Goal: Contribute content: Contribute content

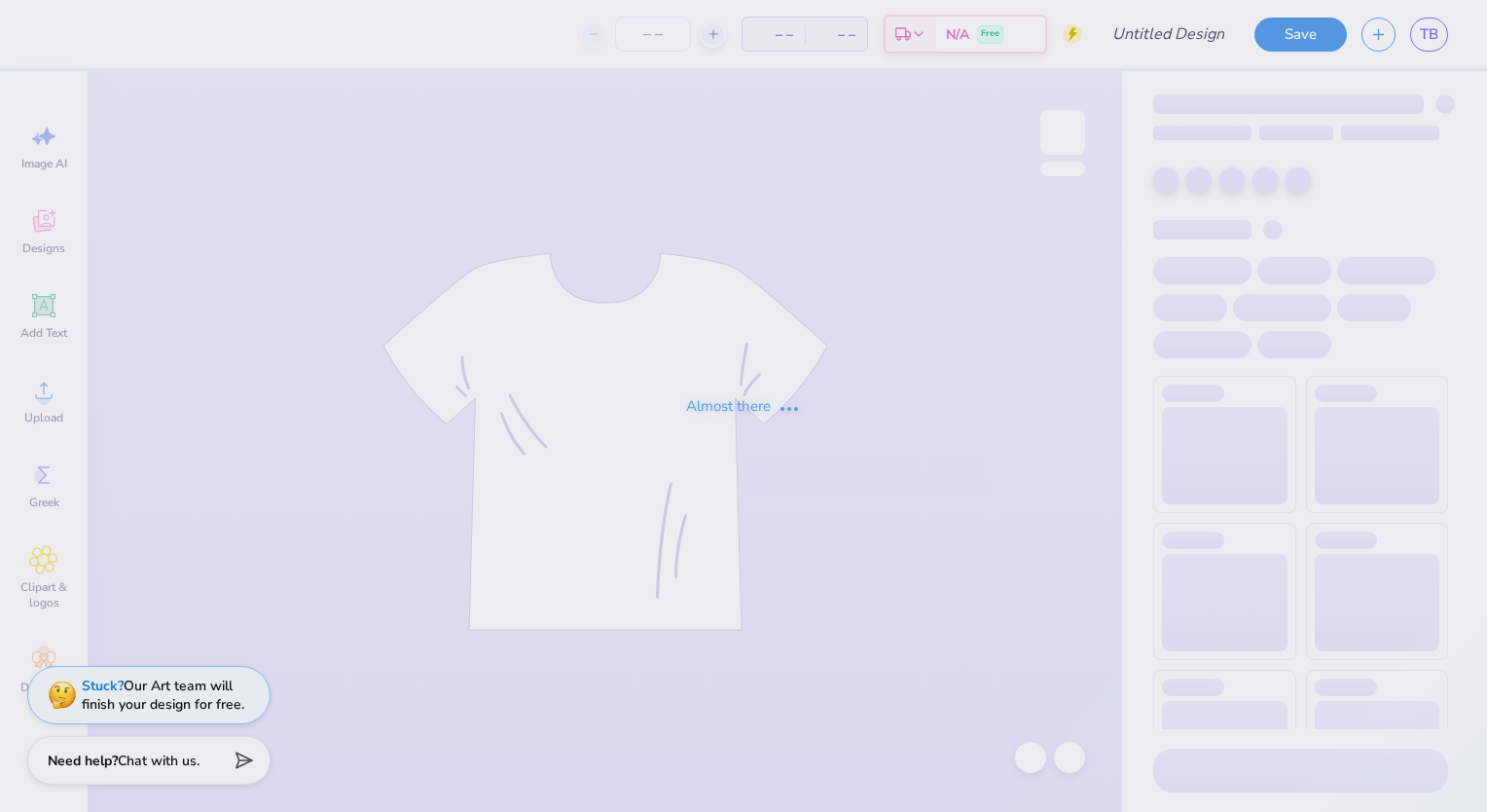
type input "70th (3)"
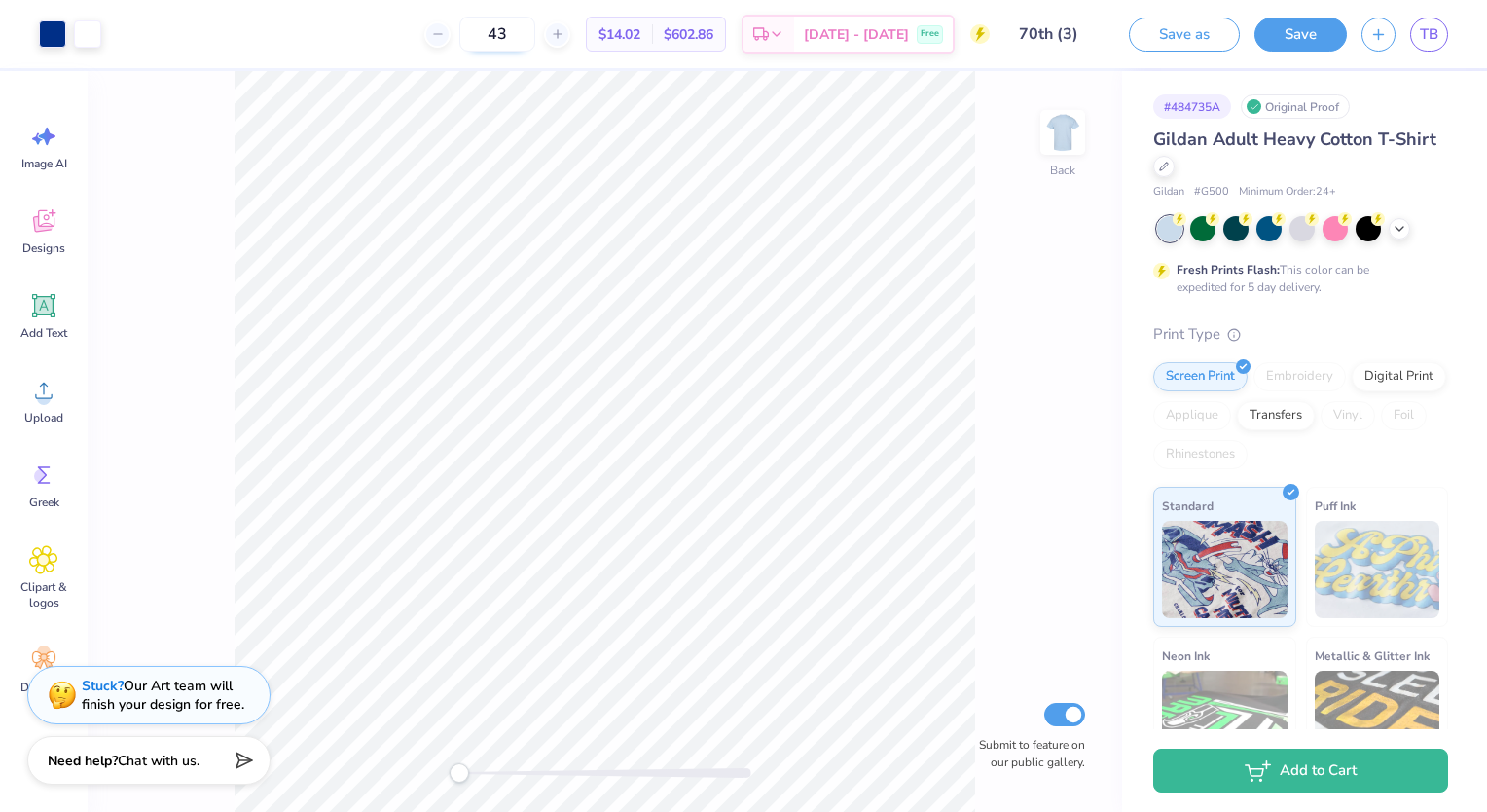
click at [535, 29] on input "43" at bounding box center [497, 34] width 76 height 35
click at [1067, 133] on img at bounding box center [1063, 133] width 78 height 78
click at [535, 41] on input "42" at bounding box center [497, 34] width 76 height 35
click at [535, 29] on input "42" at bounding box center [497, 34] width 76 height 35
click at [450, 41] on div at bounding box center [437, 34] width 26 height 26
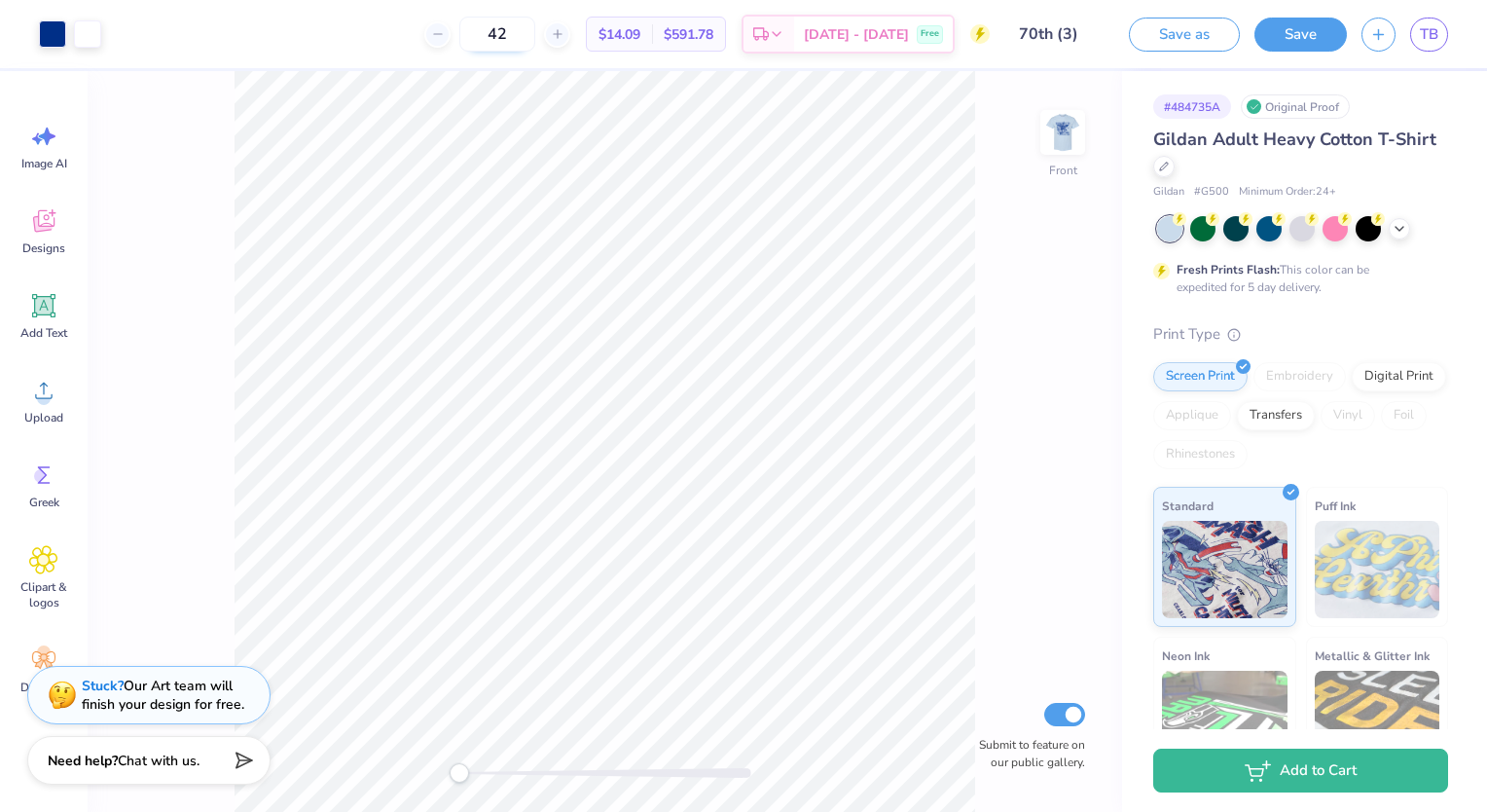
type input "41"
click at [535, 32] on input "41" at bounding box center [497, 34] width 76 height 35
click at [315, 45] on div "41 $14.16 Per Item $580.56 Total Est. Delivery [DATE] - [DATE] Free" at bounding box center [522, 34] width 936 height 68
click at [39, 228] on icon at bounding box center [43, 224] width 19 height 16
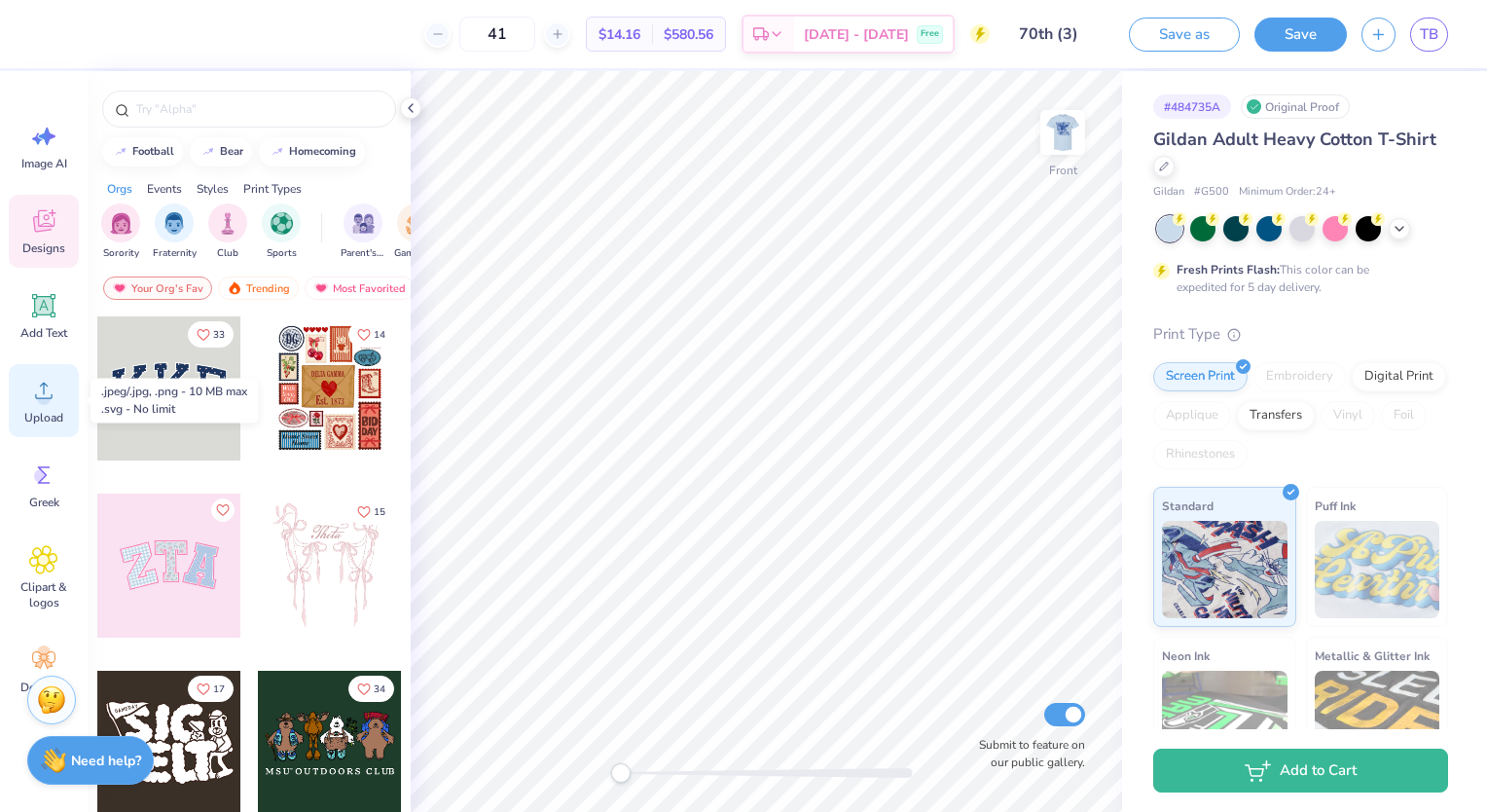
click at [46, 377] on icon at bounding box center [44, 390] width 29 height 29
click at [39, 394] on circle at bounding box center [44, 398] width 14 height 14
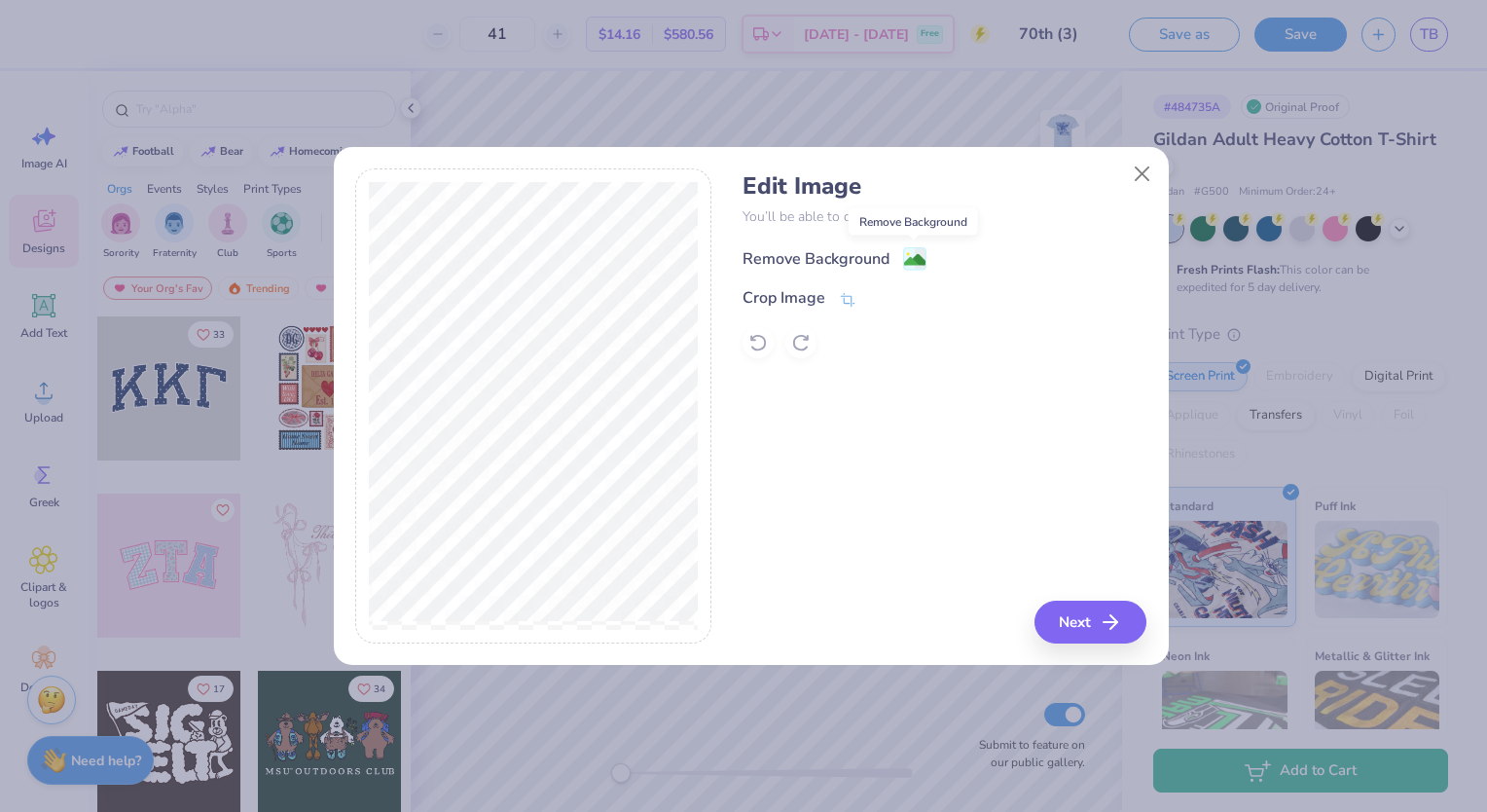
click at [918, 252] on image at bounding box center [915, 260] width 21 height 21
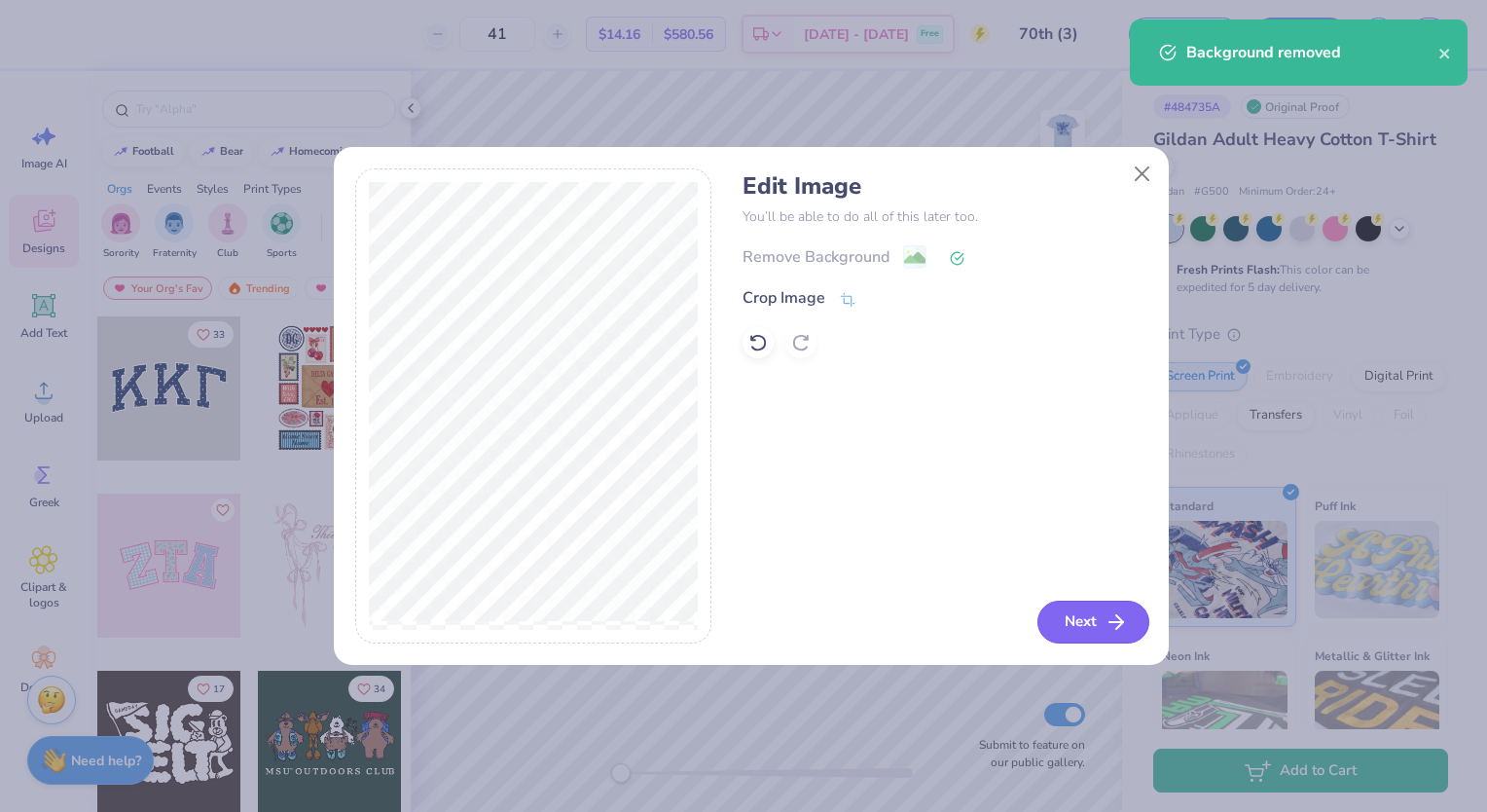
click at [1105, 621] on icon "button" at bounding box center [1116, 622] width 23 height 23
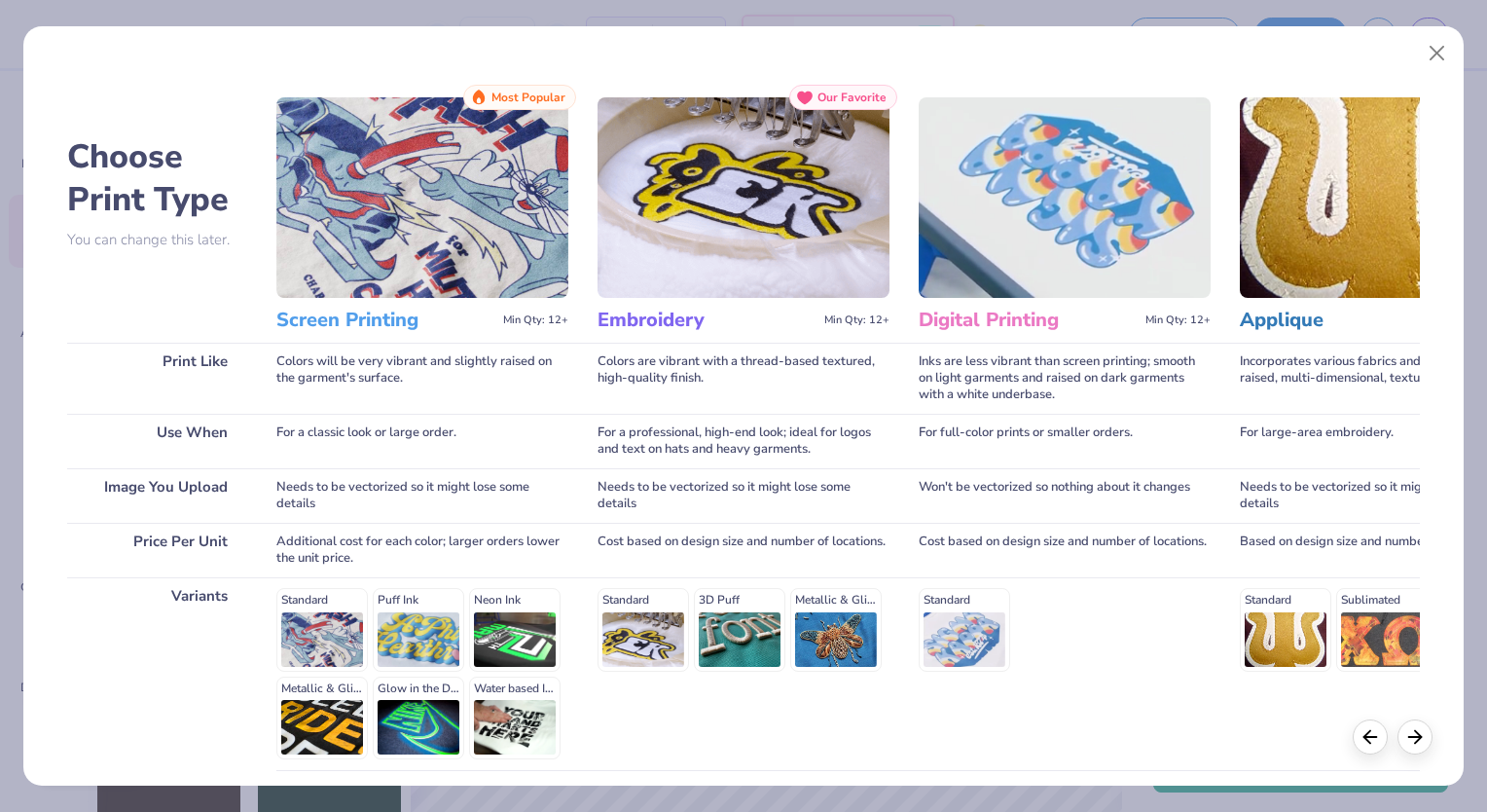
click at [339, 617] on div "Standard Puff Ink Neon Ink Metallic & Glitter Ink Glow in the Dark Ink Water ba…" at bounding box center [421, 674] width 292 height 172
click at [409, 153] on img at bounding box center [421, 198] width 292 height 201
click at [506, 291] on img at bounding box center [421, 198] width 292 height 201
click at [340, 248] on img at bounding box center [421, 198] width 292 height 201
click at [1428, 52] on button "Close" at bounding box center [1437, 54] width 37 height 37
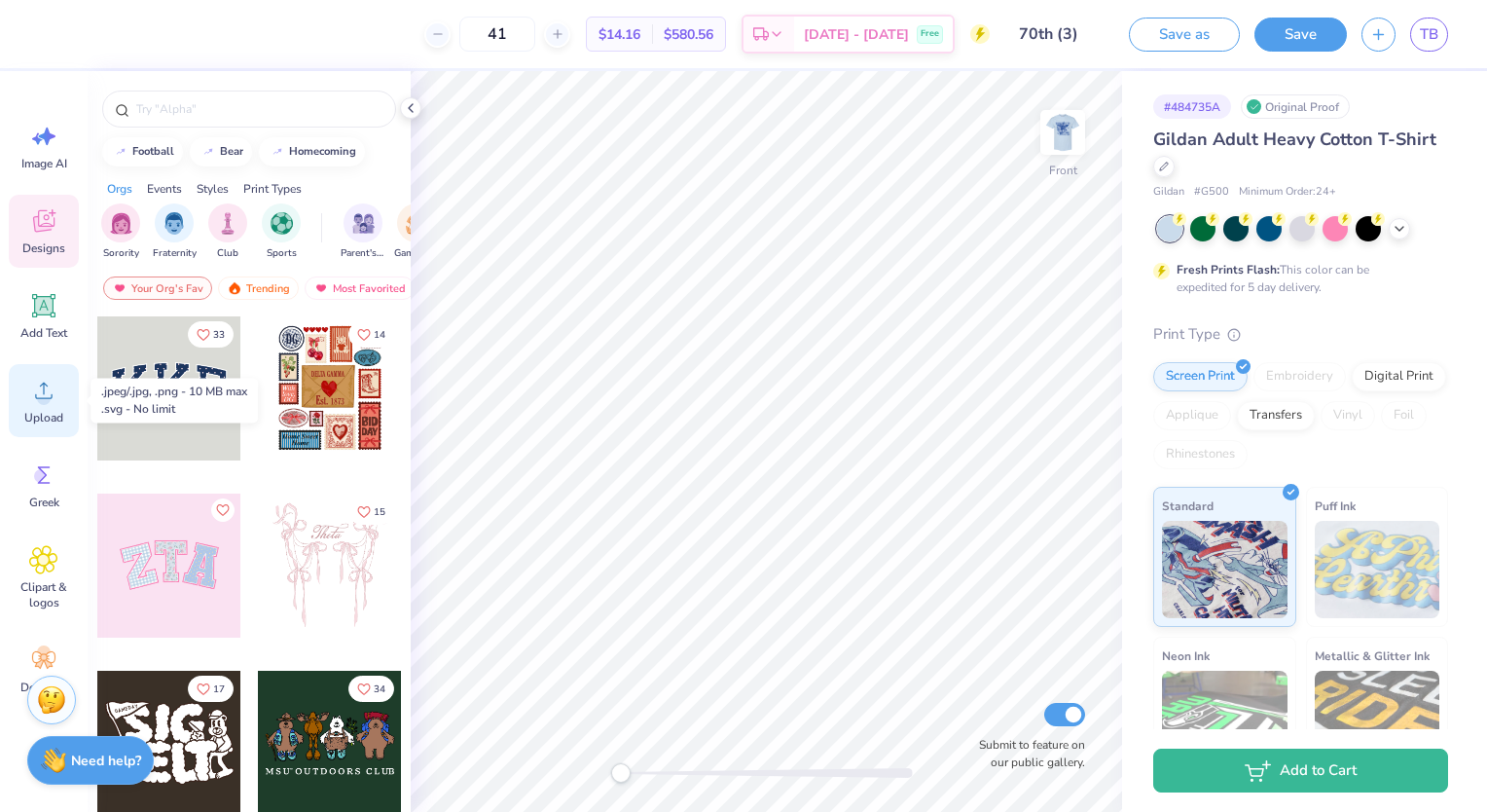
click at [47, 422] on span "Upload" at bounding box center [44, 417] width 39 height 16
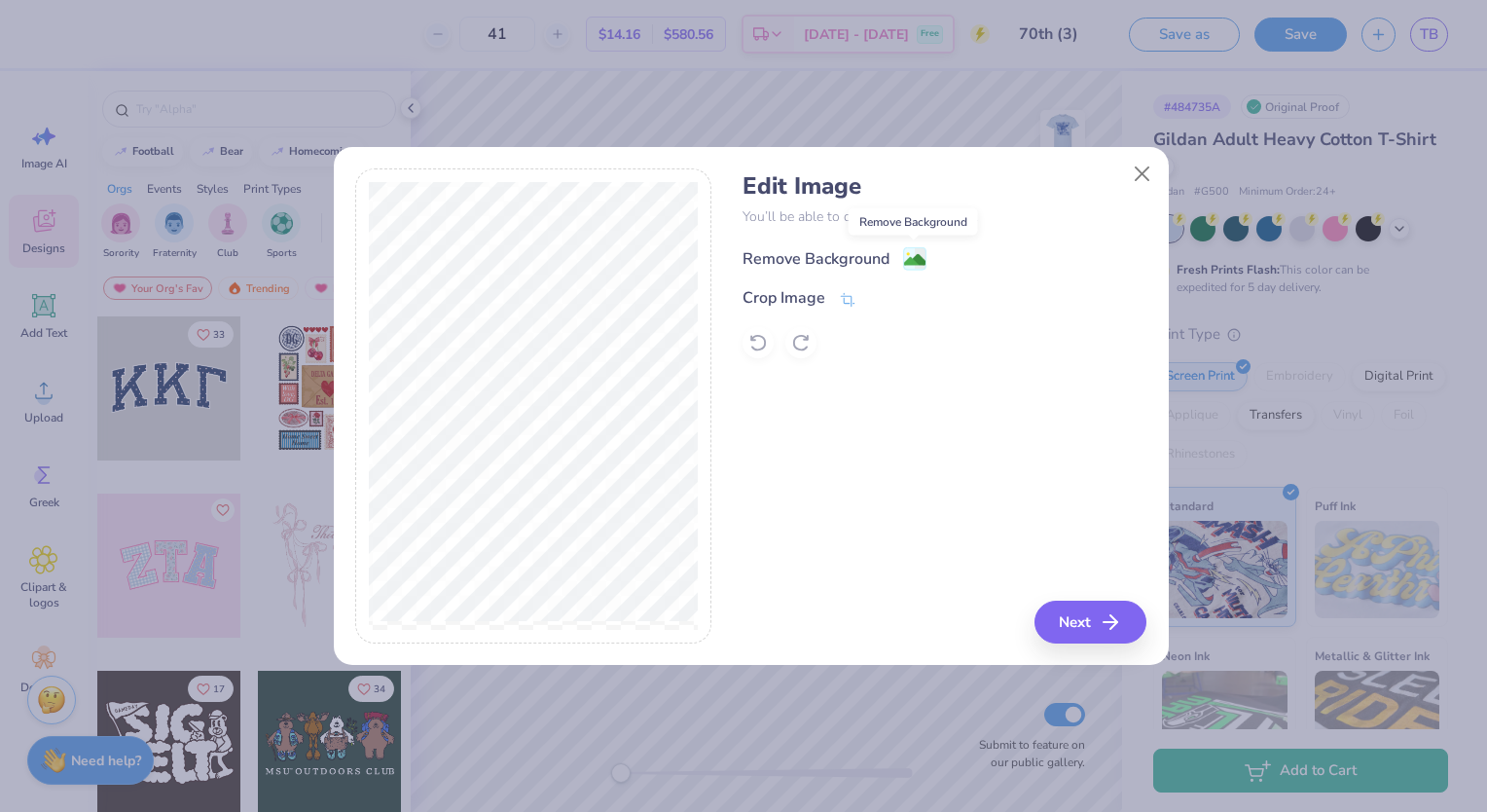
click at [919, 254] on image at bounding box center [915, 260] width 21 height 21
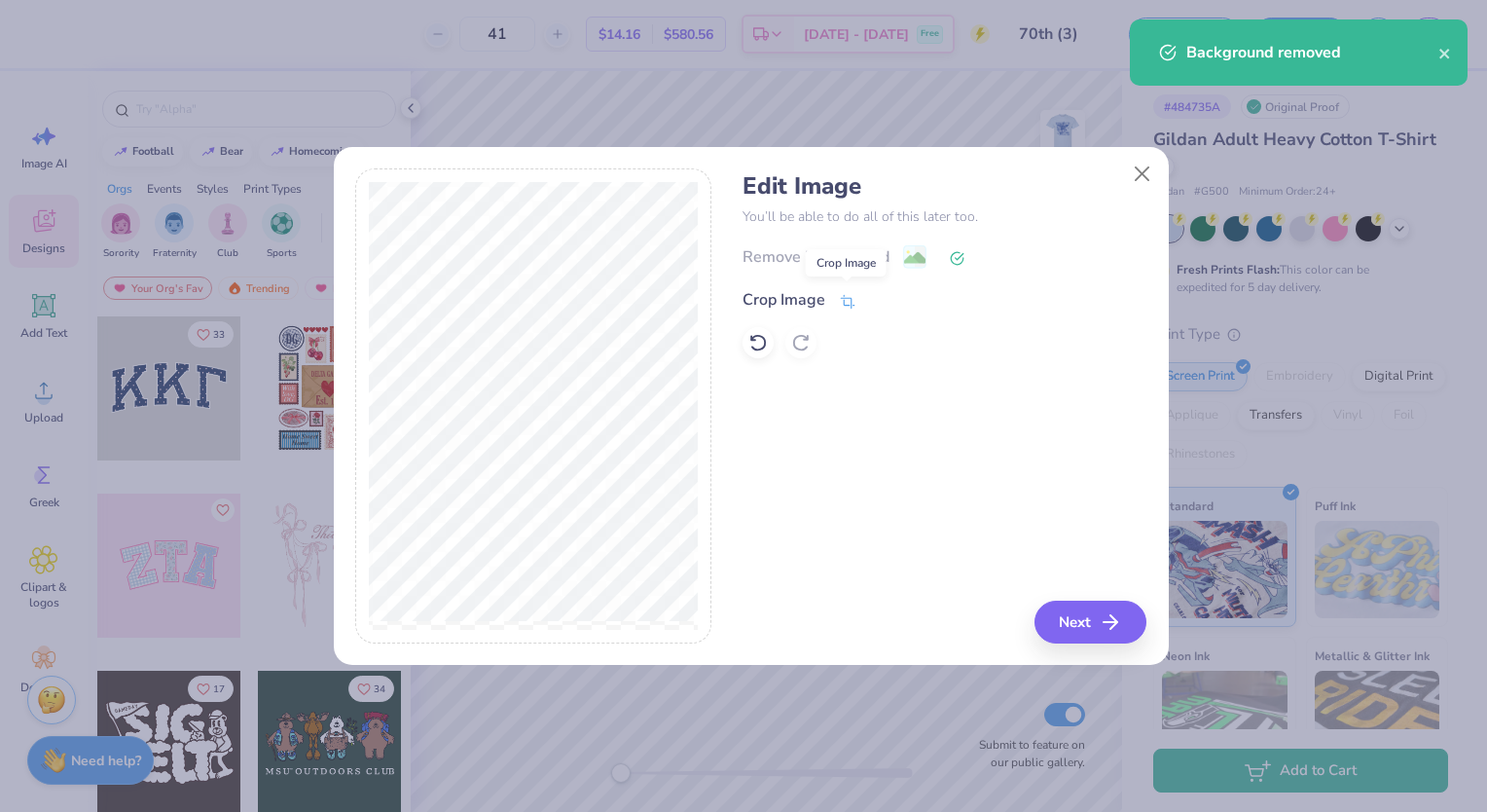
click at [844, 298] on icon at bounding box center [847, 301] width 18 height 18
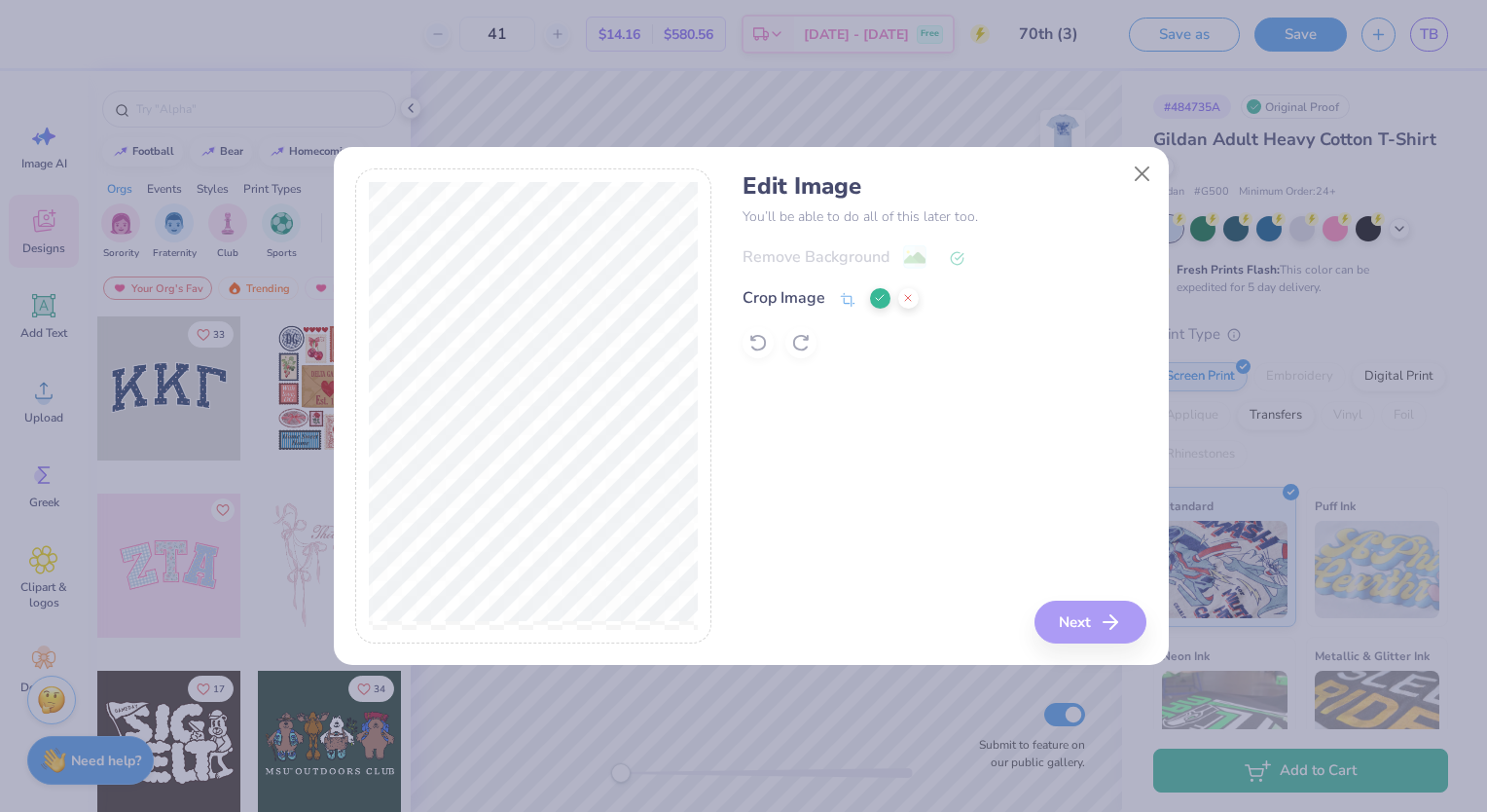
click at [991, 539] on div "Edit Image You’ll be able to do all of this later too. Remove Background Crop I…" at bounding box center [945, 406] width 404 height 475
click at [899, 299] on button at bounding box center [908, 297] width 20 height 20
click at [1088, 637] on button "Next" at bounding box center [1093, 622] width 112 height 43
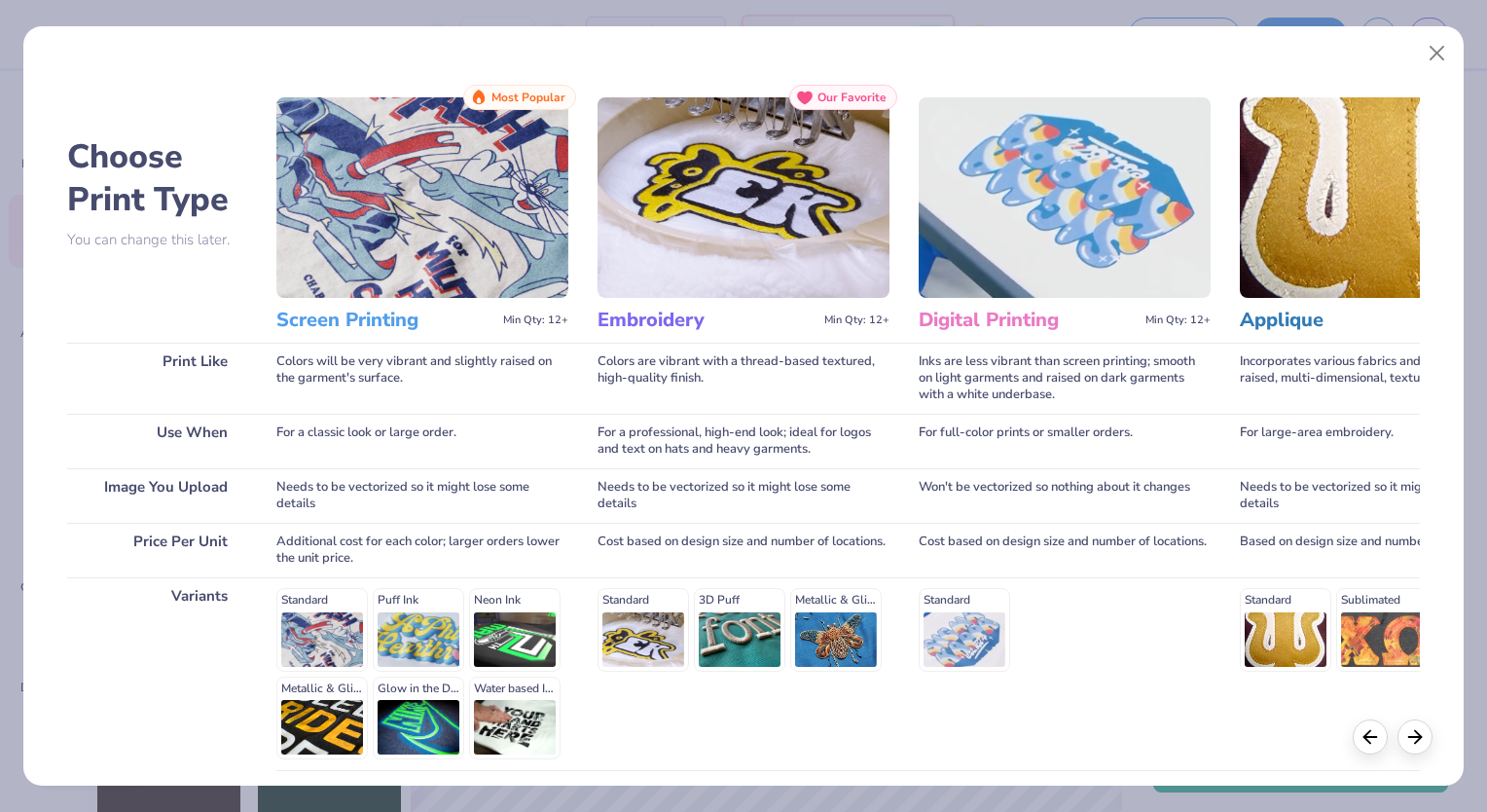
click at [428, 229] on img at bounding box center [421, 198] width 292 height 201
click at [342, 609] on div "Standard Puff Ink Neon Ink Metallic & Glitter Ink Glow in the Dark Ink Water ba…" at bounding box center [421, 674] width 292 height 172
click at [1420, 732] on polyline at bounding box center [1418, 733] width 6 height 13
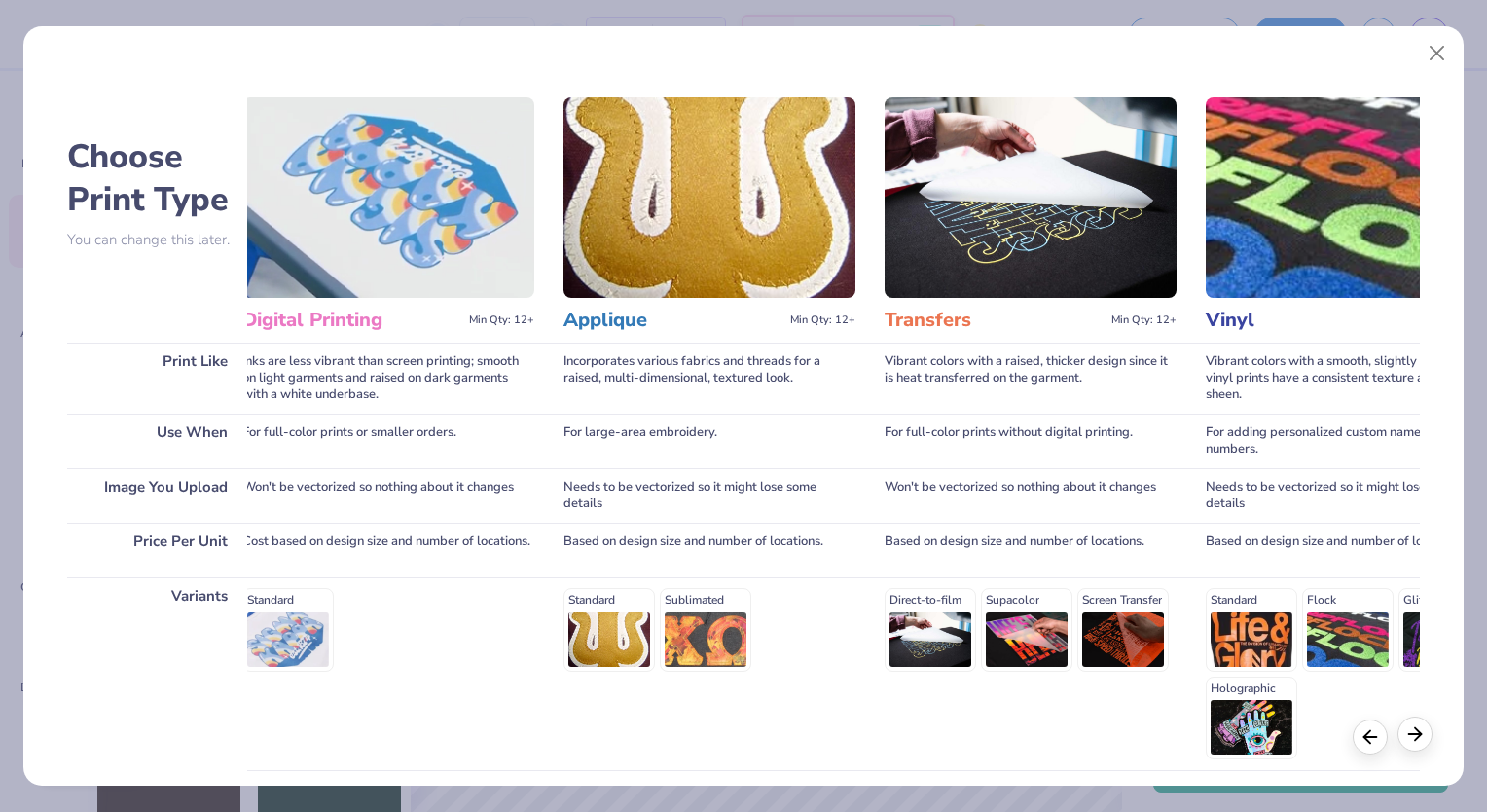
click at [1420, 732] on polyline at bounding box center [1418, 733] width 6 height 13
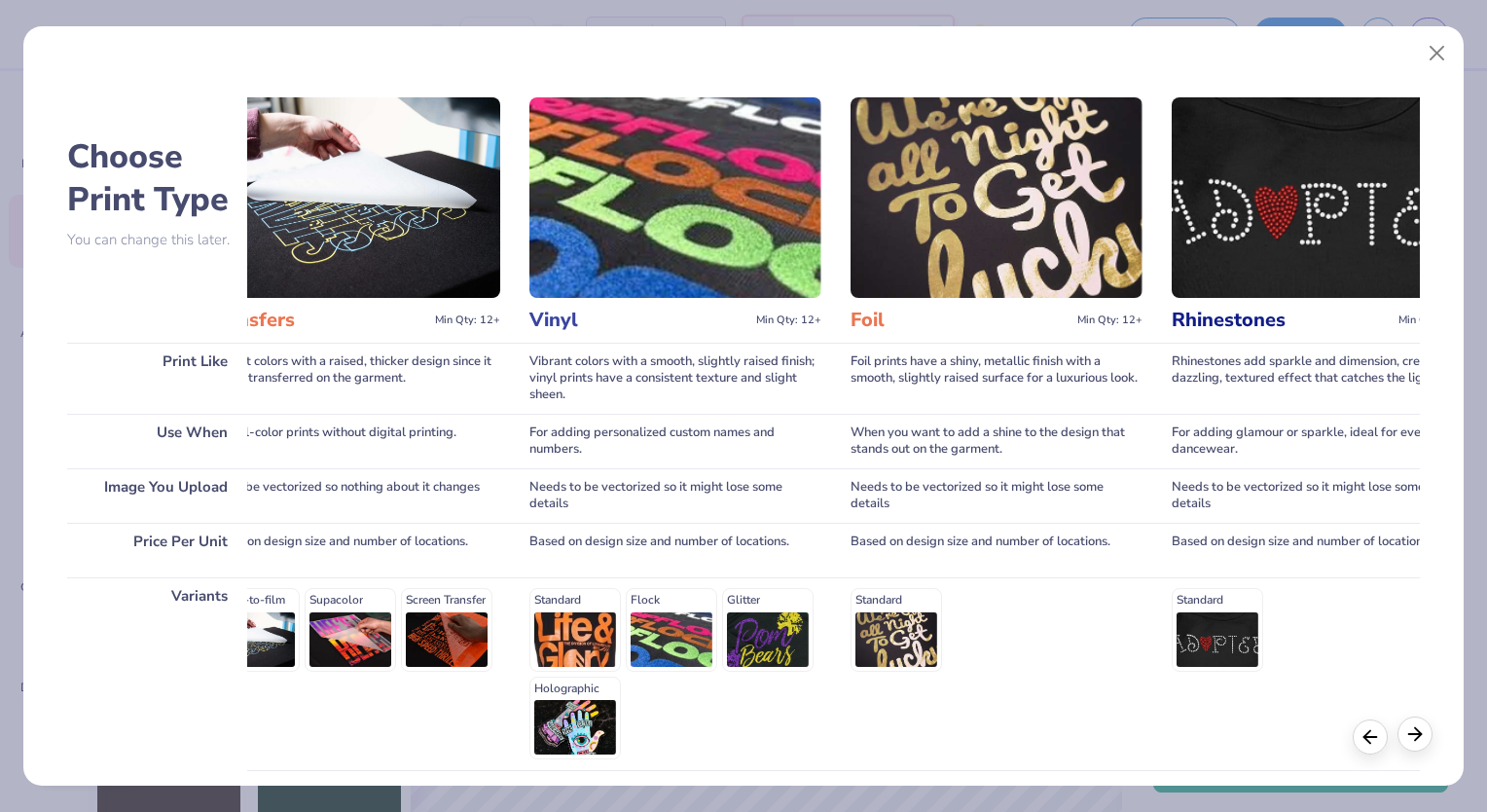
click at [1420, 732] on polyline at bounding box center [1418, 733] width 6 height 13
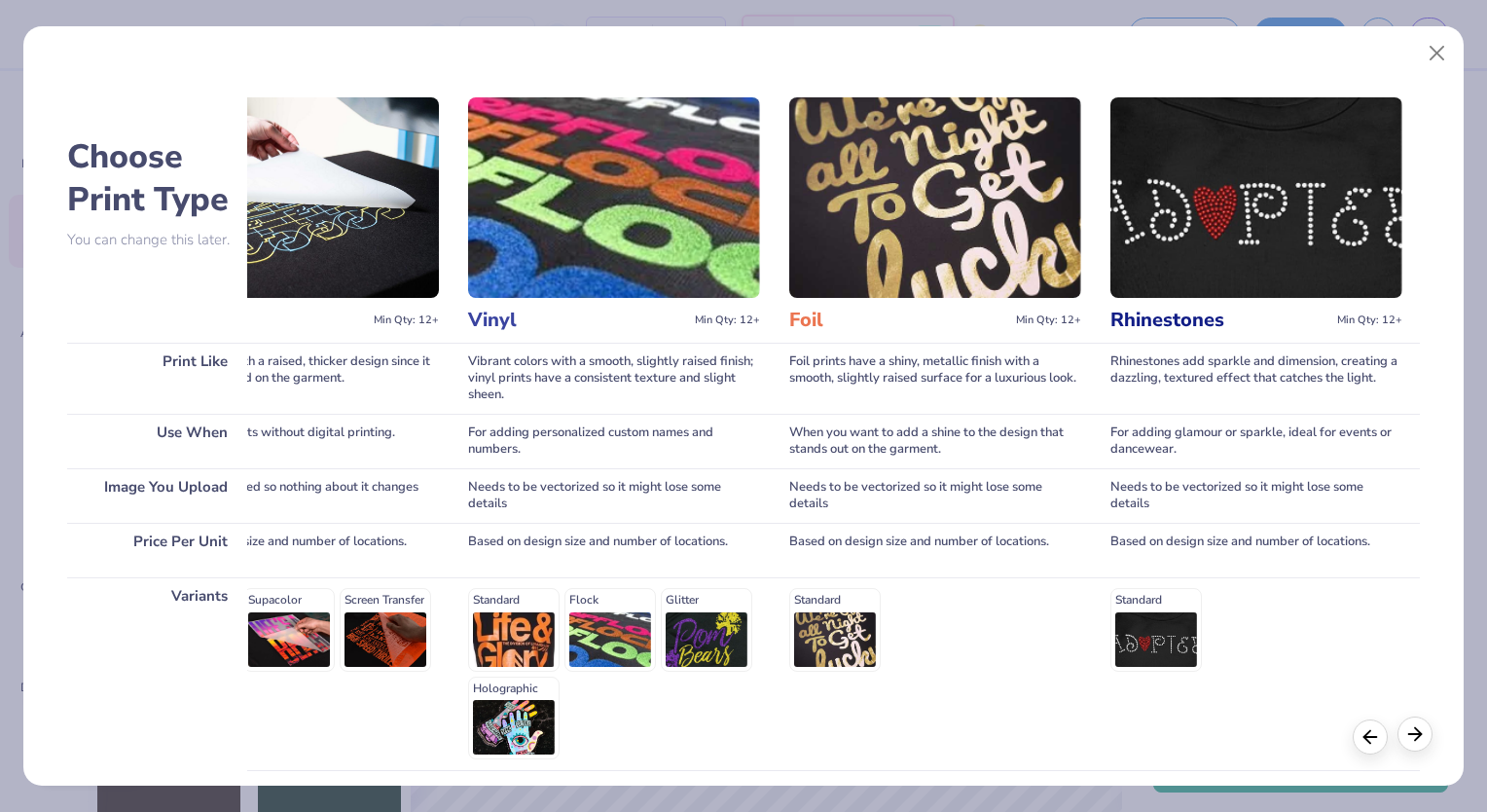
scroll to position [0, 1425]
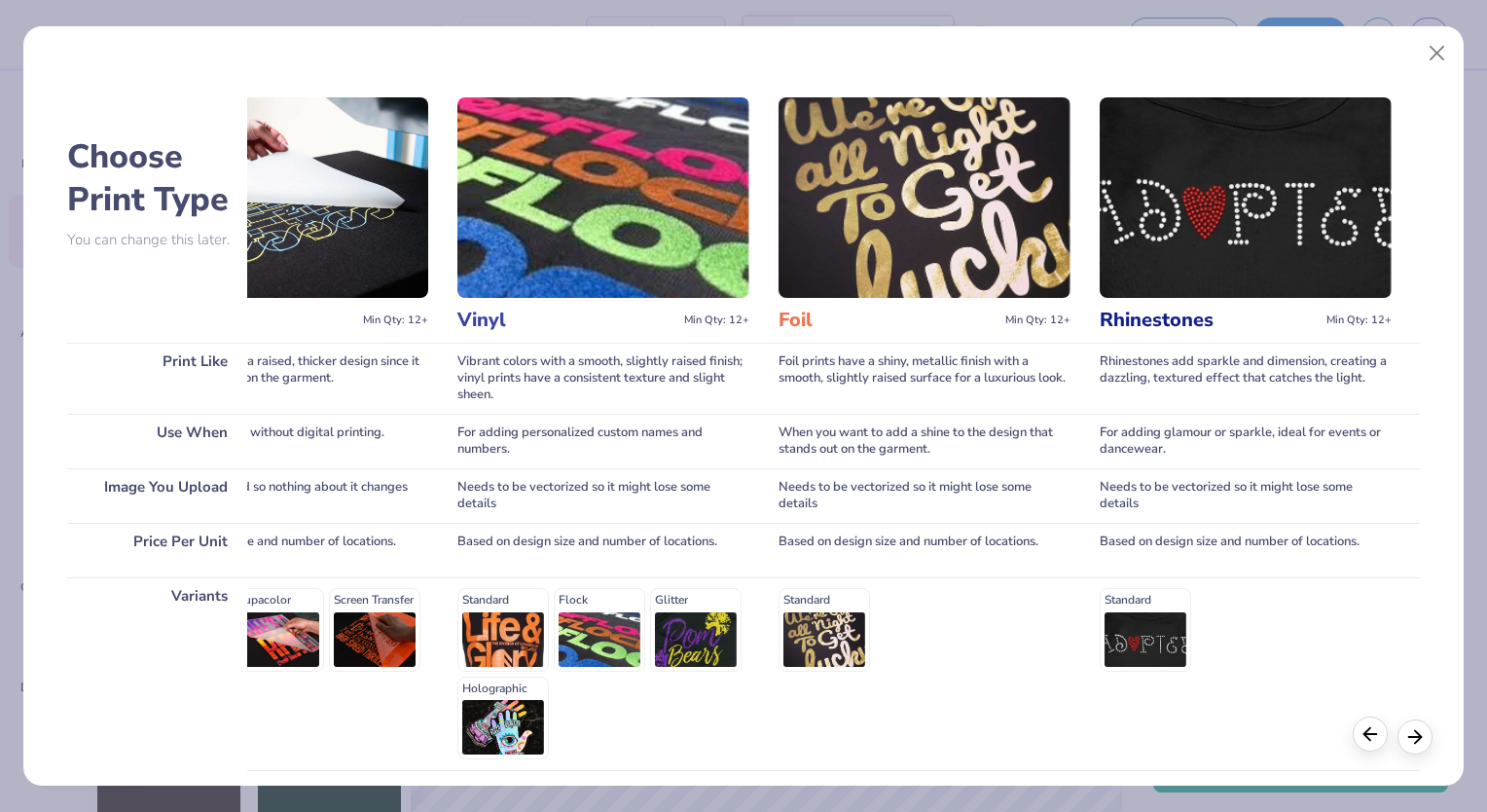
click at [1380, 744] on icon at bounding box center [1371, 734] width 21 height 21
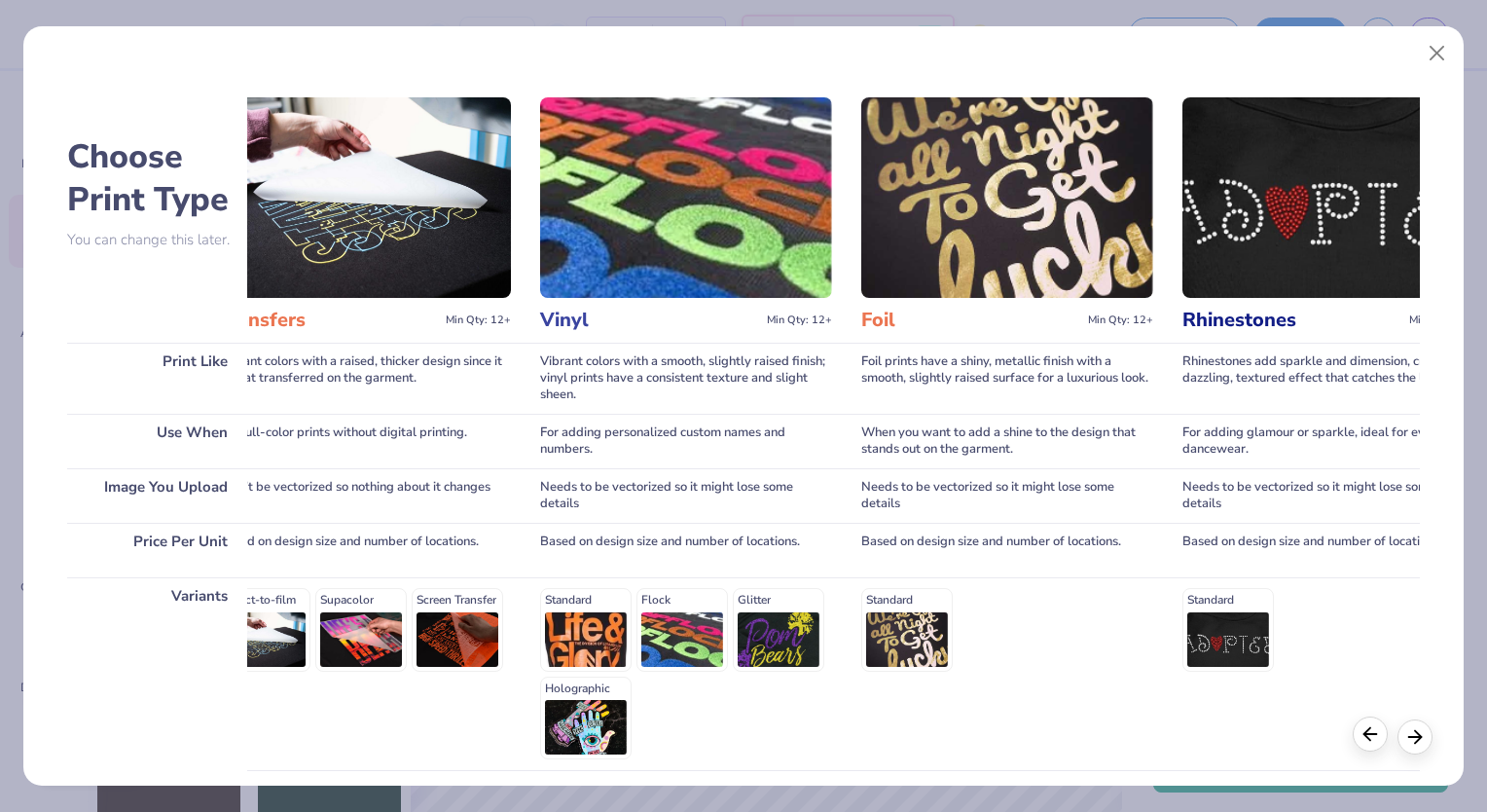
click at [1380, 744] on icon at bounding box center [1371, 734] width 21 height 21
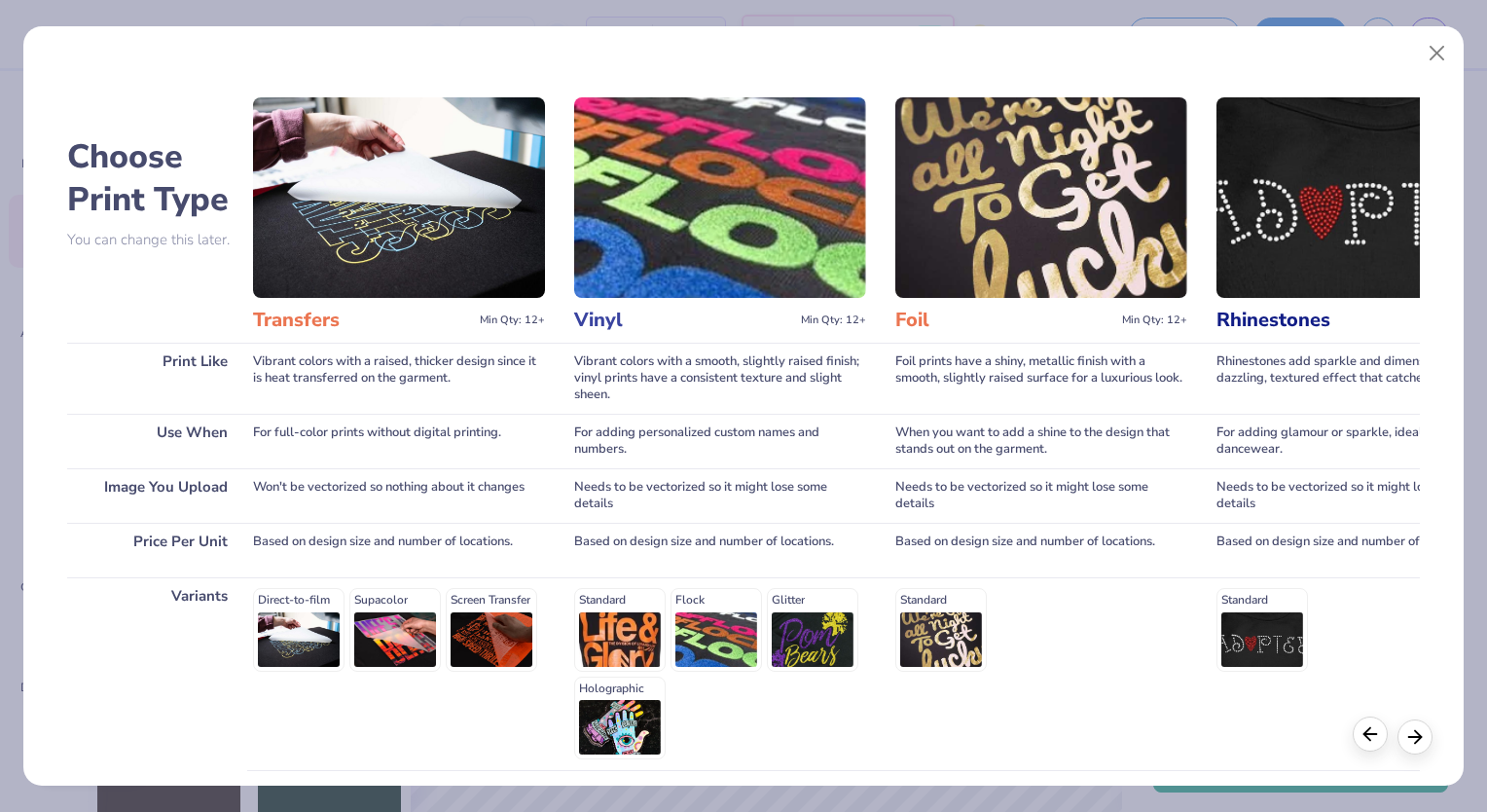
click at [1380, 744] on icon at bounding box center [1371, 734] width 21 height 21
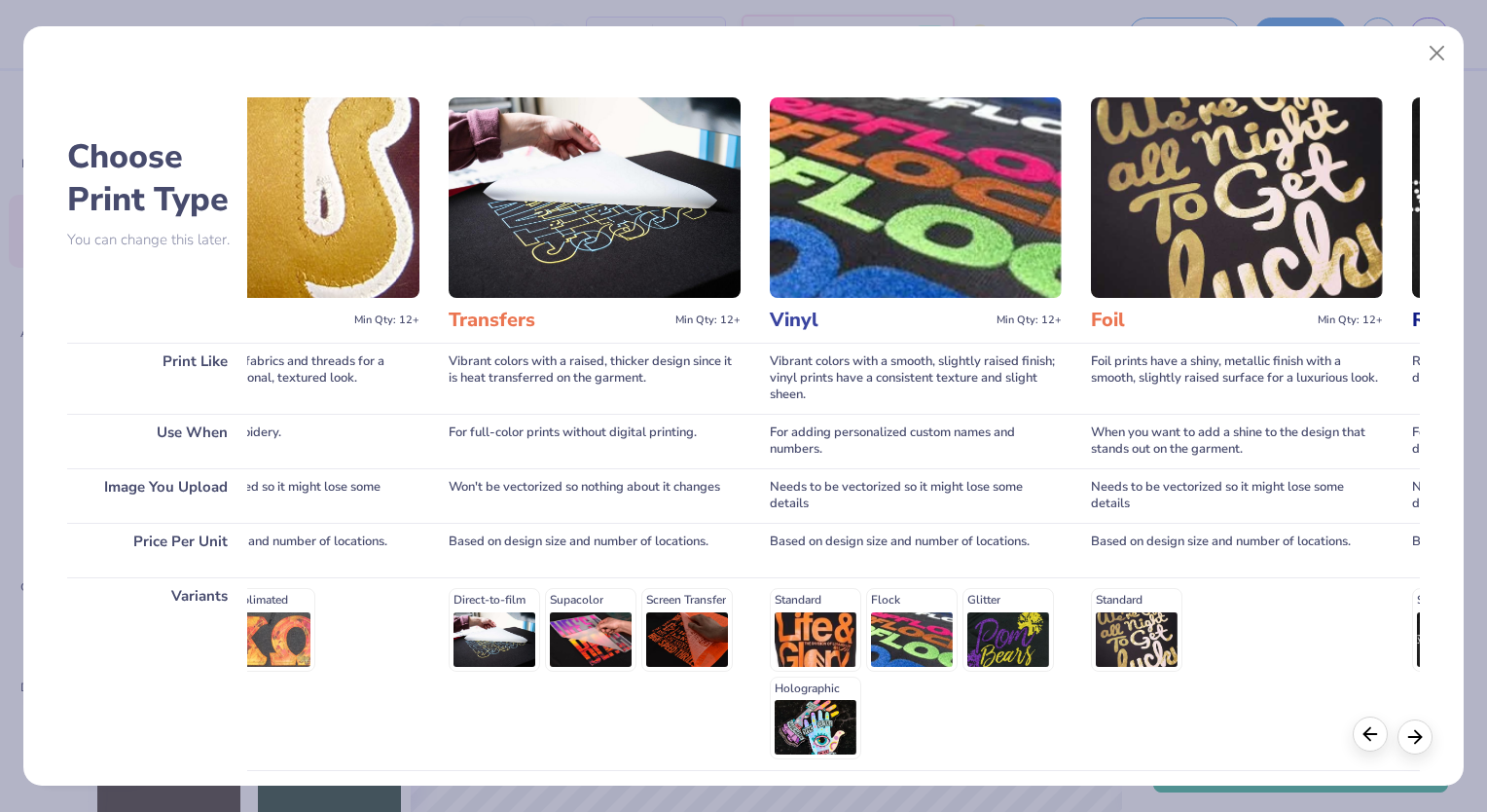
click at [1380, 744] on icon at bounding box center [1371, 734] width 21 height 21
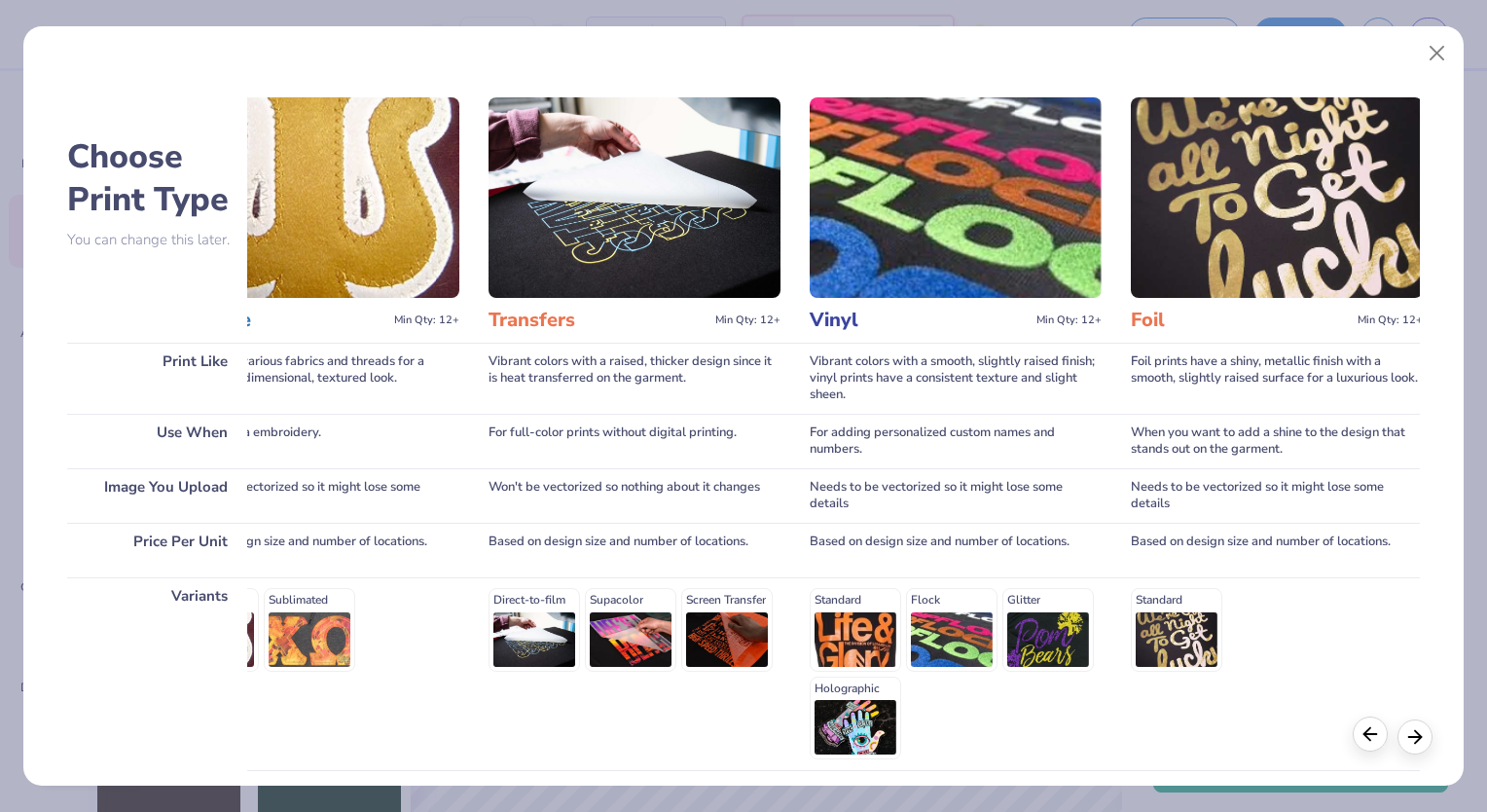
click at [1380, 744] on icon at bounding box center [1371, 734] width 21 height 21
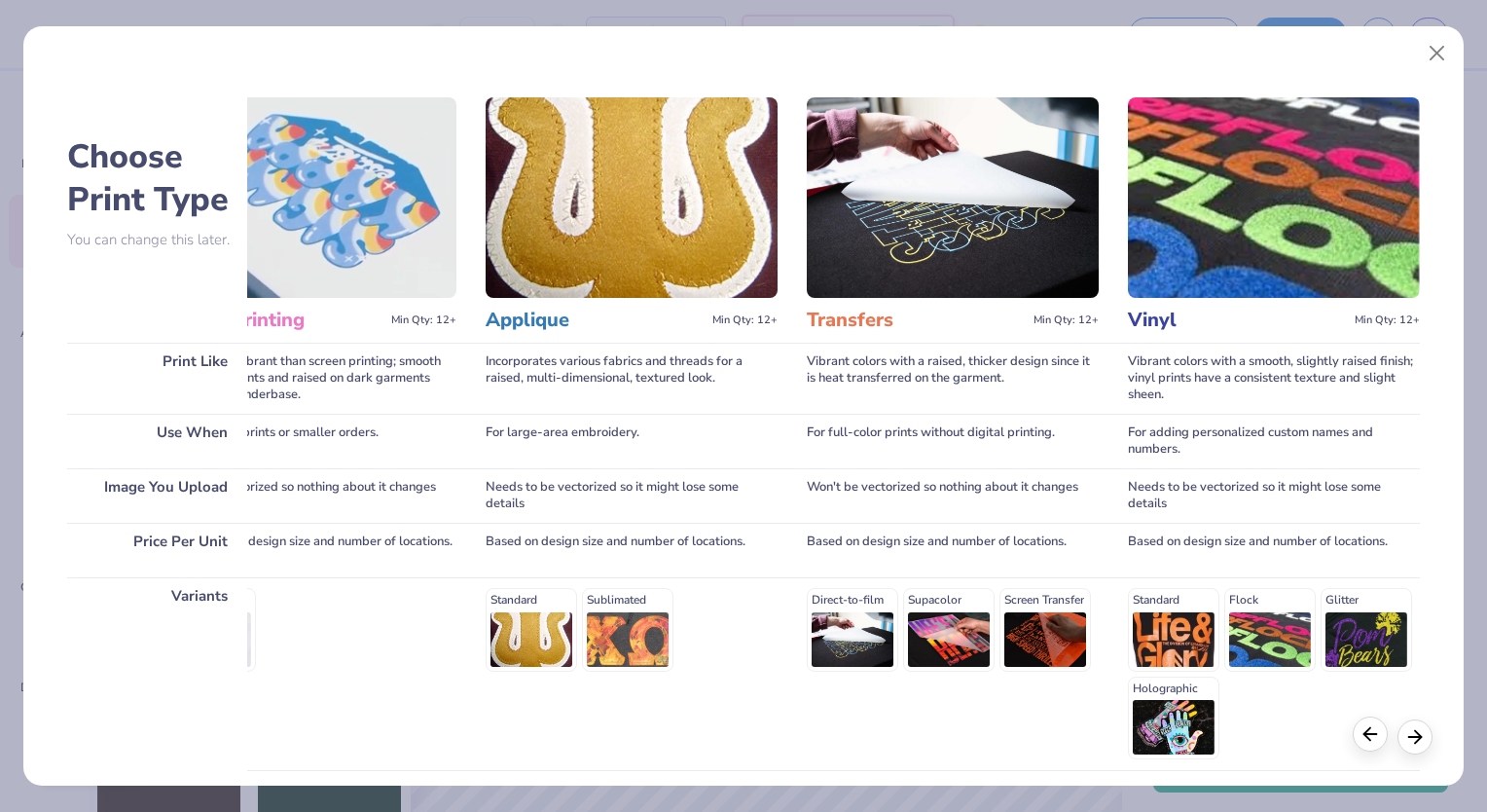
click at [1380, 744] on icon at bounding box center [1371, 734] width 21 height 21
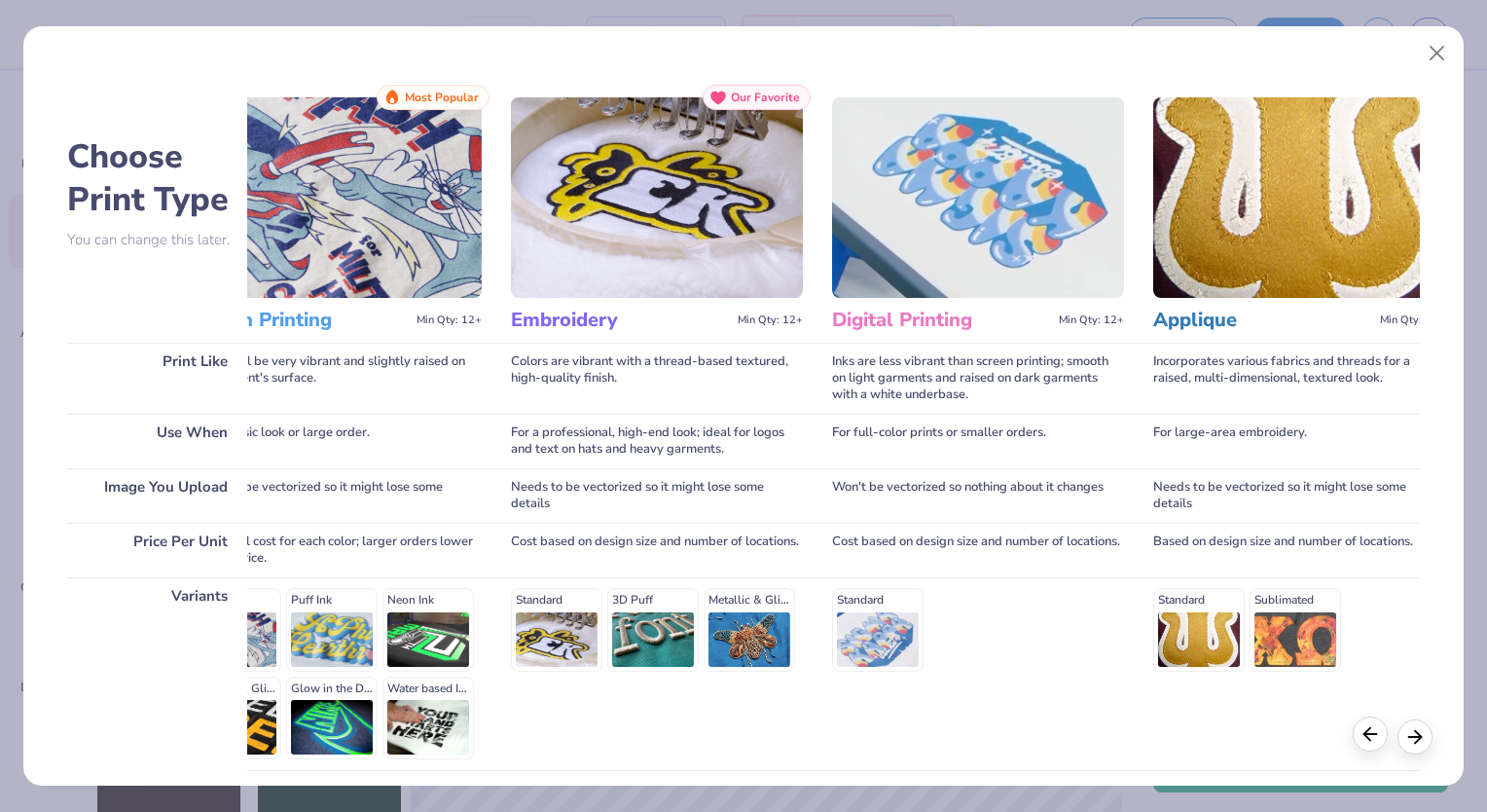
scroll to position [0, 78]
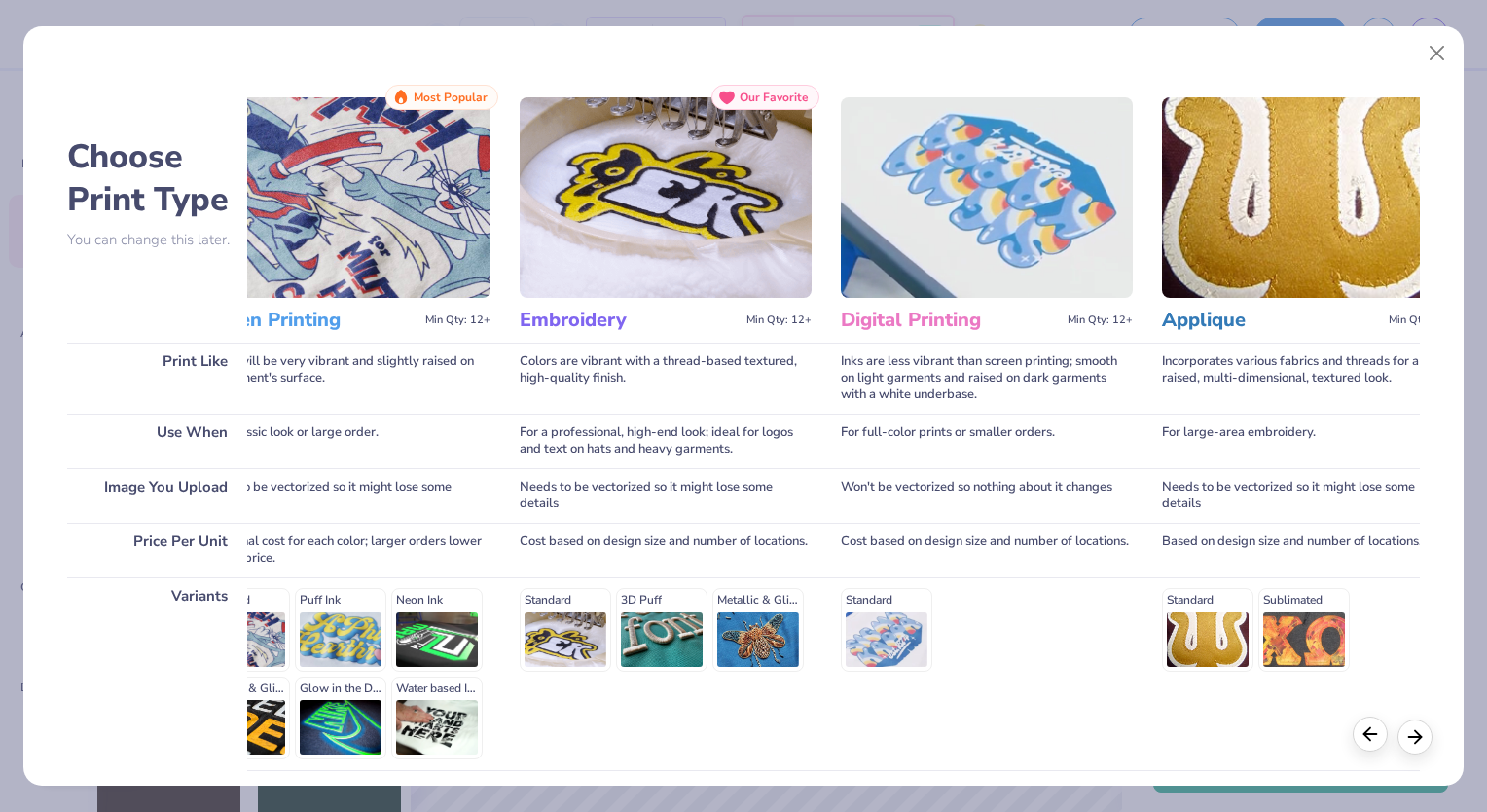
click at [1380, 746] on div at bounding box center [1371, 734] width 35 height 35
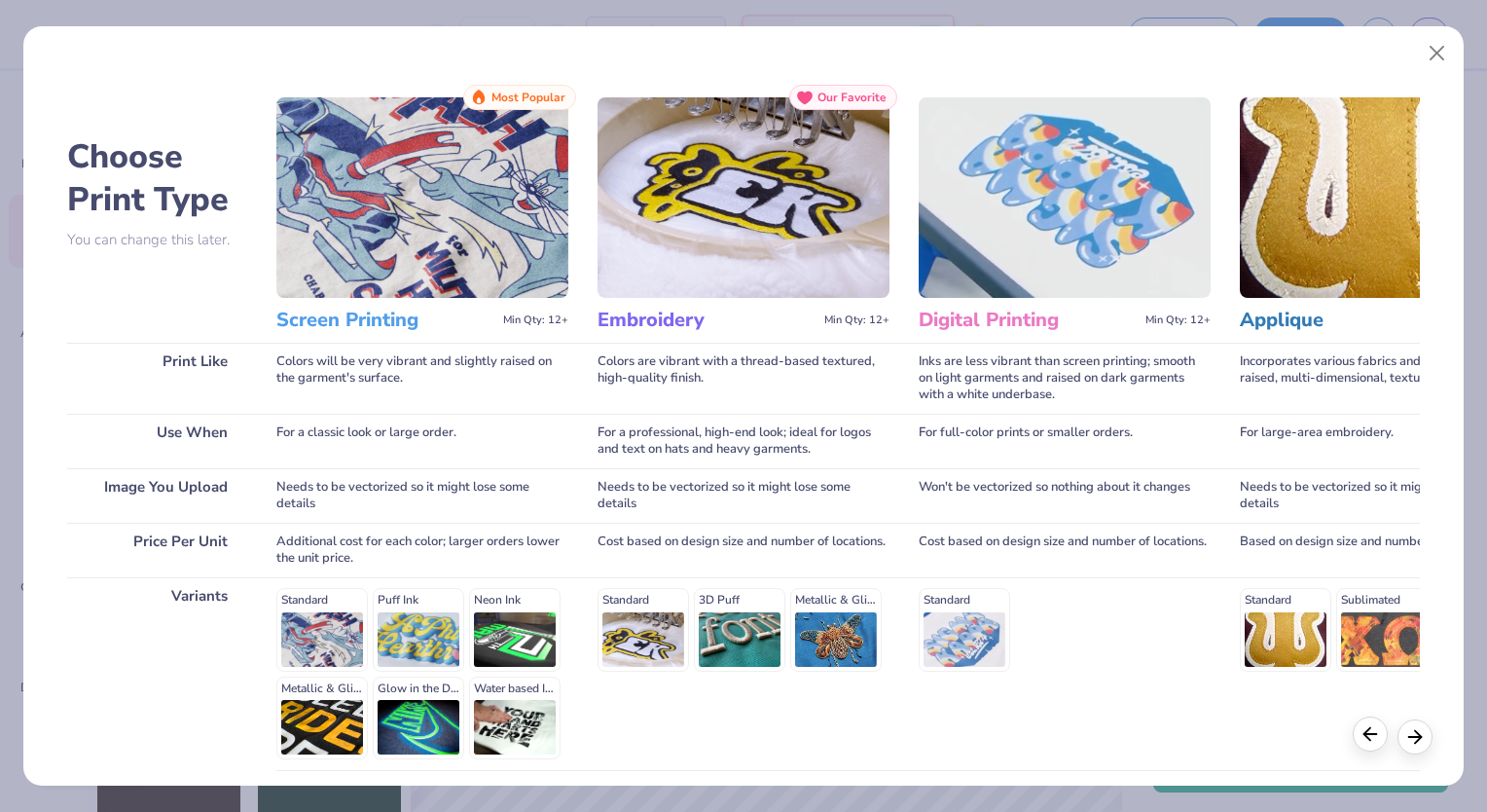
click at [459, 159] on img at bounding box center [421, 198] width 292 height 201
click at [404, 375] on div "Colors will be very vibrant and slightly raised on the garment's surface." at bounding box center [421, 377] width 292 height 71
click at [532, 199] on img at bounding box center [421, 198] width 292 height 201
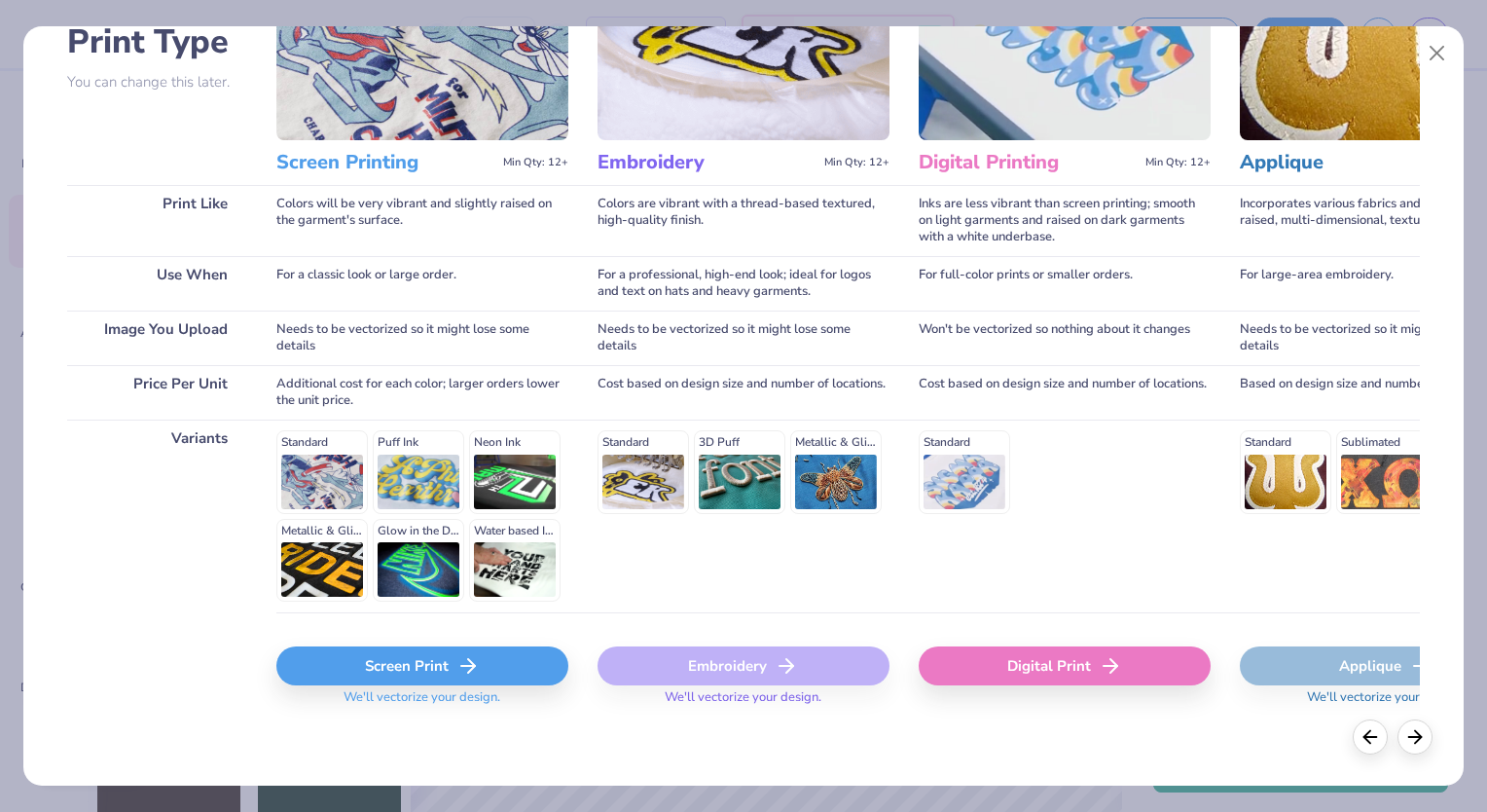
click at [525, 654] on div "Screen Print" at bounding box center [421, 666] width 292 height 39
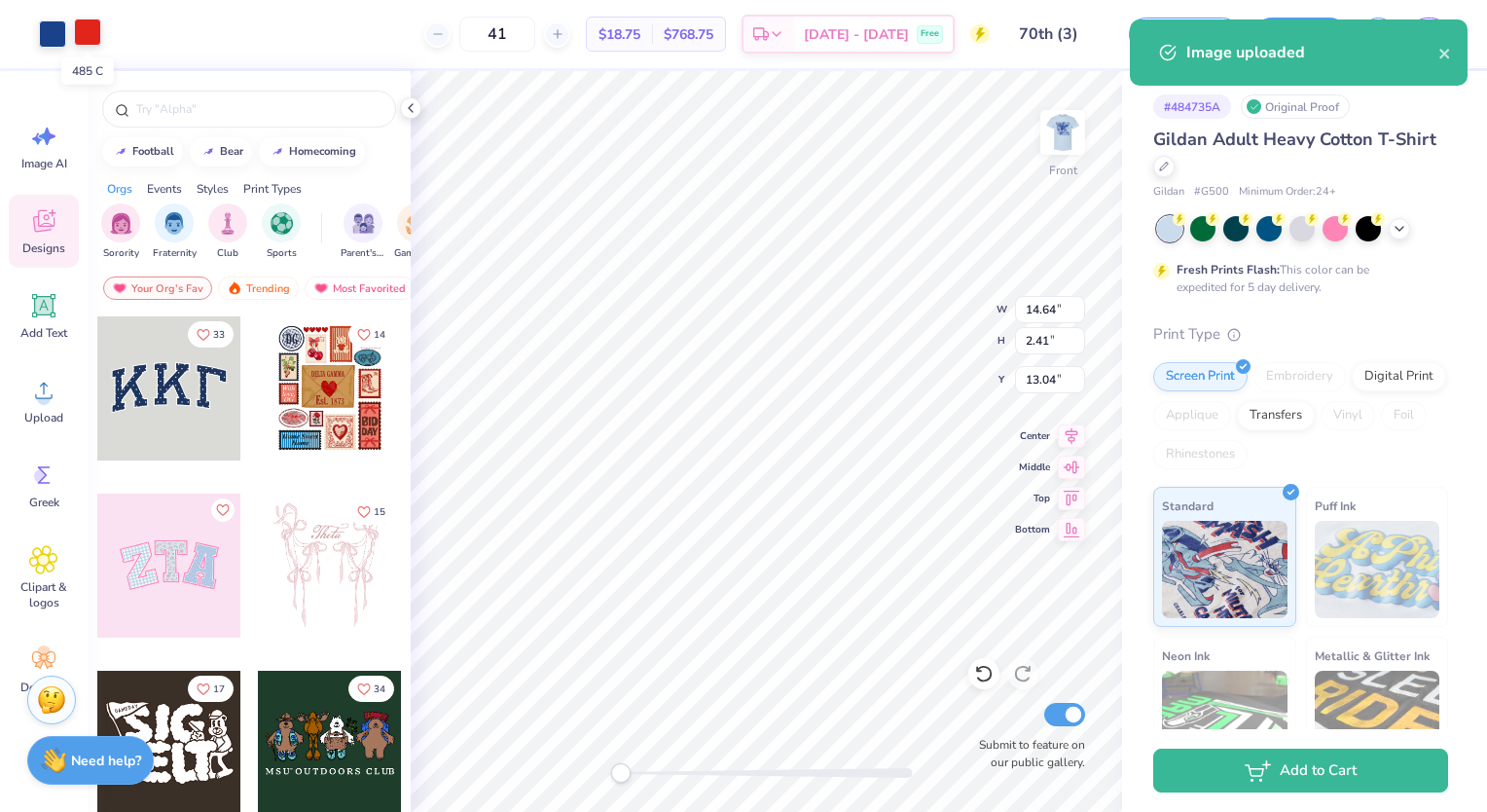
click at [94, 32] on div at bounding box center [88, 32] width 27 height 27
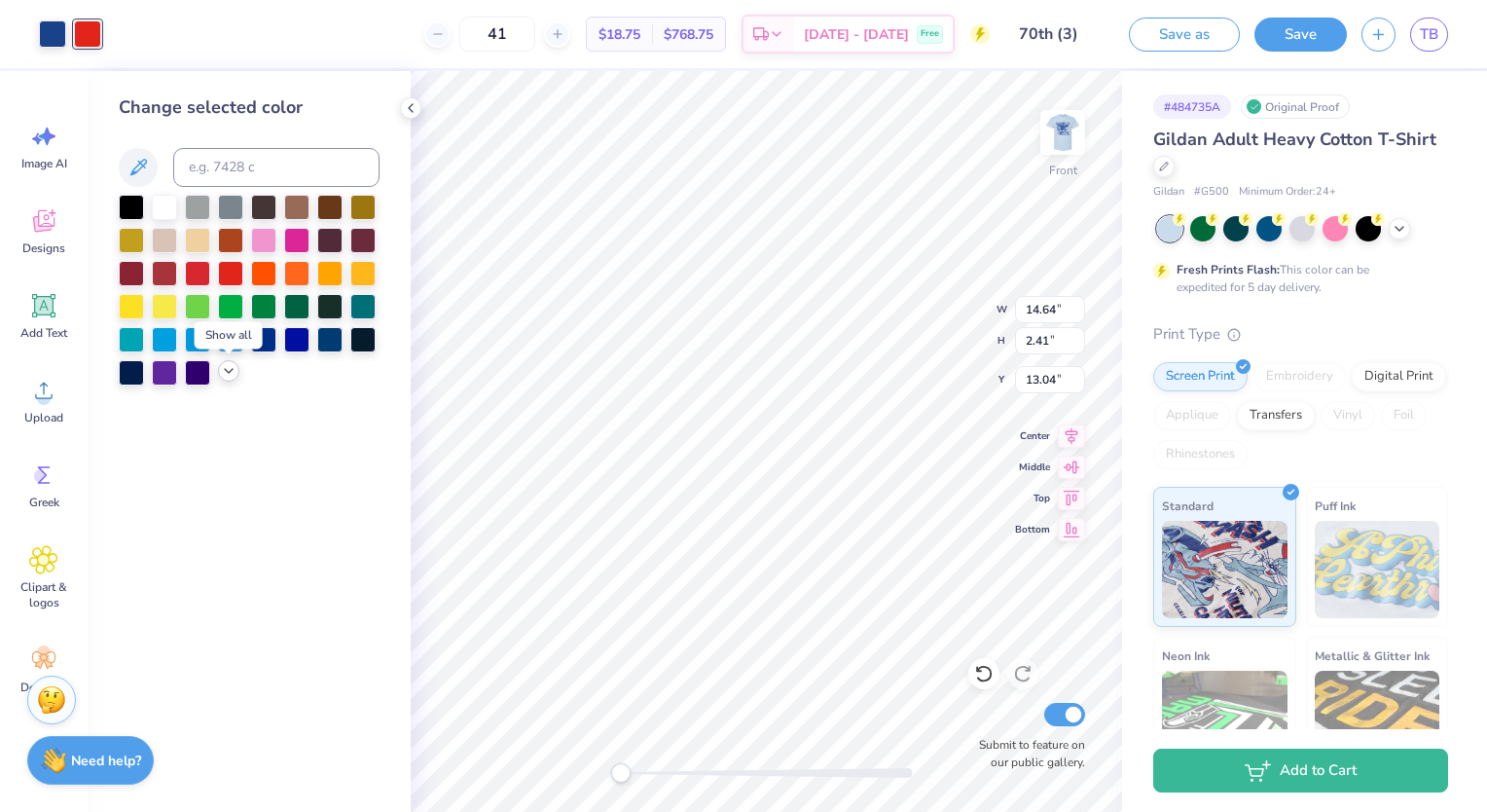
click at [232, 365] on icon at bounding box center [229, 370] width 16 height 16
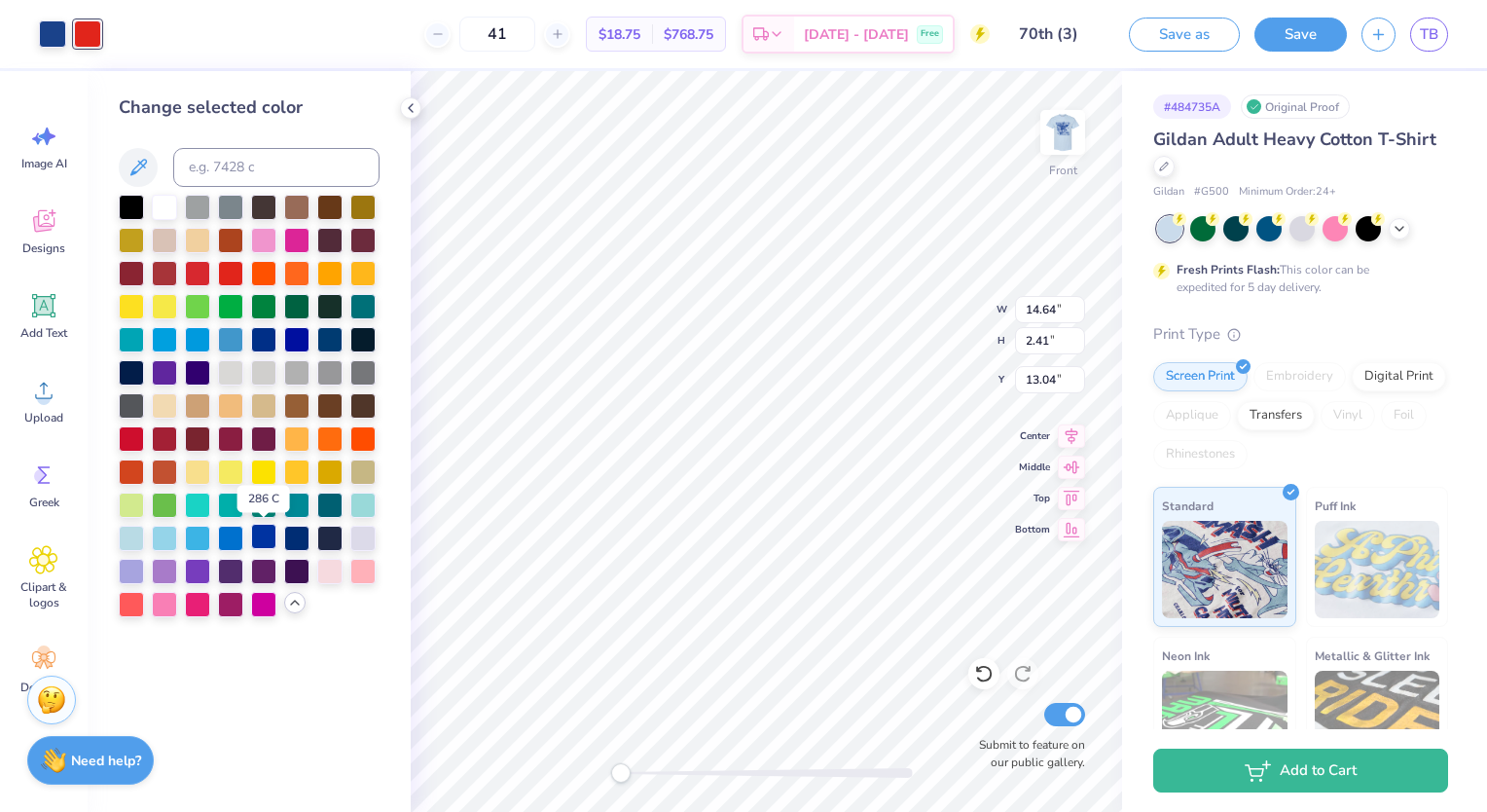
click at [261, 529] on div at bounding box center [264, 536] width 25 height 25
click at [289, 531] on div at bounding box center [296, 536] width 25 height 25
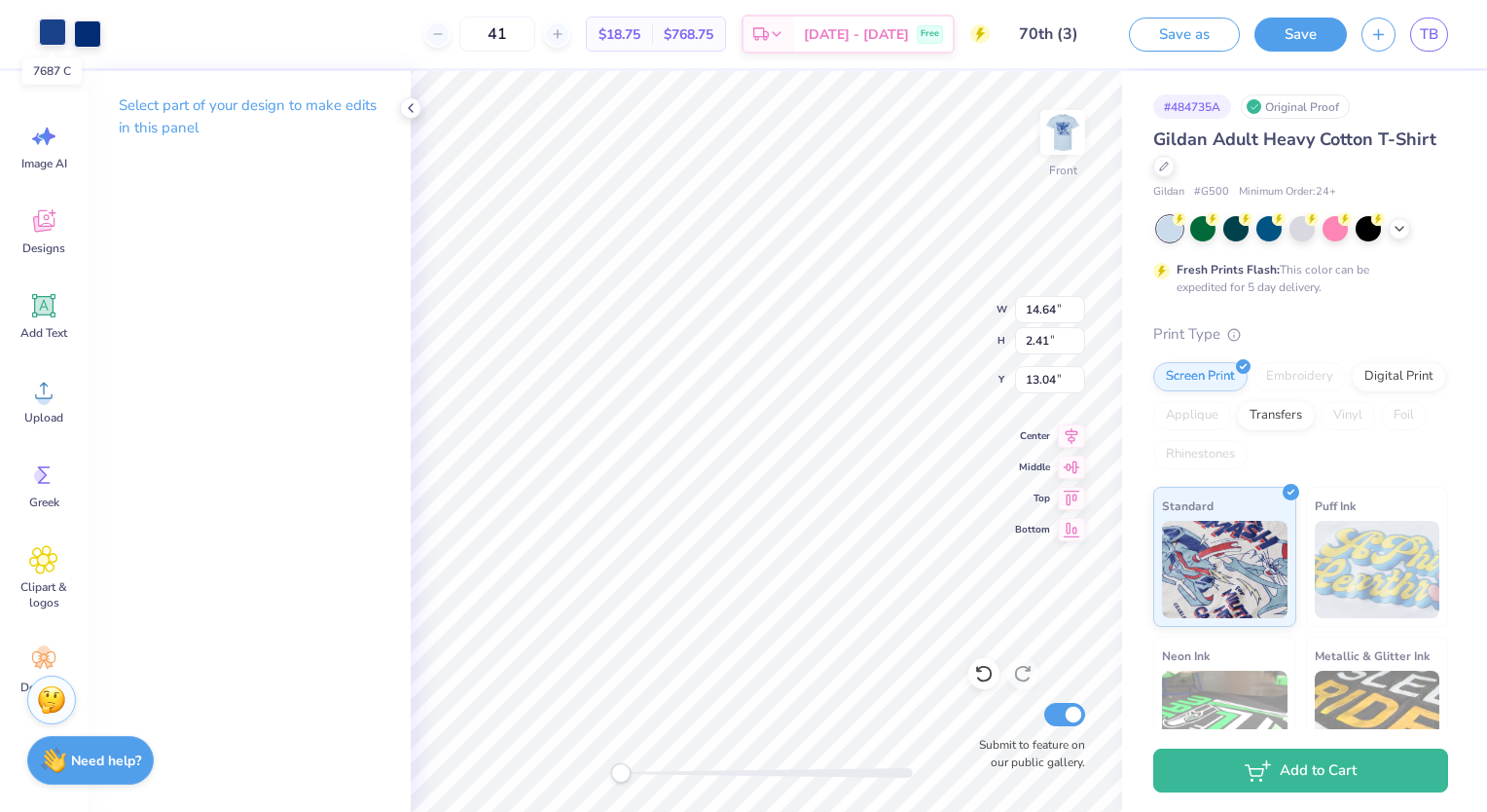
click at [55, 30] on div at bounding box center [53, 32] width 27 height 27
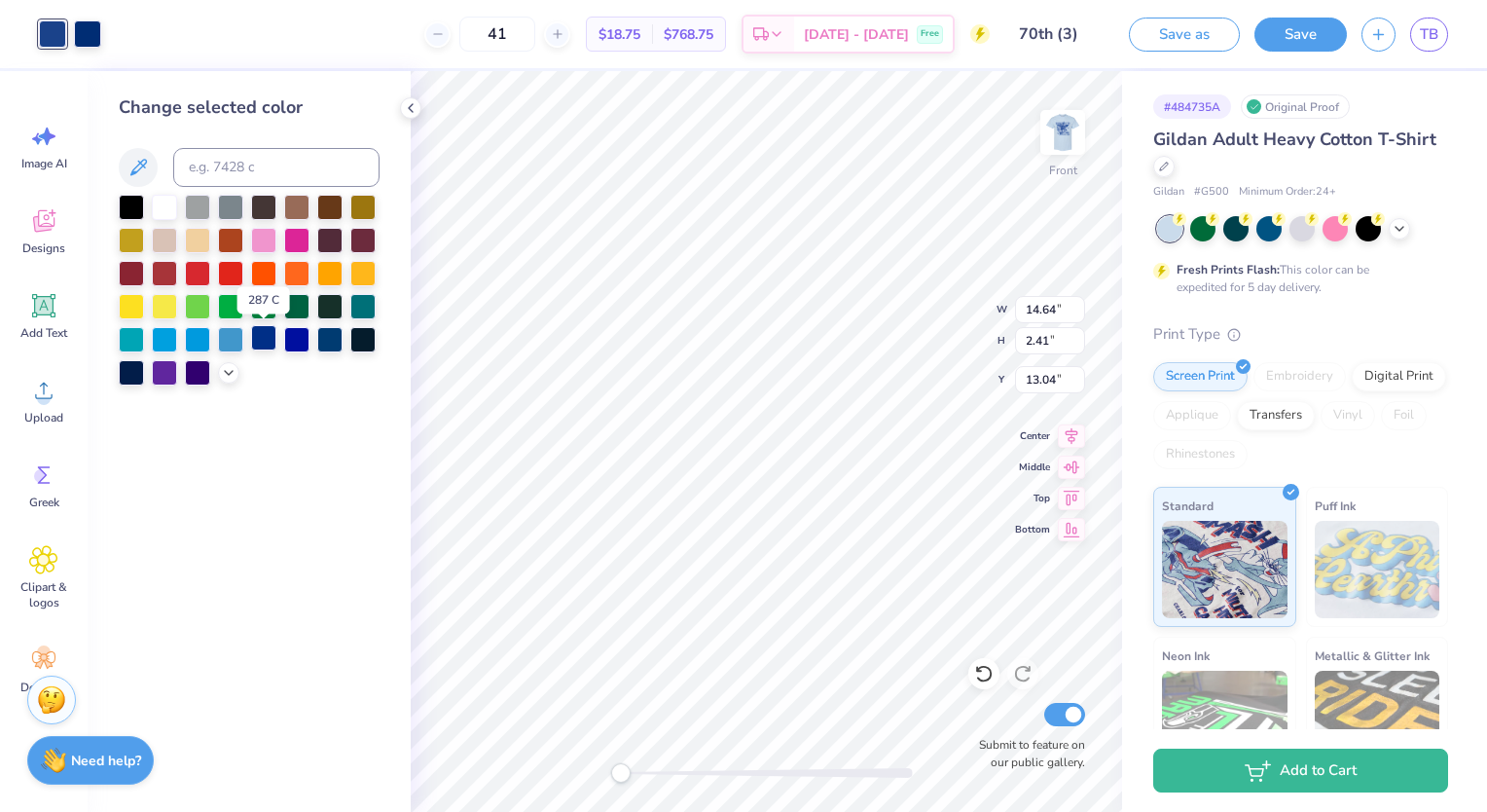
click at [267, 340] on div at bounding box center [264, 337] width 25 height 25
click at [986, 680] on icon at bounding box center [983, 675] width 17 height 18
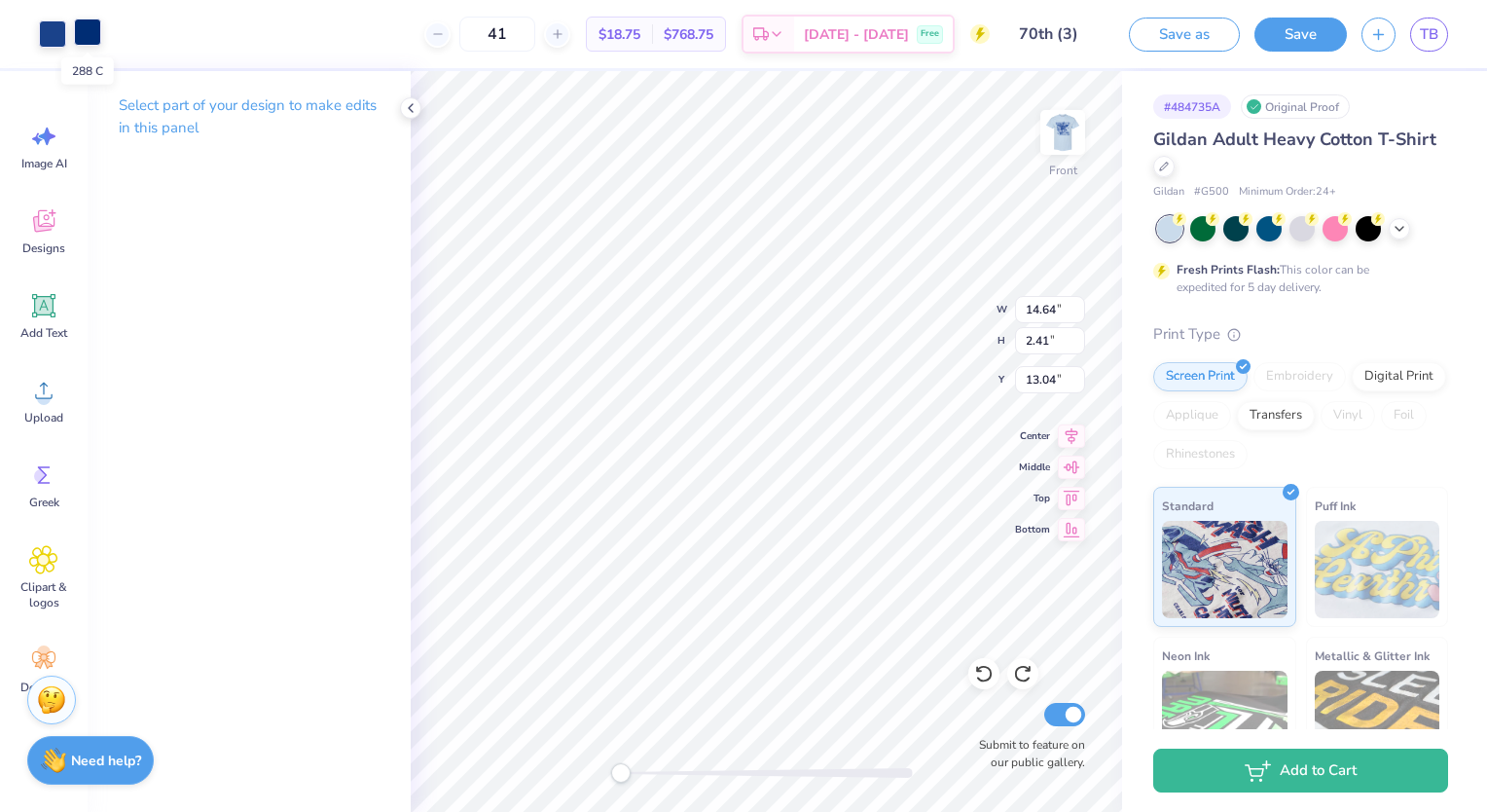
click at [91, 29] on div at bounding box center [88, 32] width 27 height 27
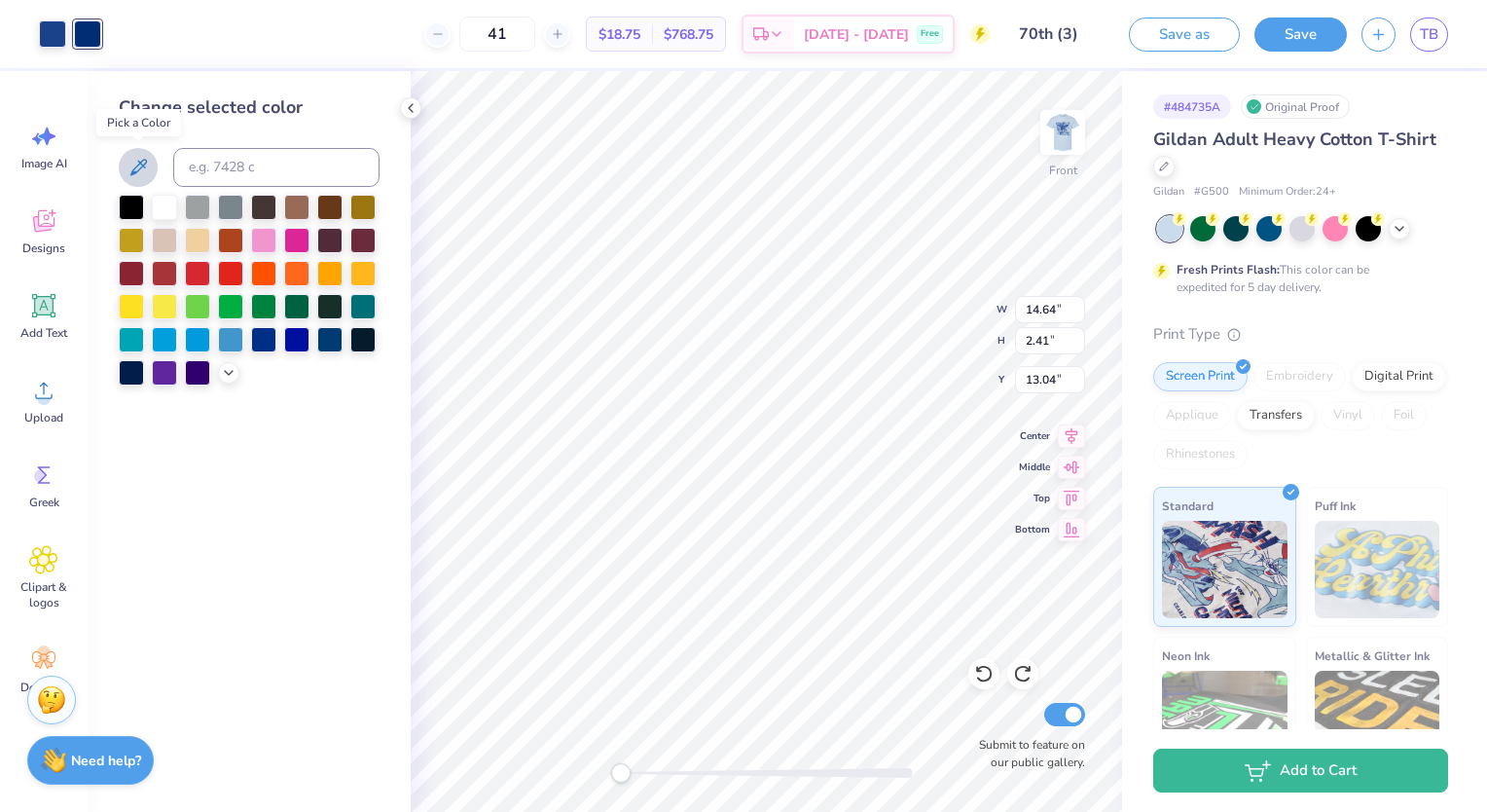
click at [144, 159] on icon at bounding box center [138, 167] width 17 height 17
click at [52, 29] on div at bounding box center [53, 32] width 27 height 27
click at [78, 33] on div at bounding box center [88, 32] width 27 height 27
click at [323, 333] on div at bounding box center [330, 337] width 25 height 25
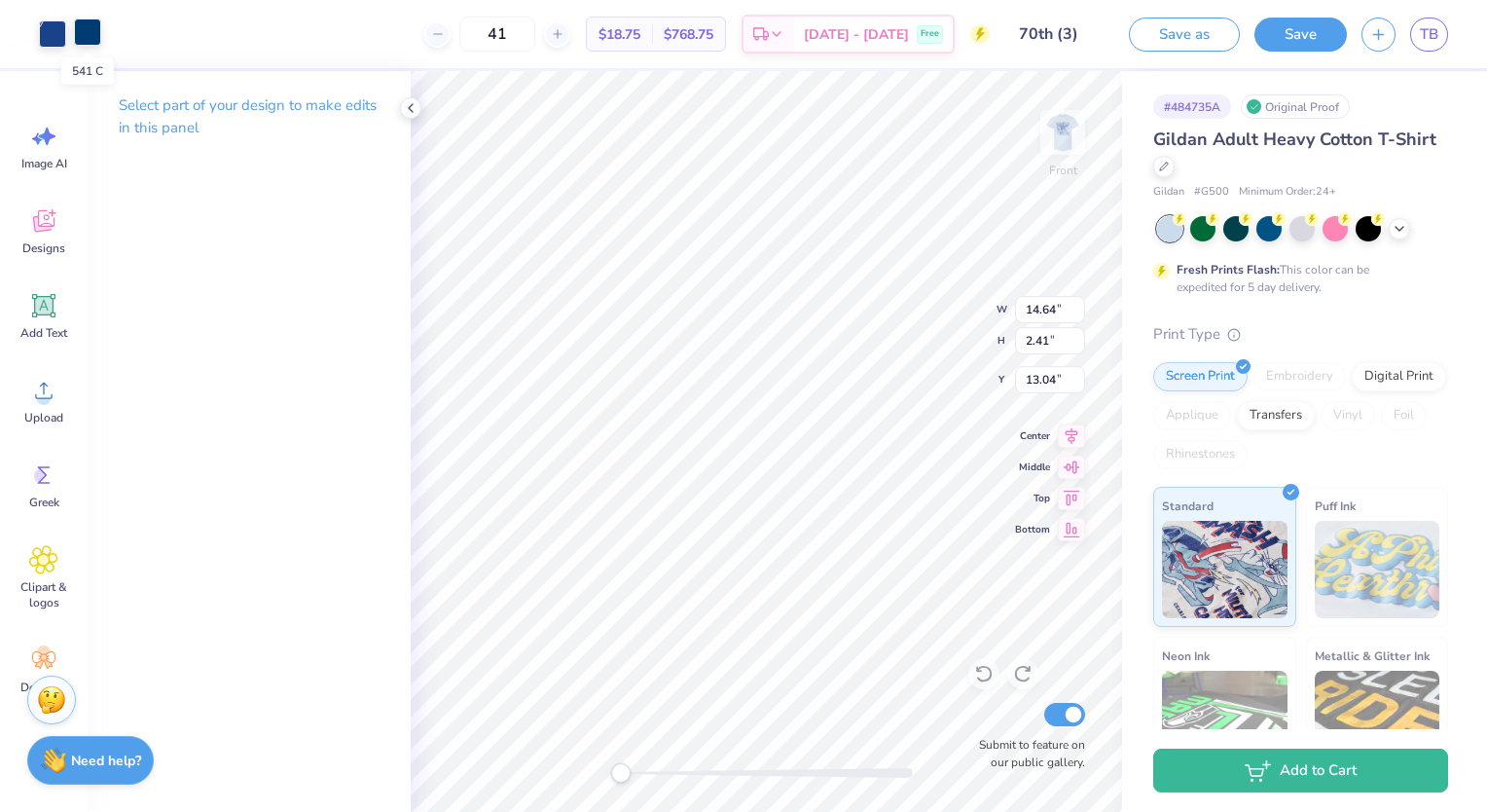
click at [88, 32] on div at bounding box center [88, 32] width 27 height 27
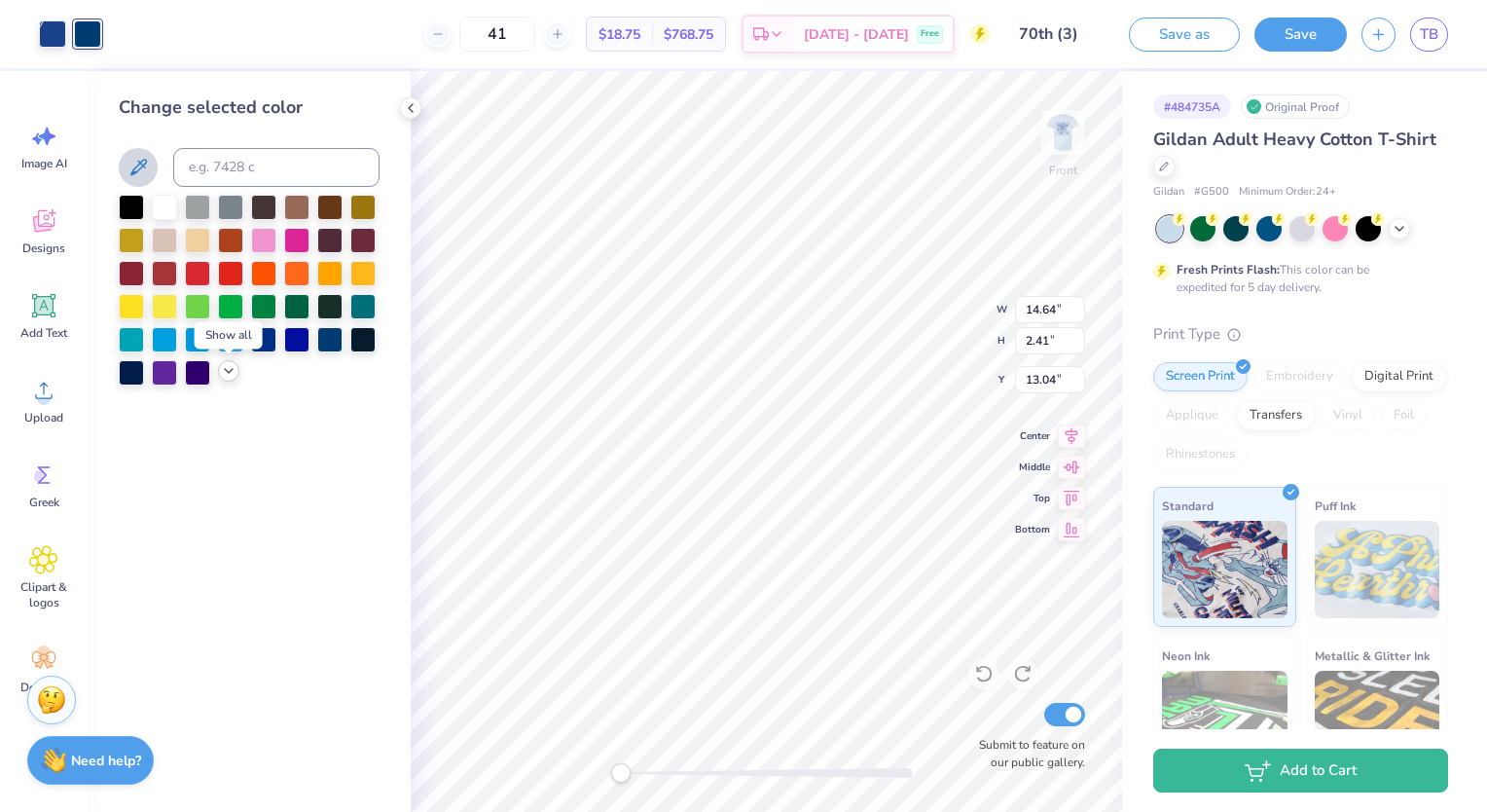
click at [230, 370] on polyline at bounding box center [229, 370] width 8 height 4
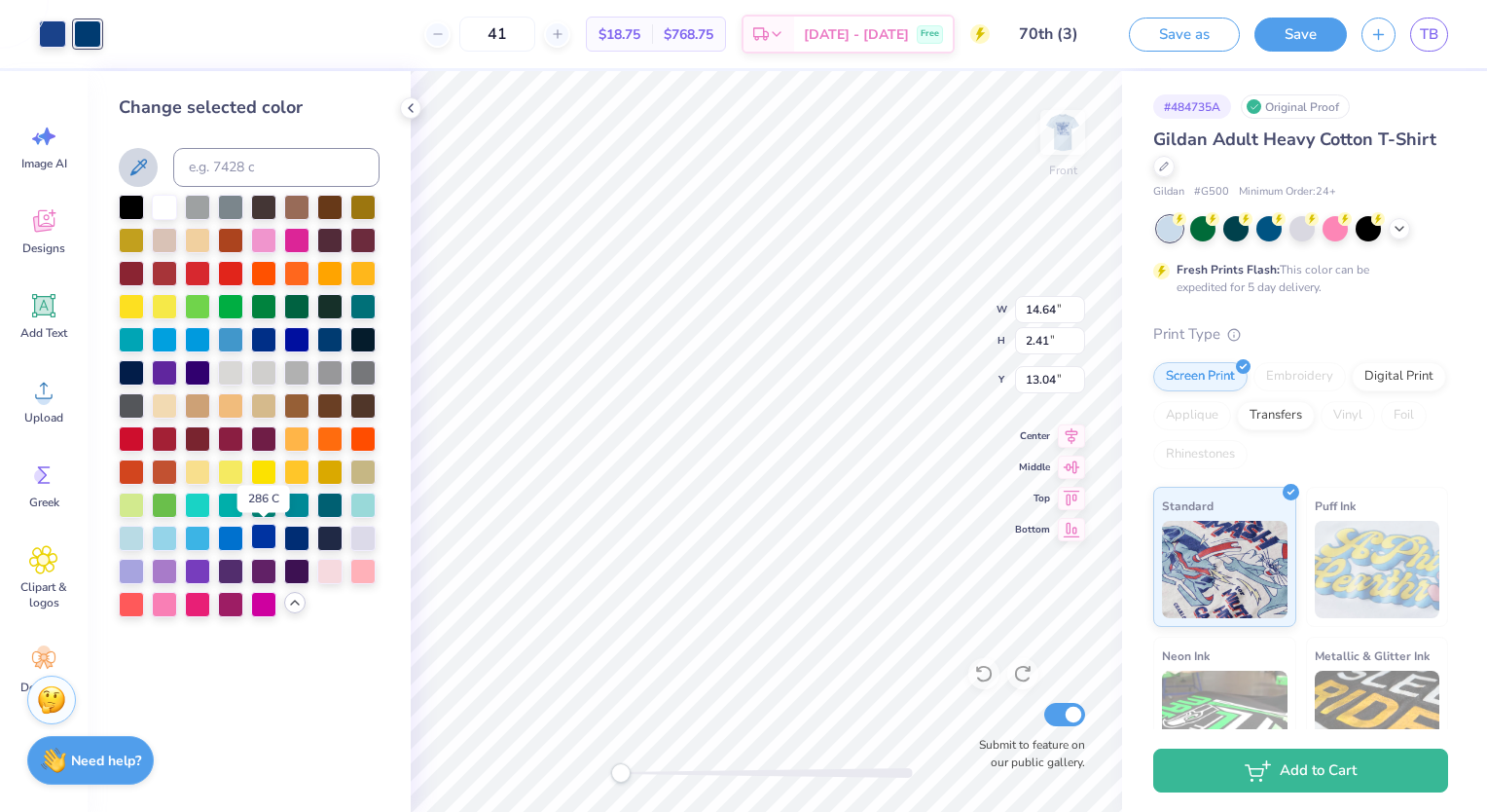
click at [266, 541] on div at bounding box center [264, 536] width 25 height 25
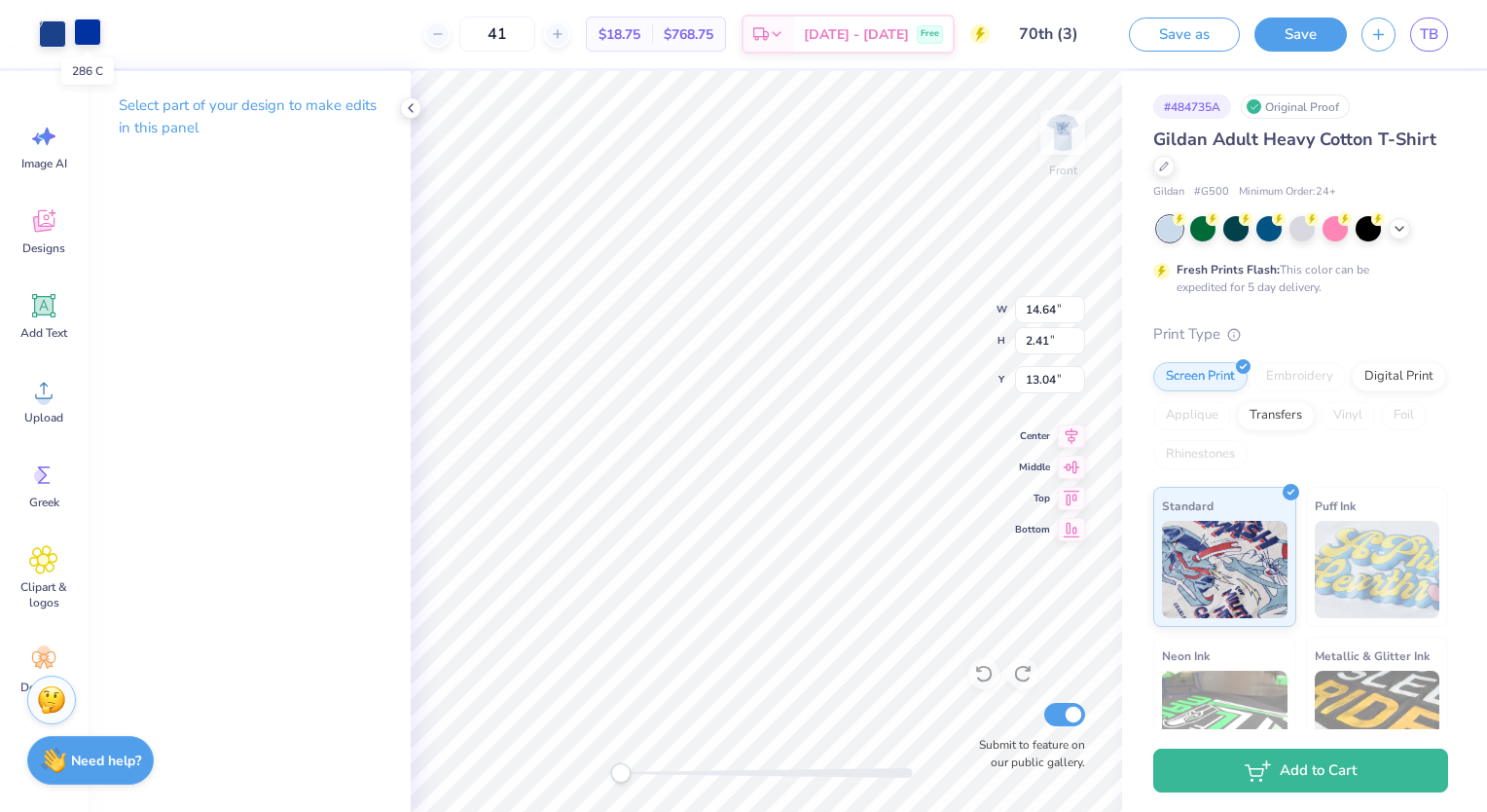
click at [80, 25] on div at bounding box center [88, 32] width 27 height 27
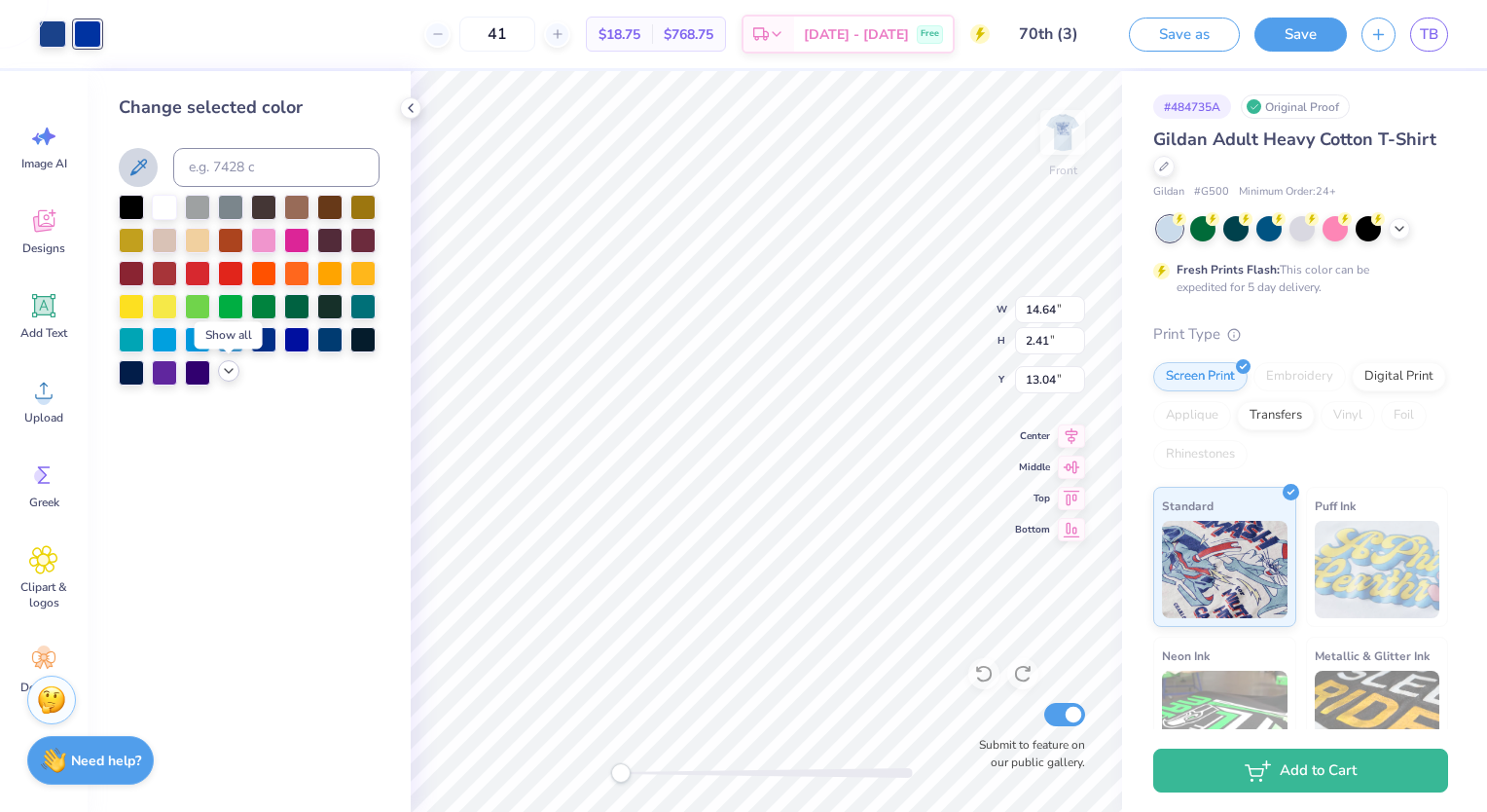
click at [229, 367] on icon at bounding box center [229, 370] width 16 height 16
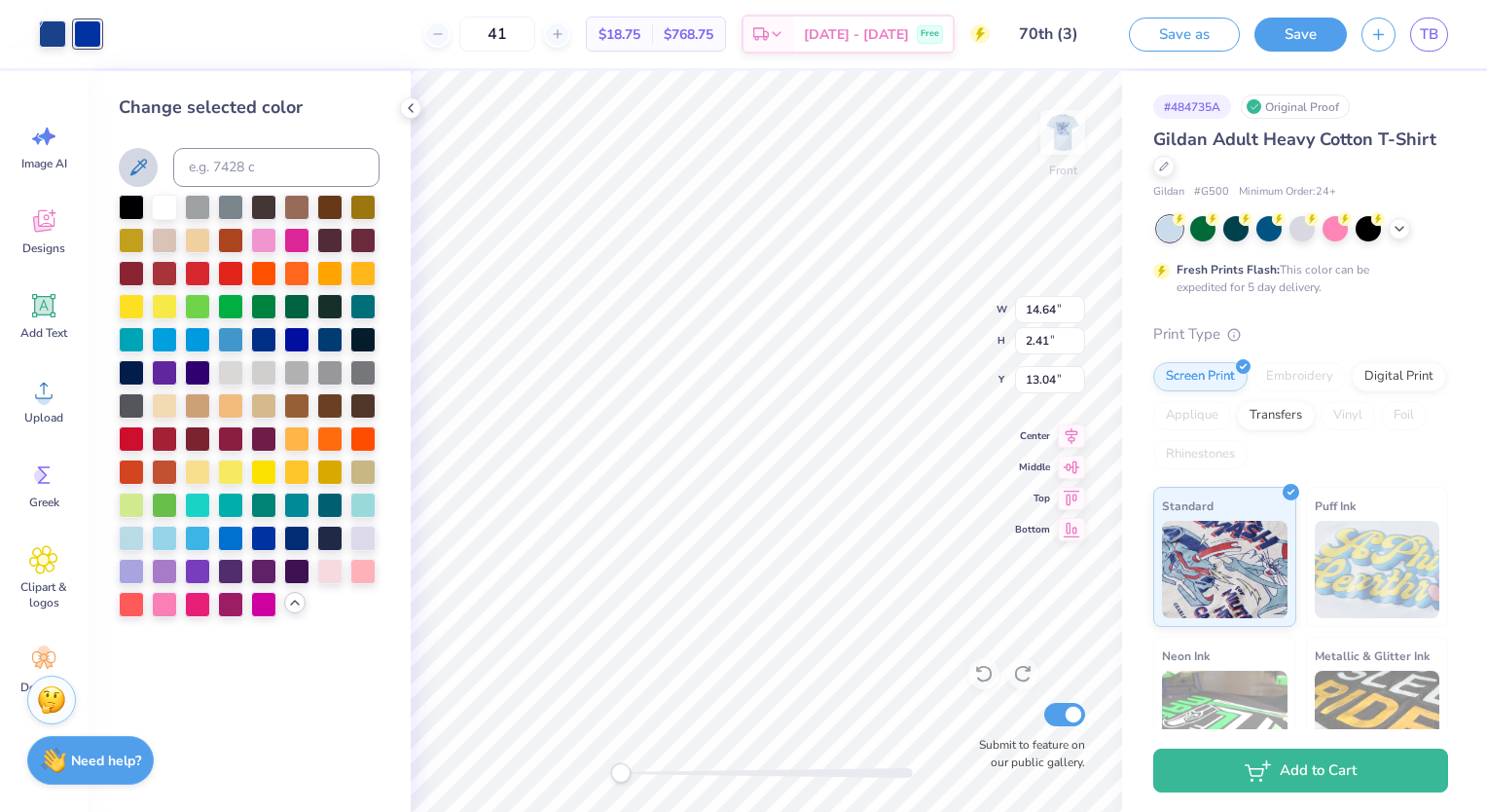
click at [136, 161] on icon at bounding box center [138, 168] width 23 height 23
click at [143, 163] on icon at bounding box center [138, 168] width 23 height 23
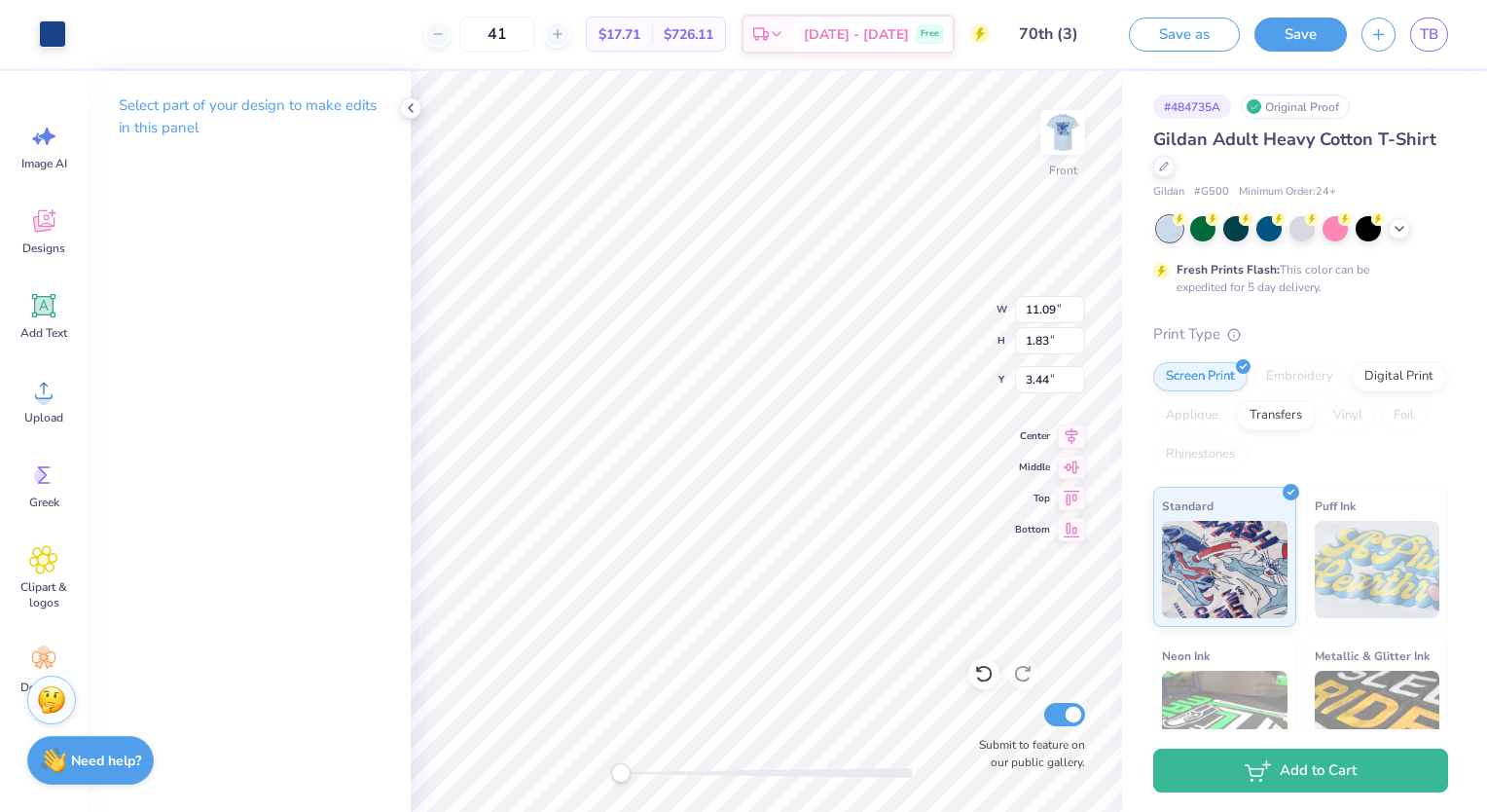
click at [968, 316] on div "Front W 11.09 11.09 " H 1.83 1.83 " Y 3.44 3.44 " Center Middle Top Bottom Subm…" at bounding box center [766, 442] width 712 height 741
click at [1396, 220] on icon at bounding box center [1399, 227] width 16 height 16
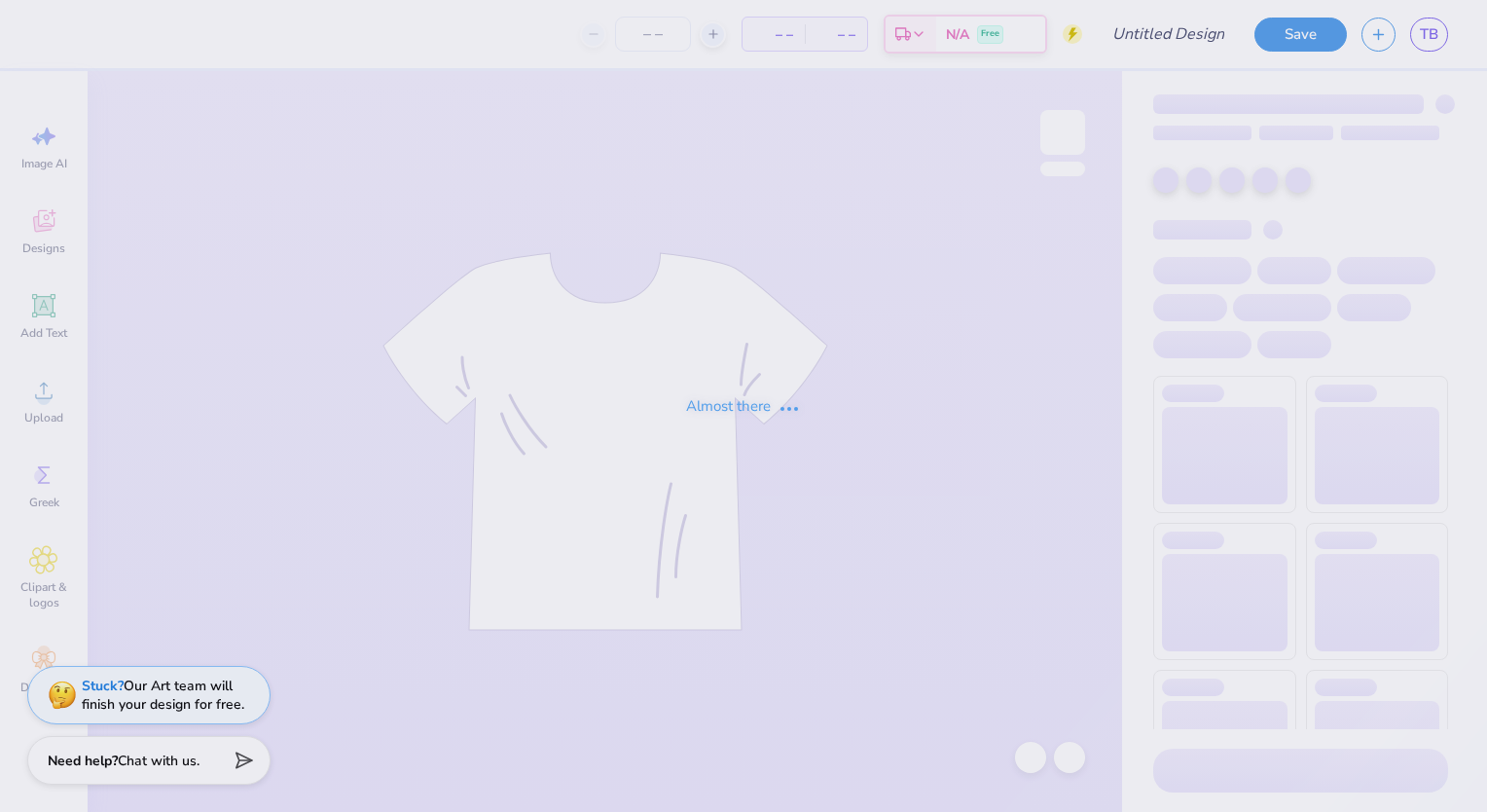
type input "70th (3)"
type input "43"
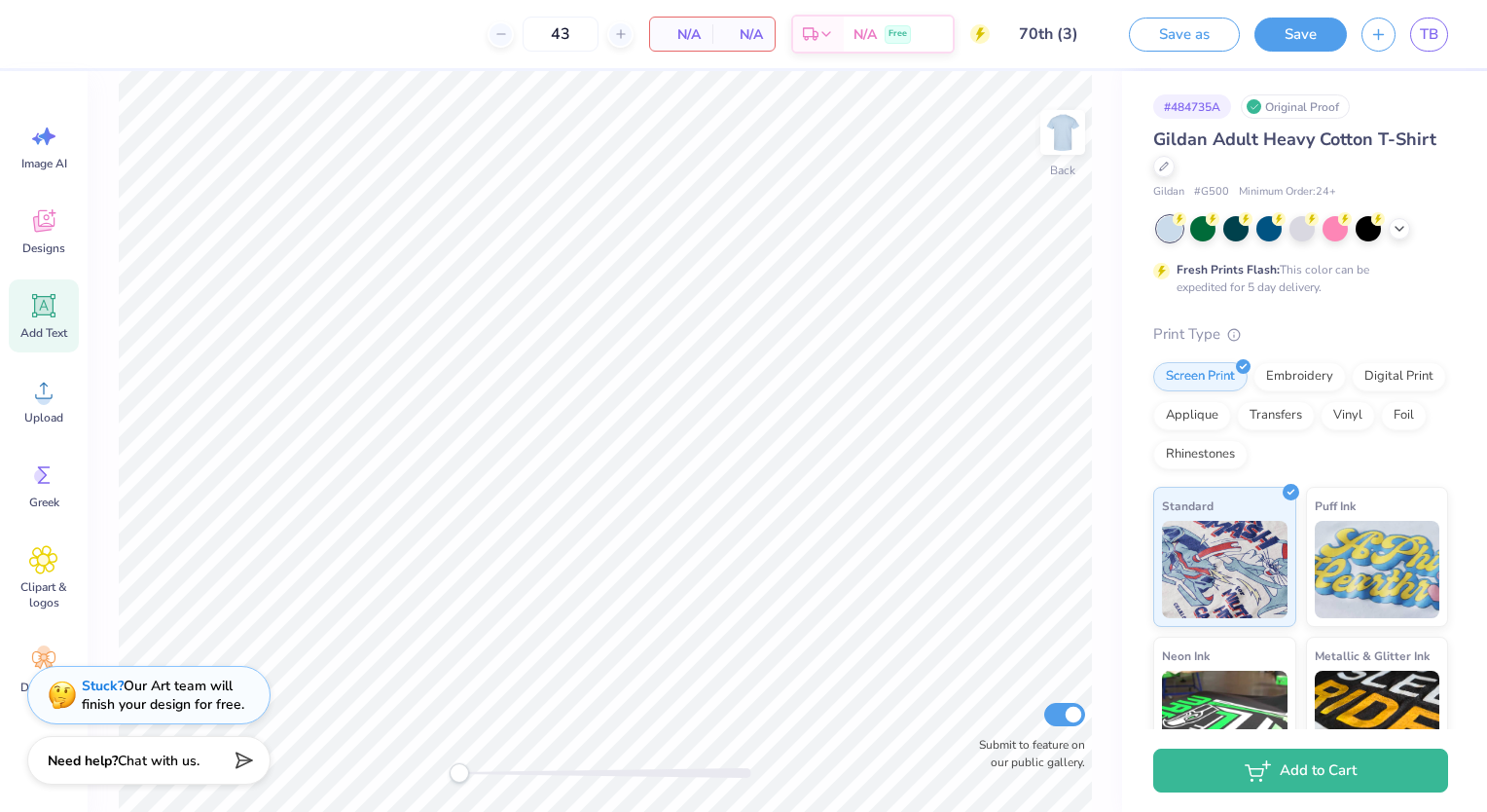
click at [63, 291] on div "Add Text" at bounding box center [44, 315] width 70 height 73
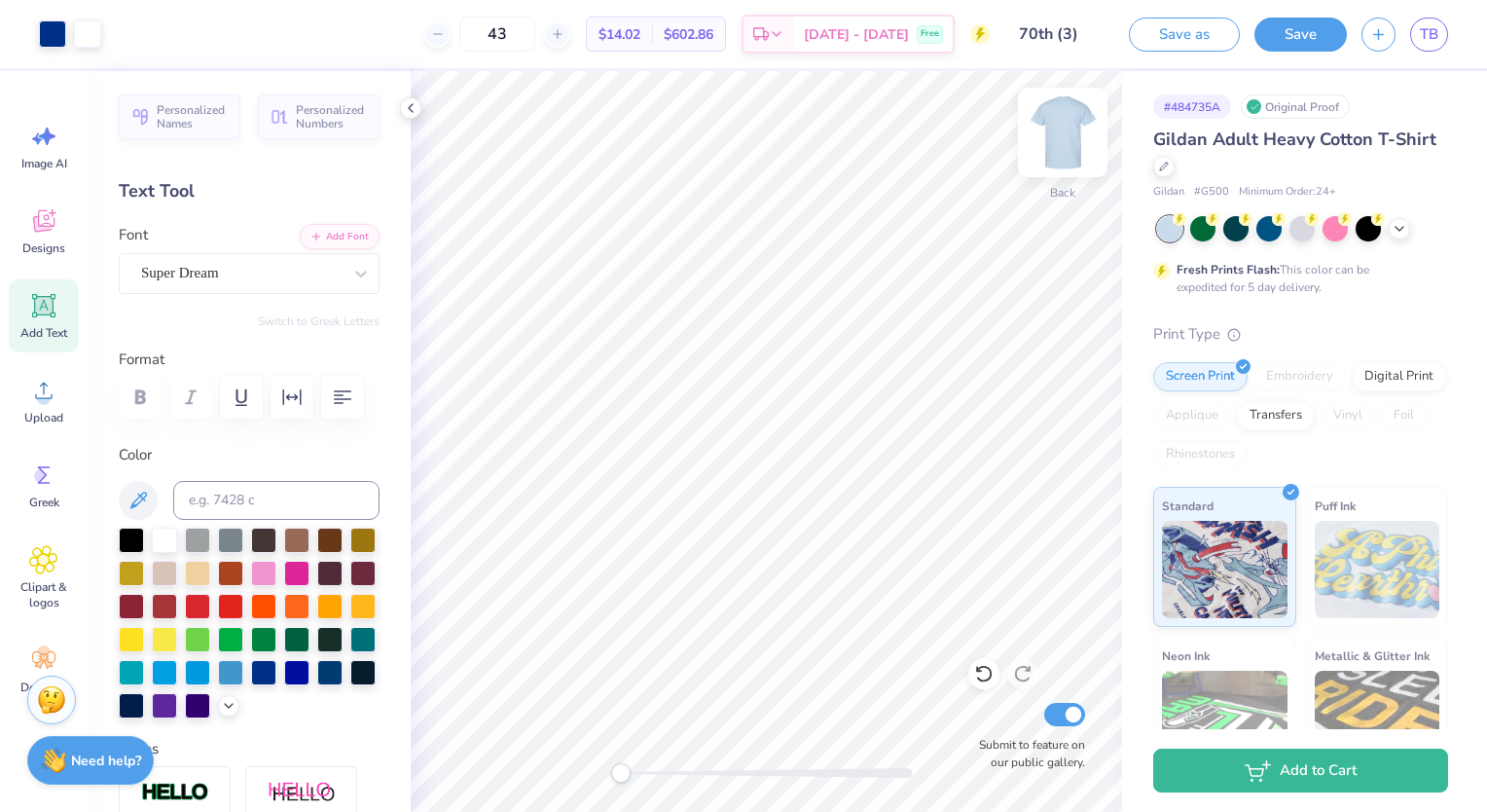
click at [1078, 126] on img at bounding box center [1063, 133] width 78 height 78
click at [54, 379] on icon at bounding box center [44, 390] width 29 height 29
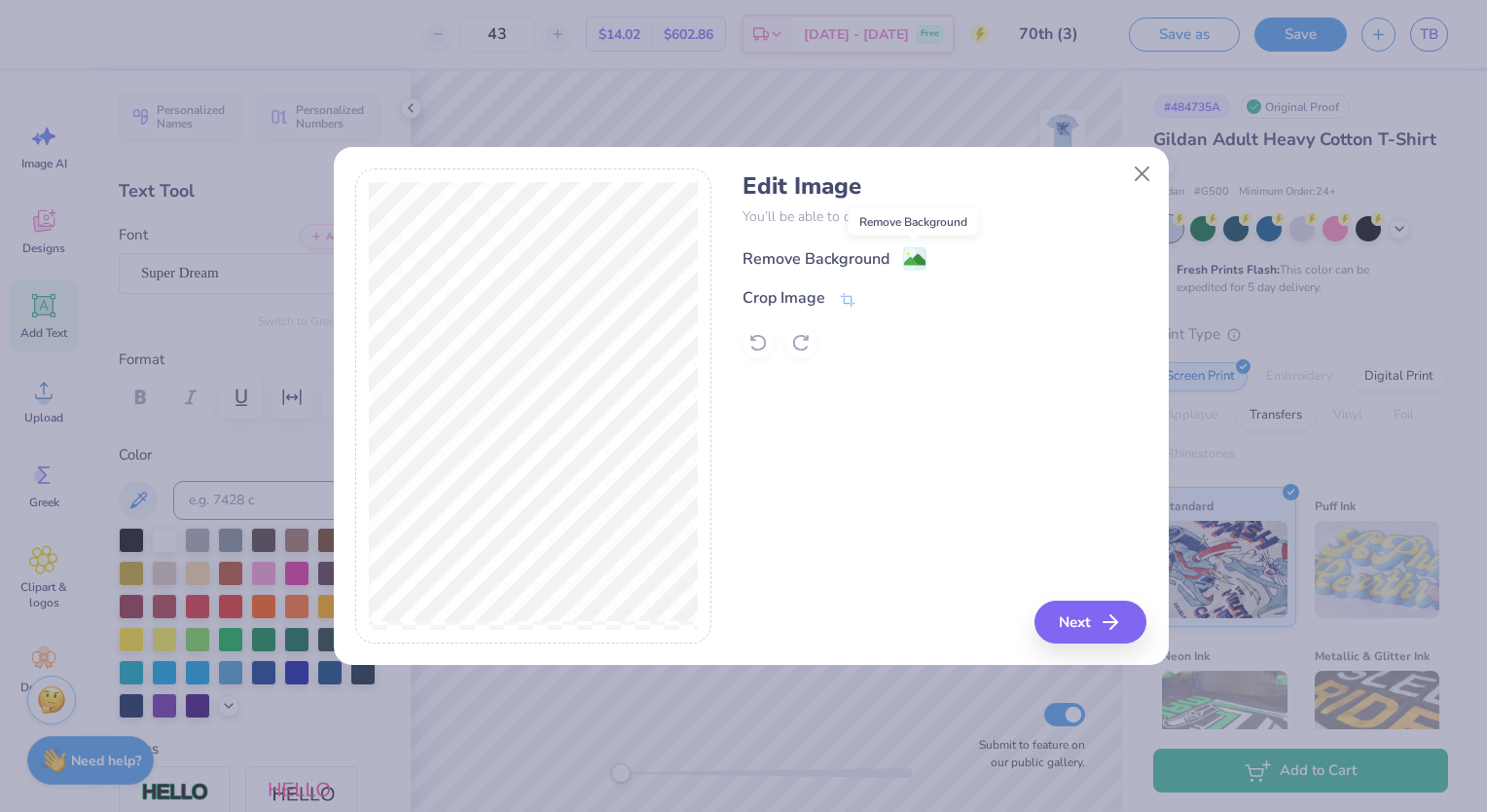
click at [919, 255] on image at bounding box center [915, 260] width 21 height 21
click at [1076, 612] on button "Next" at bounding box center [1093, 622] width 112 height 43
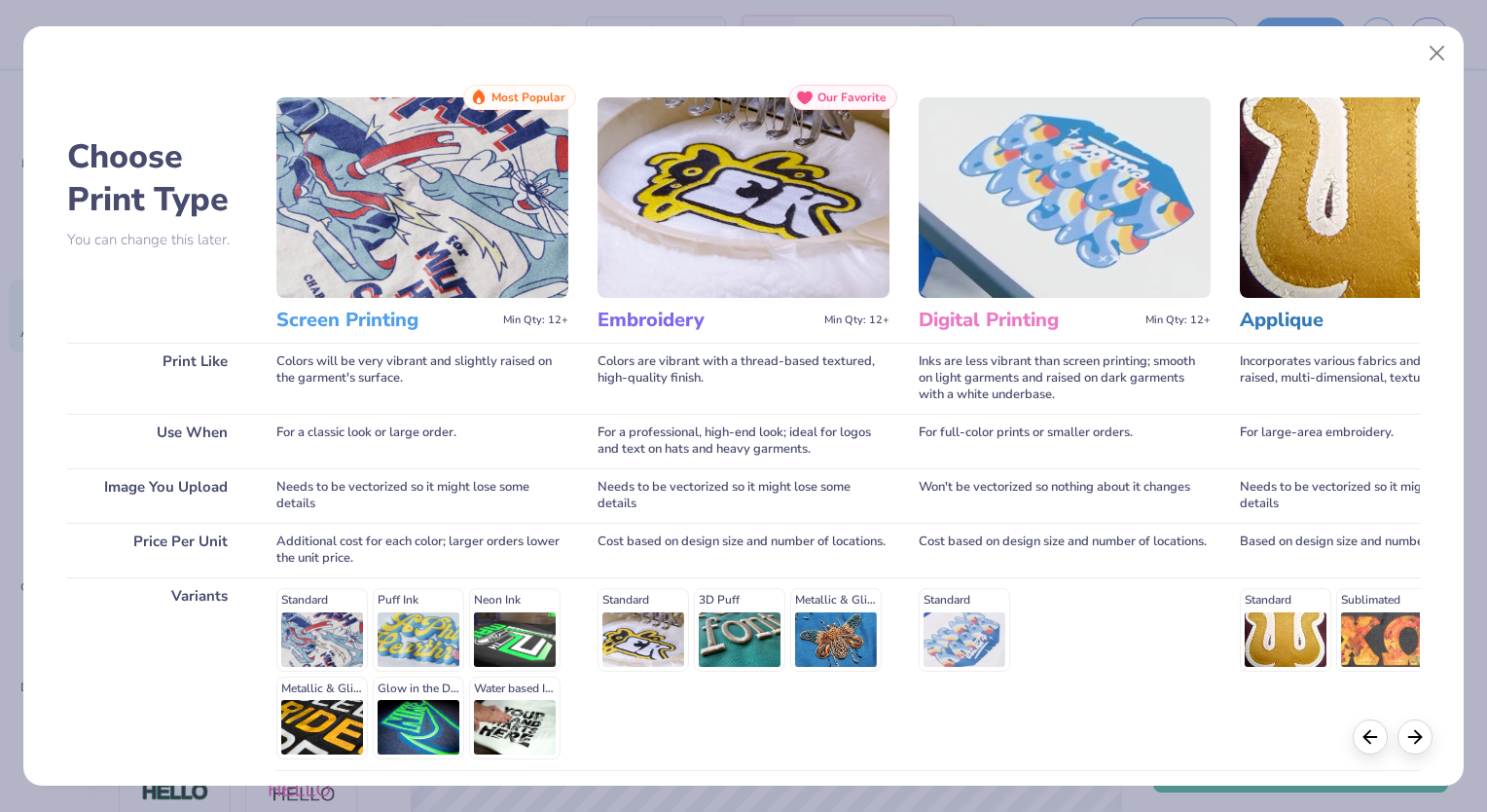
scroll to position [158, 0]
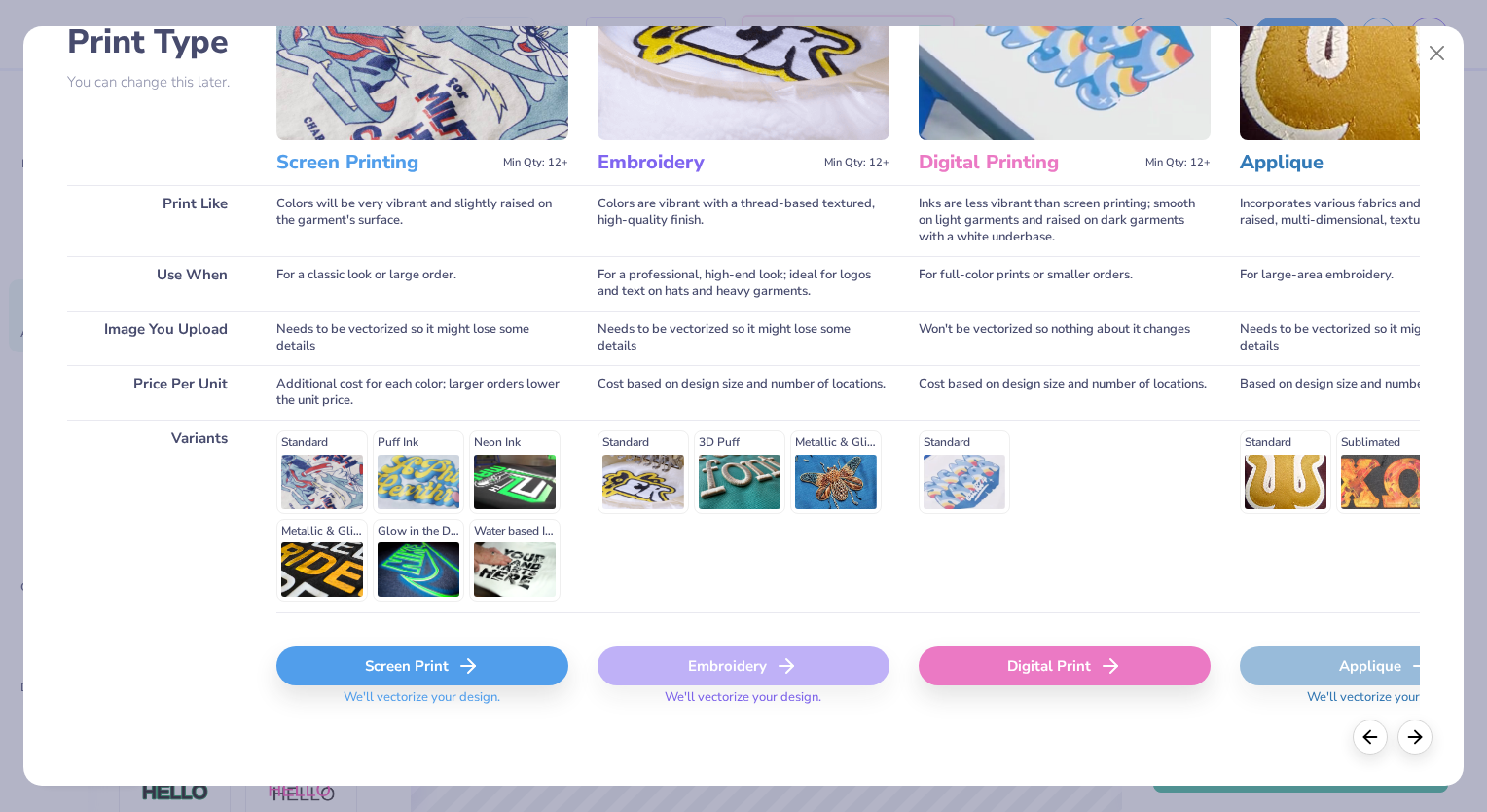
click at [365, 660] on div "Screen Print" at bounding box center [421, 666] width 292 height 39
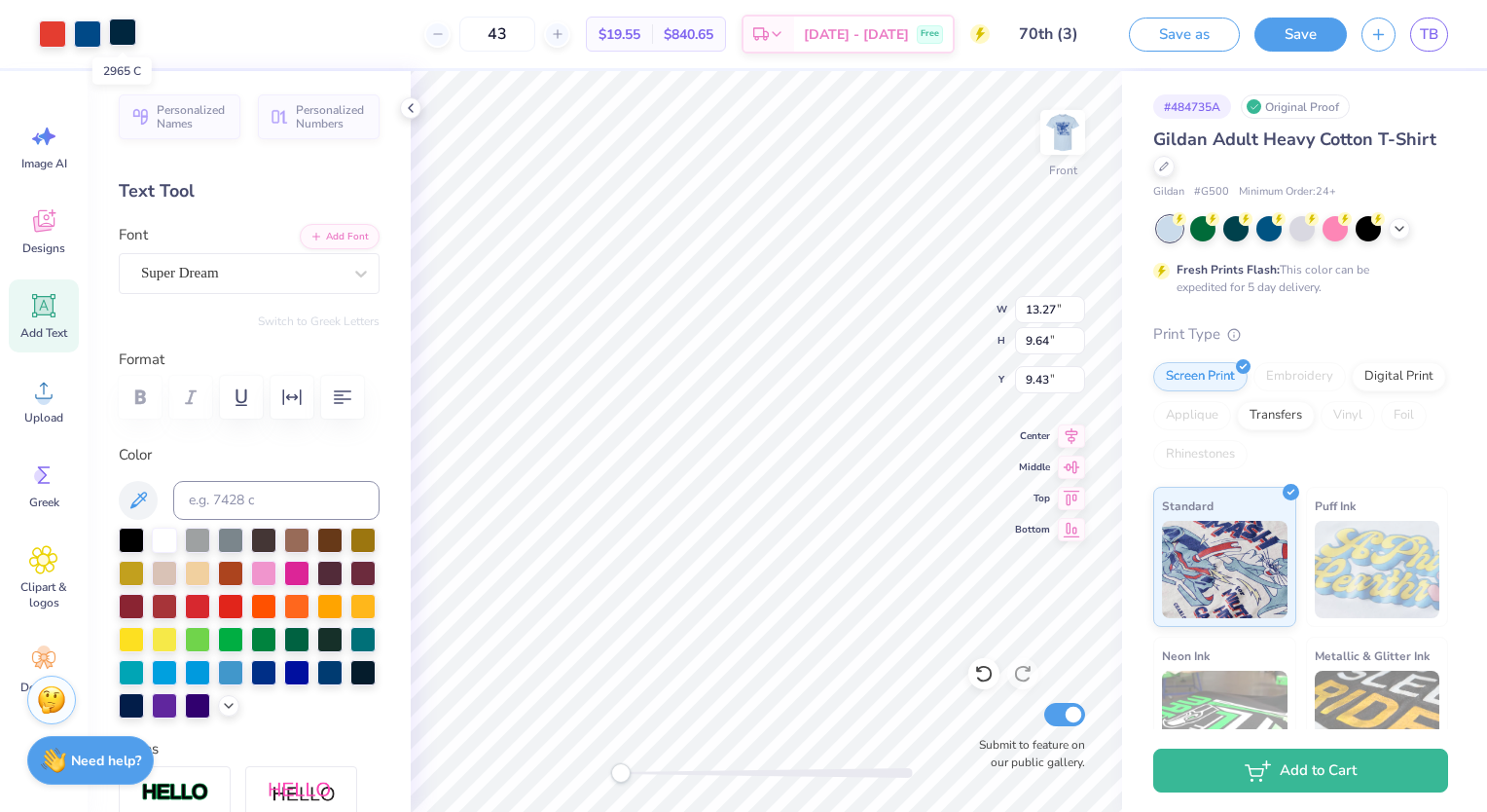
click at [126, 31] on div at bounding box center [123, 32] width 27 height 27
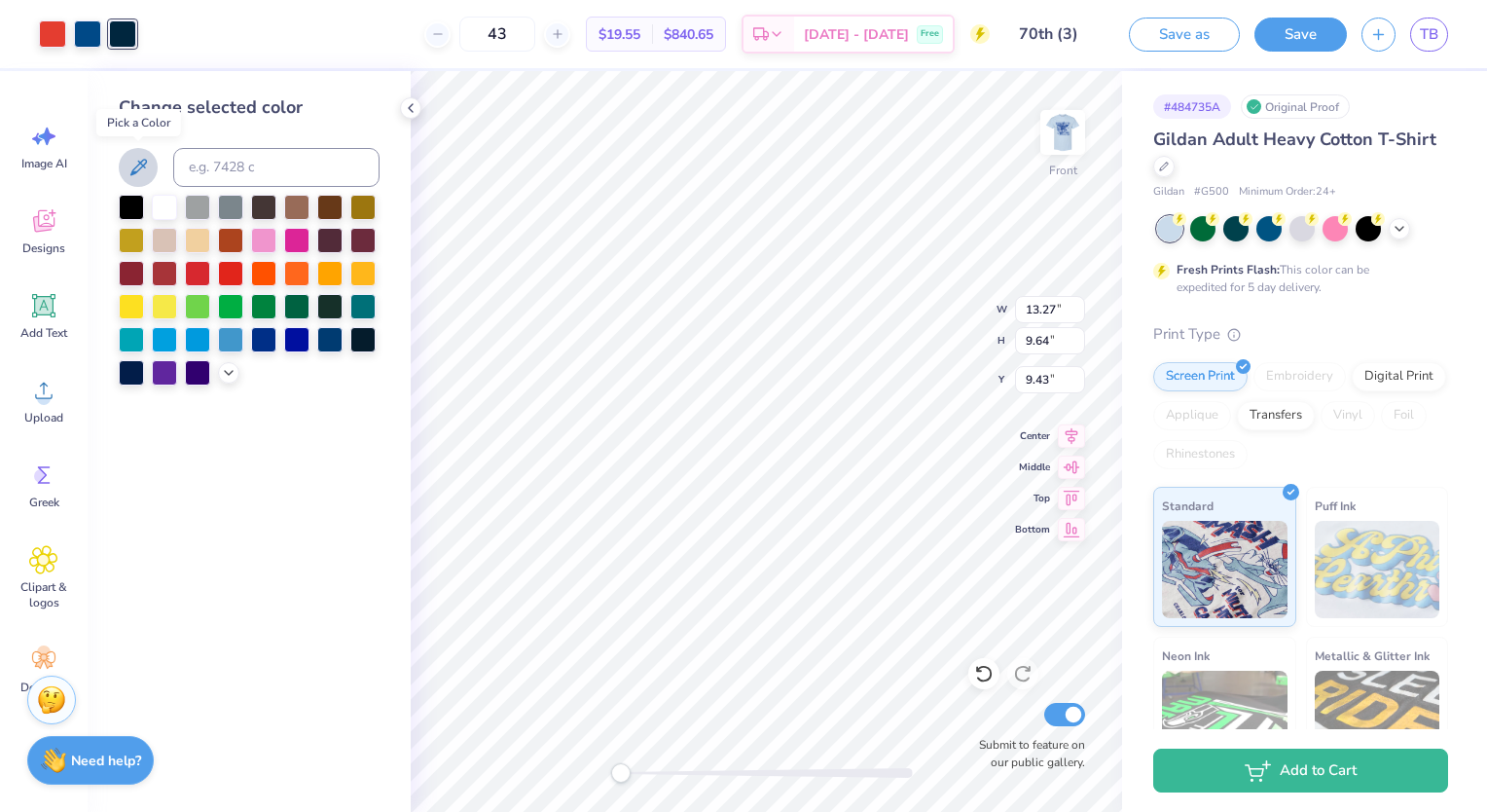
click at [141, 166] on icon at bounding box center [138, 168] width 23 height 23
click at [62, 25] on div at bounding box center [53, 32] width 27 height 27
click at [136, 174] on icon at bounding box center [138, 168] width 23 height 23
click at [992, 667] on icon at bounding box center [984, 674] width 20 height 19
type input "7.85"
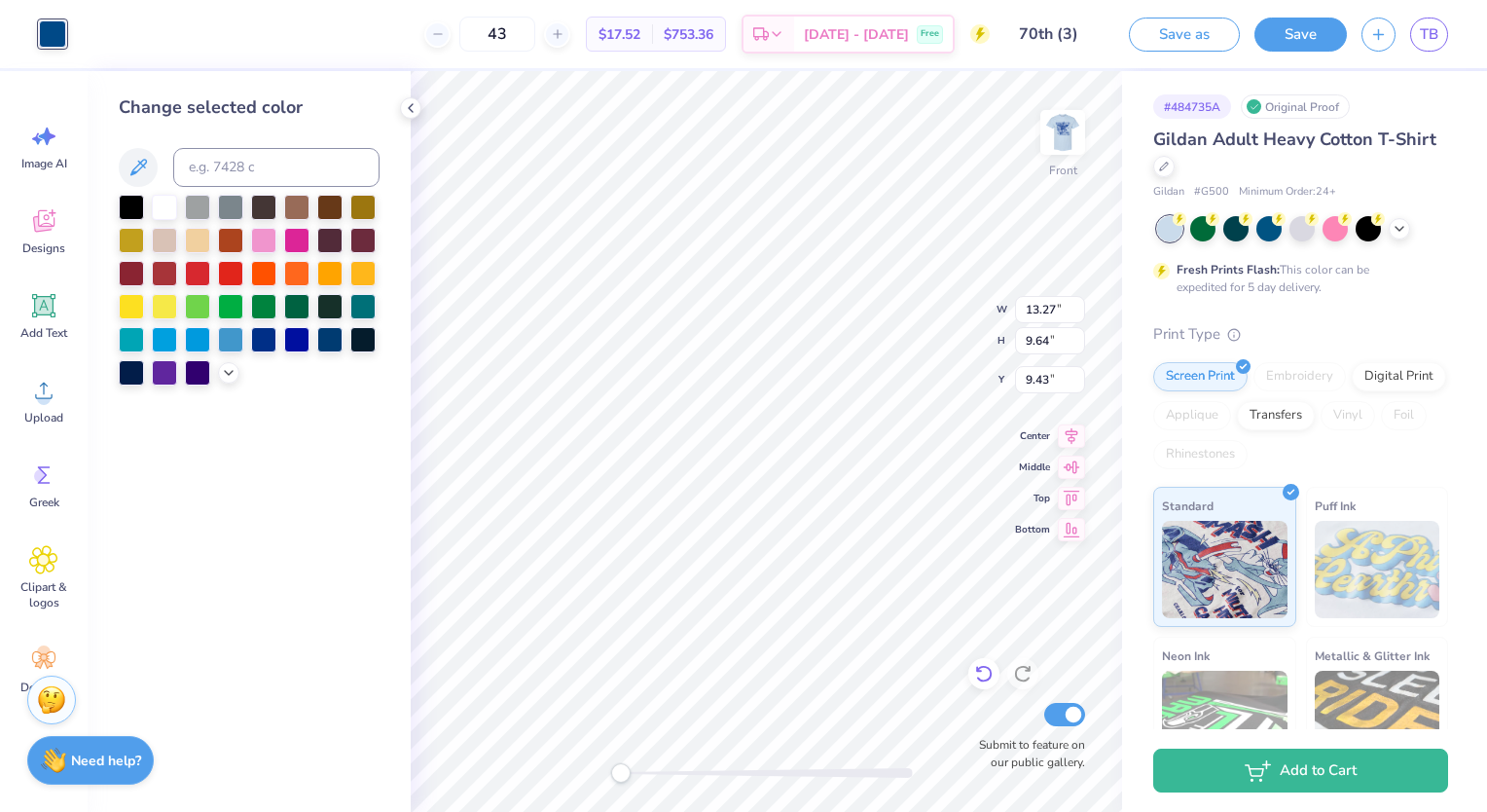
type input "5.70"
type input "3.32"
click at [1022, 669] on icon at bounding box center [1023, 674] width 20 height 19
click at [1372, 283] on div "Fresh Prints Flash: This color can be expedited for 5 day delivery." at bounding box center [1297, 279] width 240 height 35
click at [1446, 240] on div "# 484735A Original Proof Gildan Adult Heavy Cotton T-Shirt Gildan # G500 Minimu…" at bounding box center [1305, 498] width 365 height 855
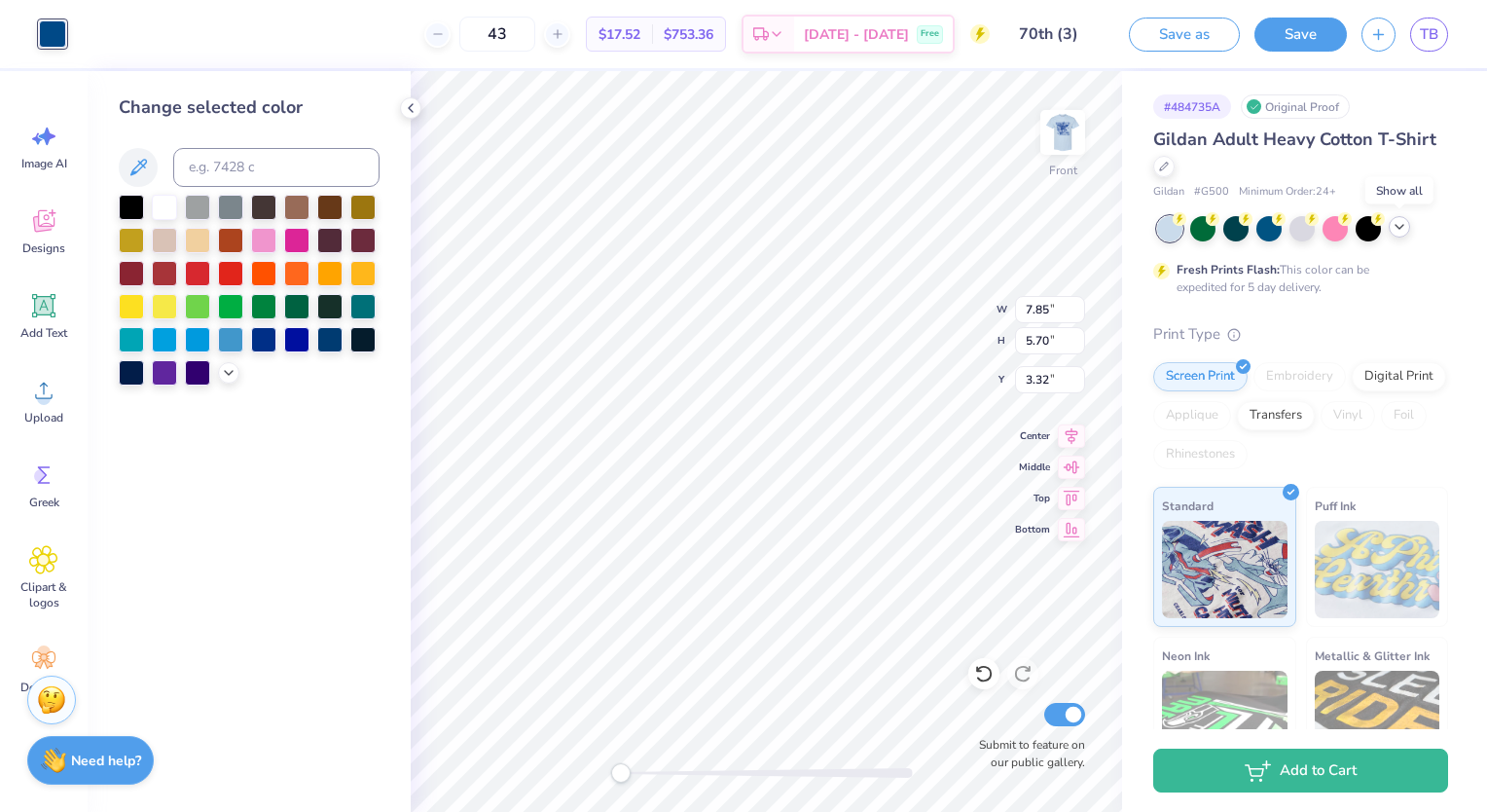
click at [1395, 234] on icon at bounding box center [1399, 227] width 16 height 16
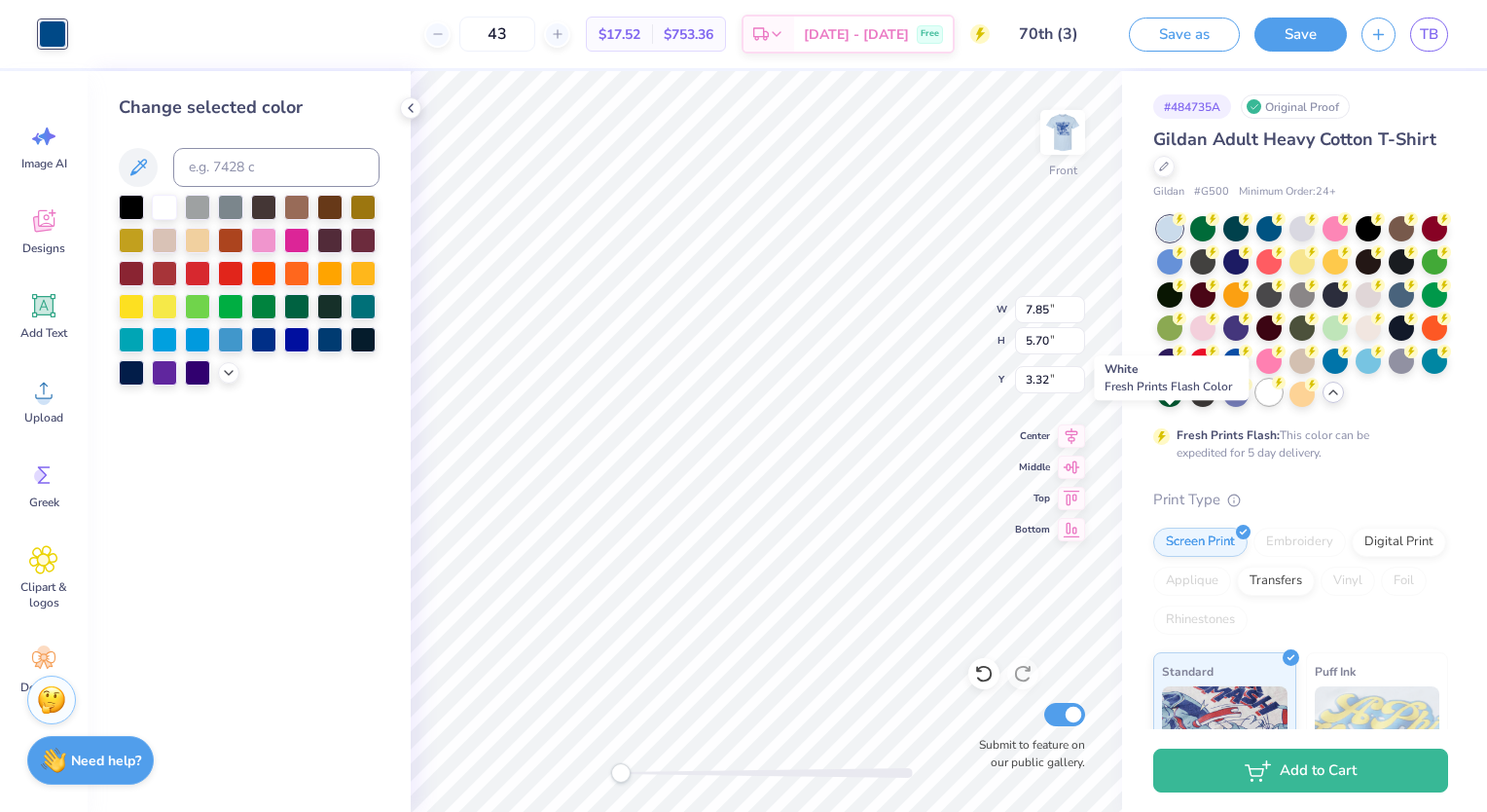
click at [1257, 405] on div at bounding box center [1270, 392] width 25 height 25
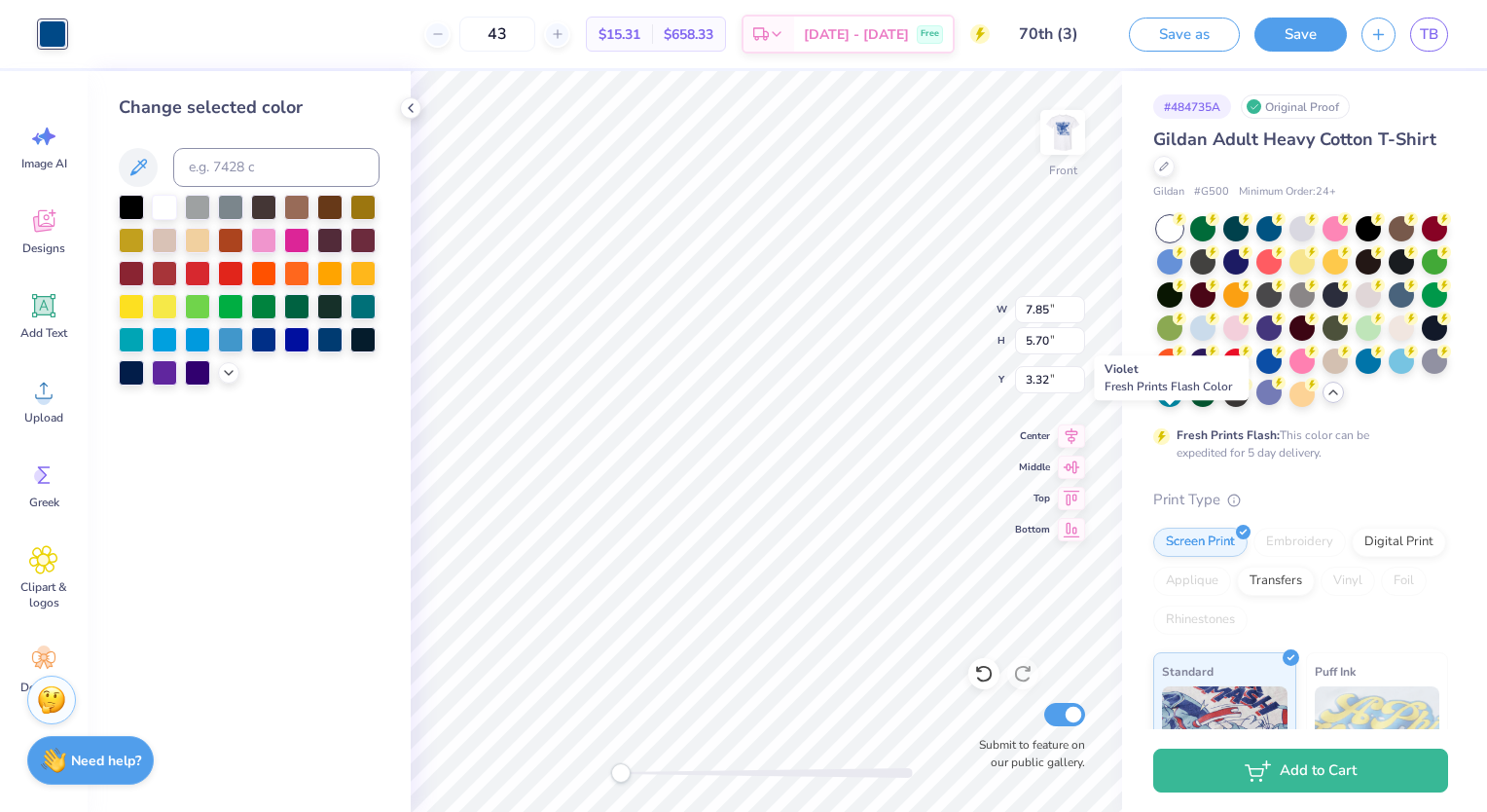
click at [1402, 452] on div "Fresh Prints Flash: This color can be expedited for 5 day delivery." at bounding box center [1301, 339] width 294 height 246
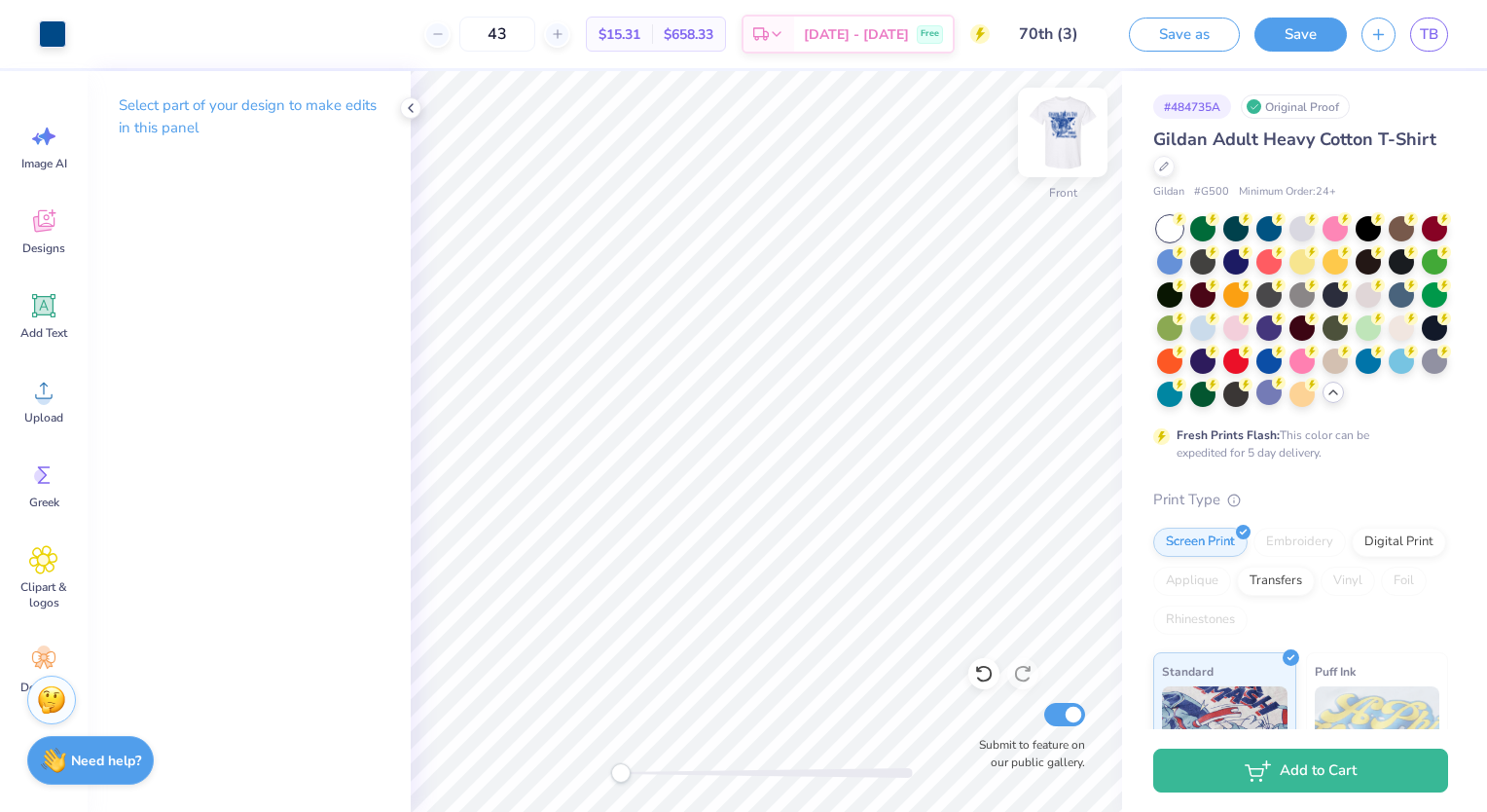
click at [1078, 147] on img at bounding box center [1063, 133] width 78 height 78
click at [86, 30] on div at bounding box center [88, 32] width 27 height 27
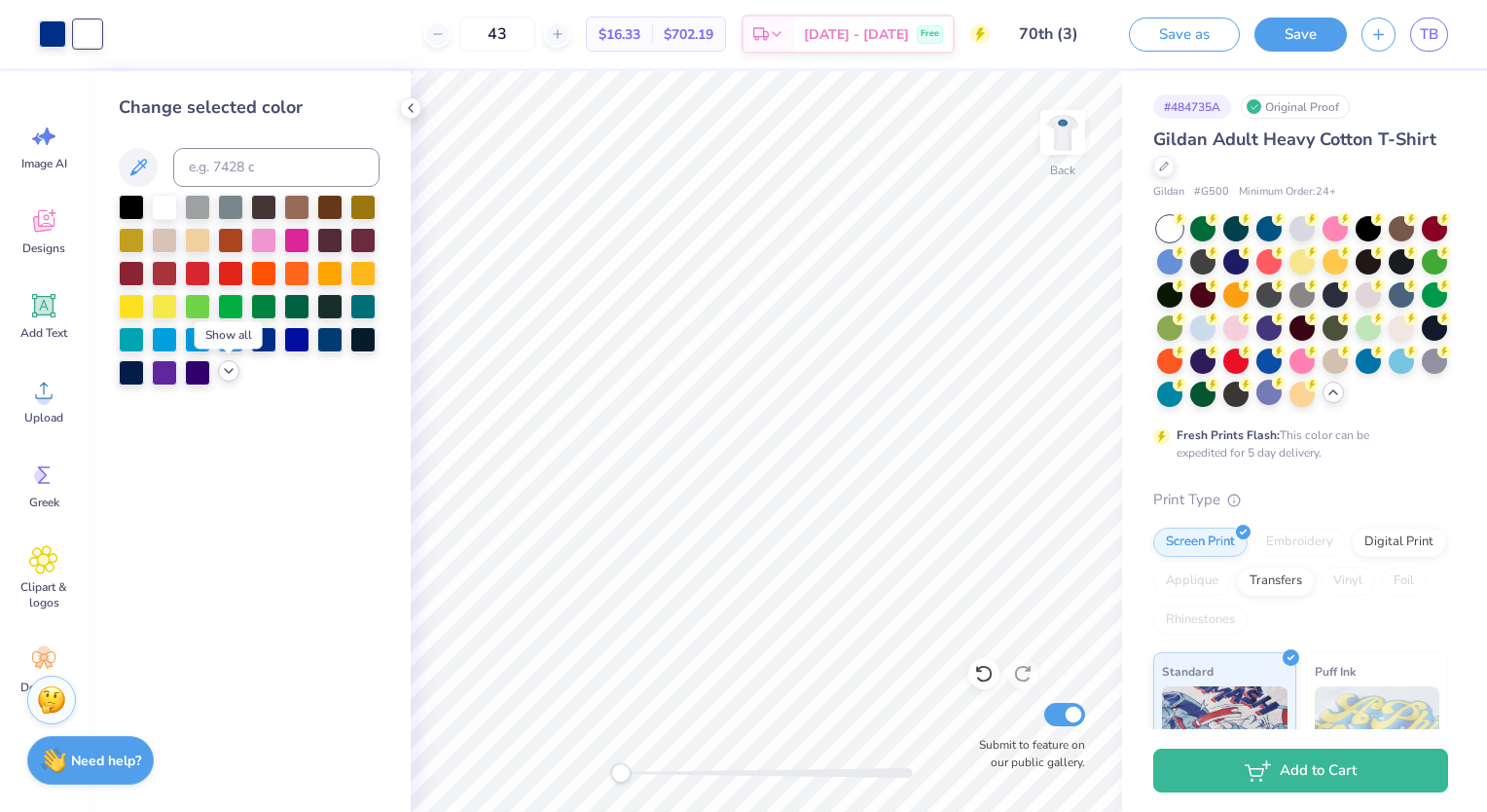
click at [222, 367] on icon at bounding box center [229, 370] width 16 height 16
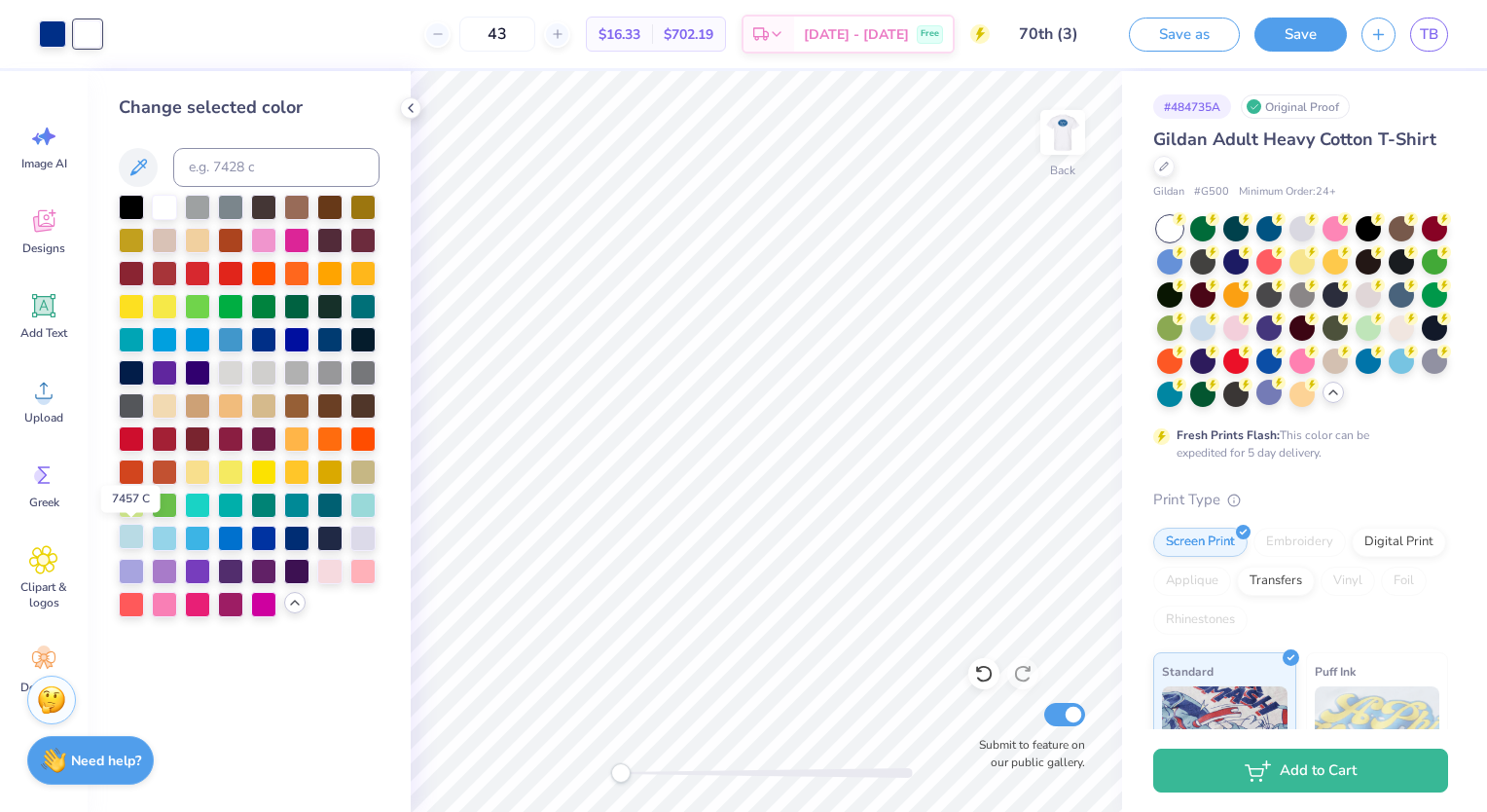
click at [137, 541] on div at bounding box center [132, 536] width 25 height 25
click at [984, 670] on icon at bounding box center [984, 674] width 20 height 19
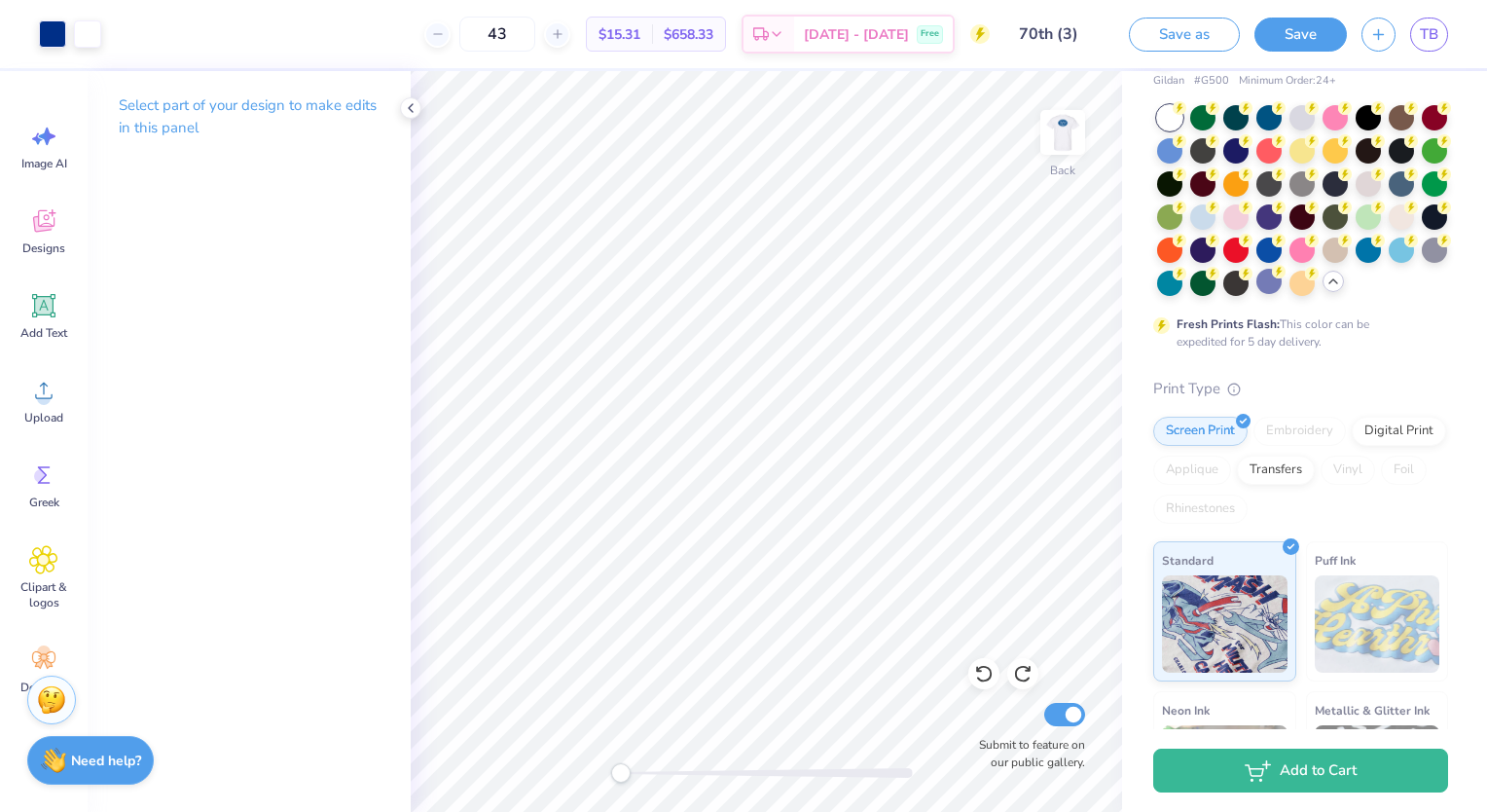
scroll to position [109, 0]
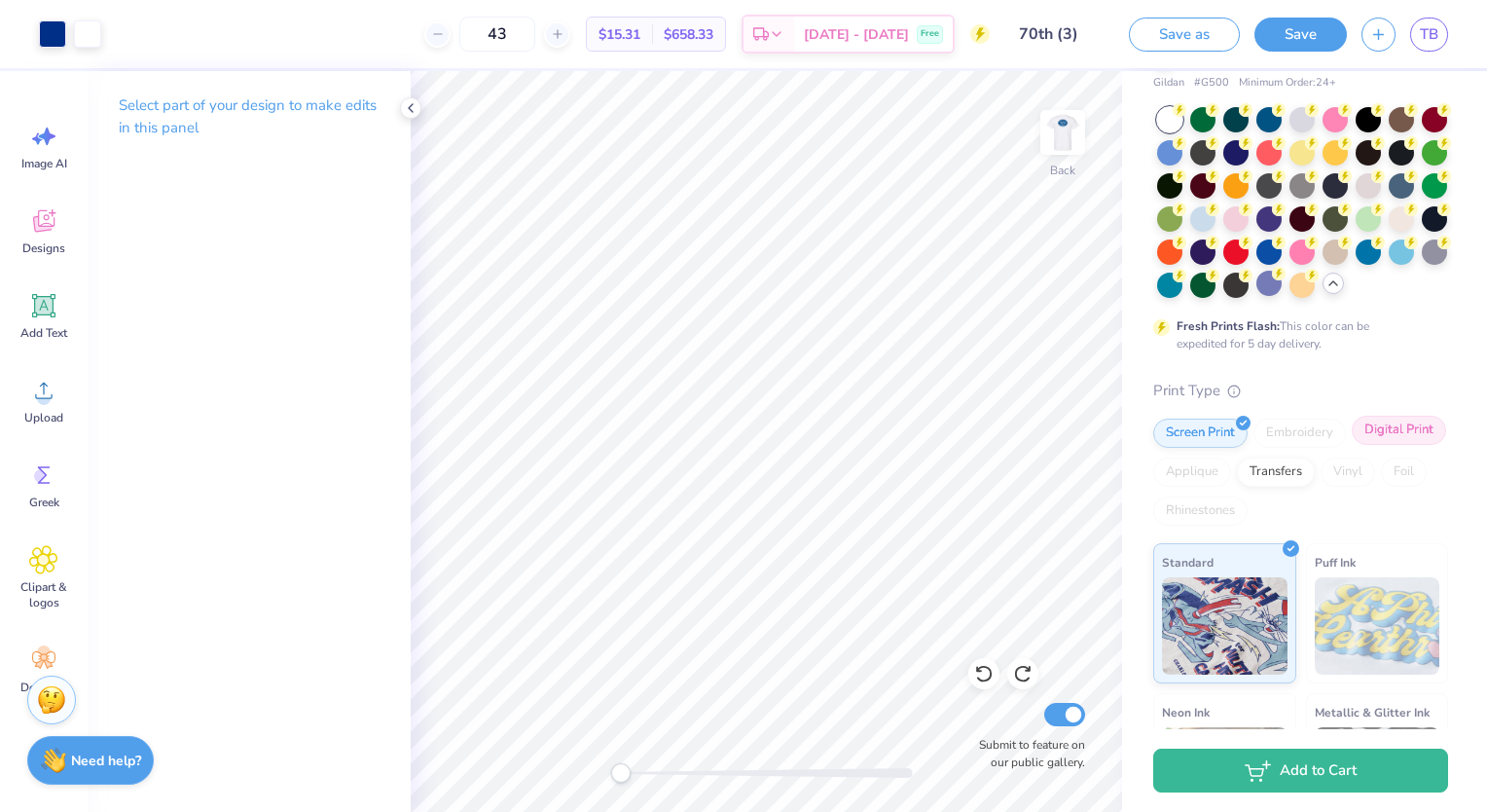
click at [1352, 445] on div "Digital Print" at bounding box center [1399, 430] width 95 height 29
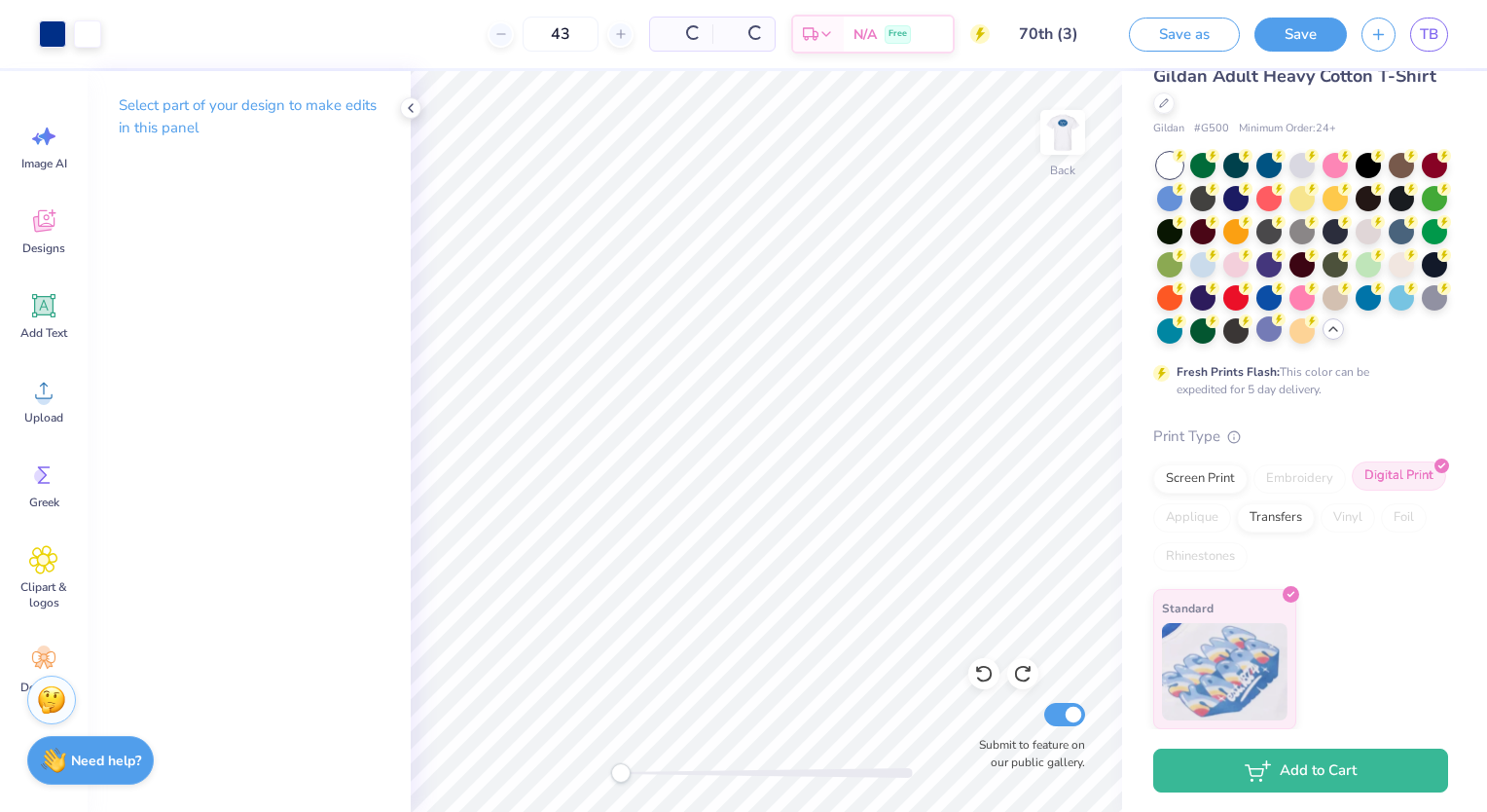
scroll to position [96, 0]
click at [1194, 475] on div "Screen Print" at bounding box center [1200, 476] width 95 height 29
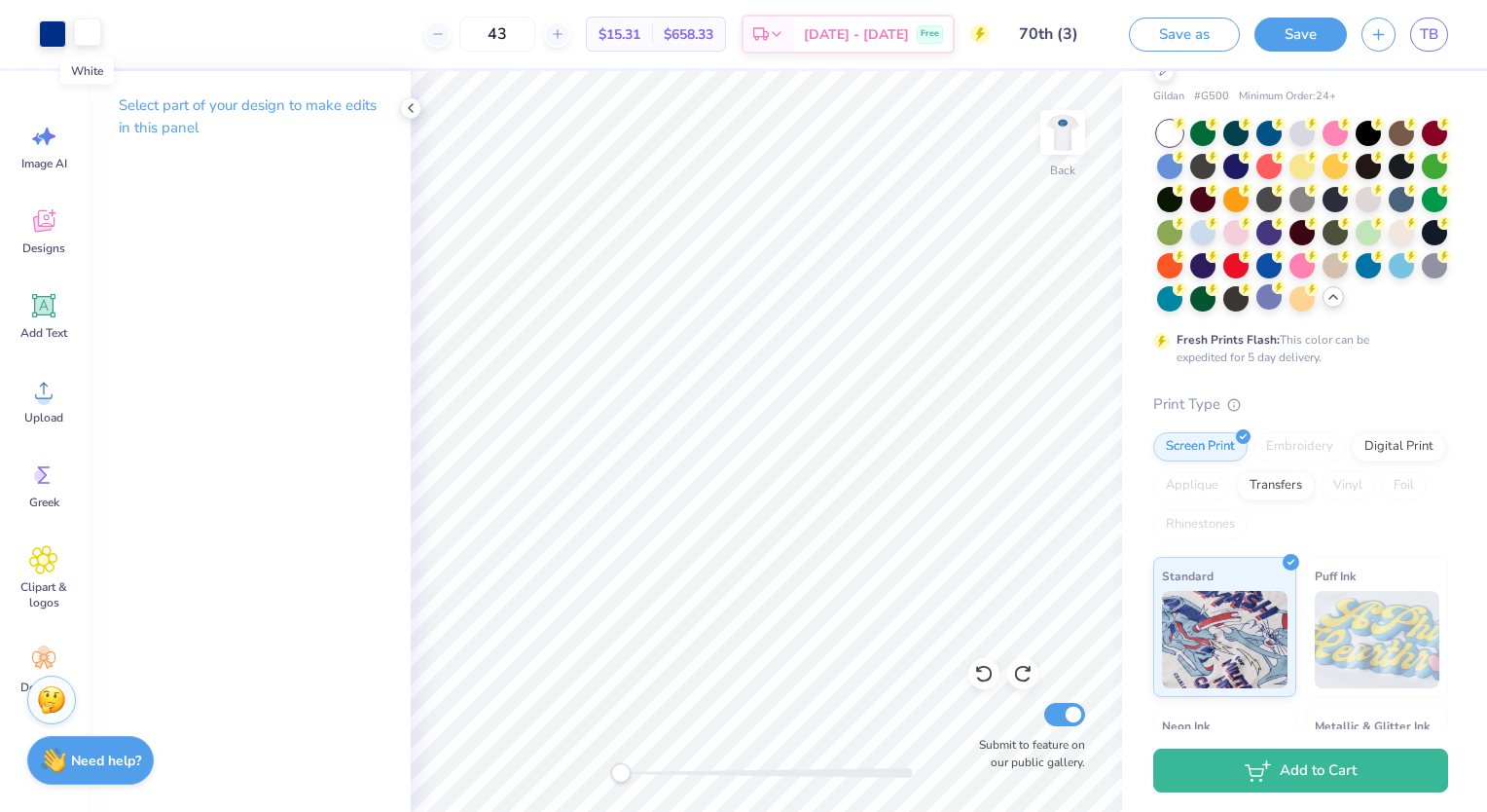
click at [92, 41] on div at bounding box center [88, 32] width 27 height 27
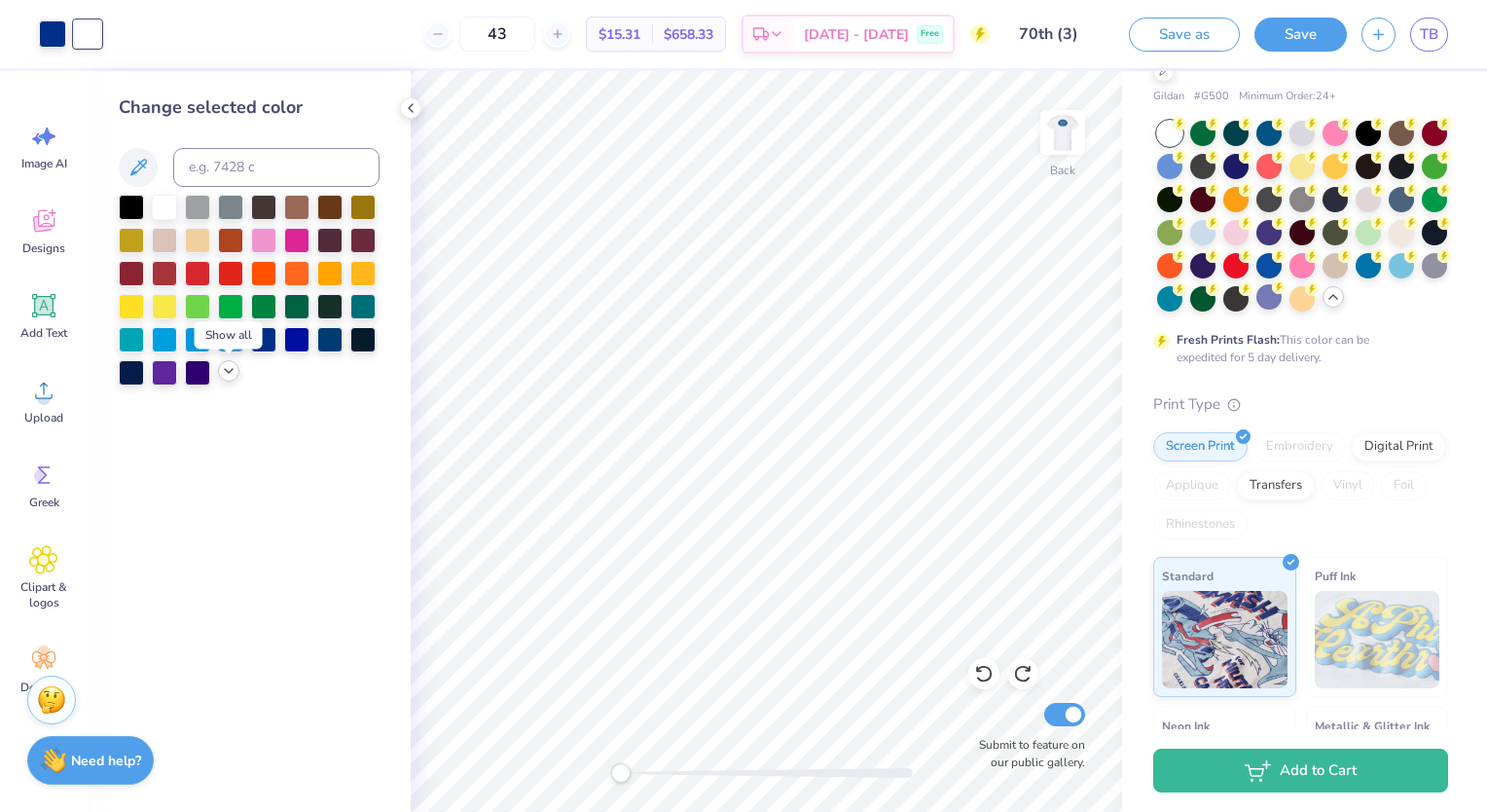
click at [224, 367] on icon at bounding box center [229, 370] width 16 height 16
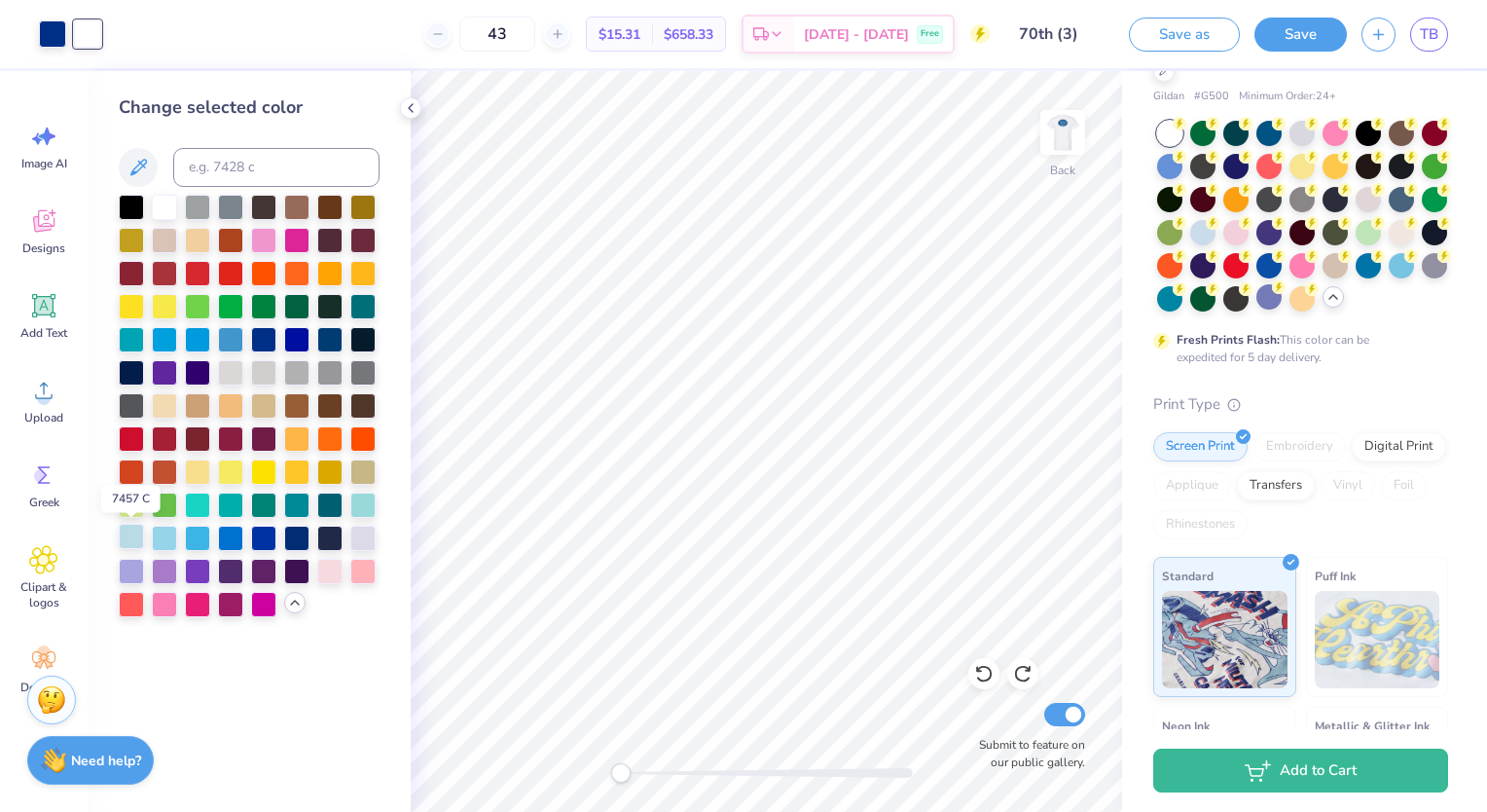
click at [140, 542] on div at bounding box center [132, 536] width 25 height 25
click at [133, 536] on div at bounding box center [132, 536] width 25 height 25
click at [239, 373] on div at bounding box center [231, 370] width 25 height 25
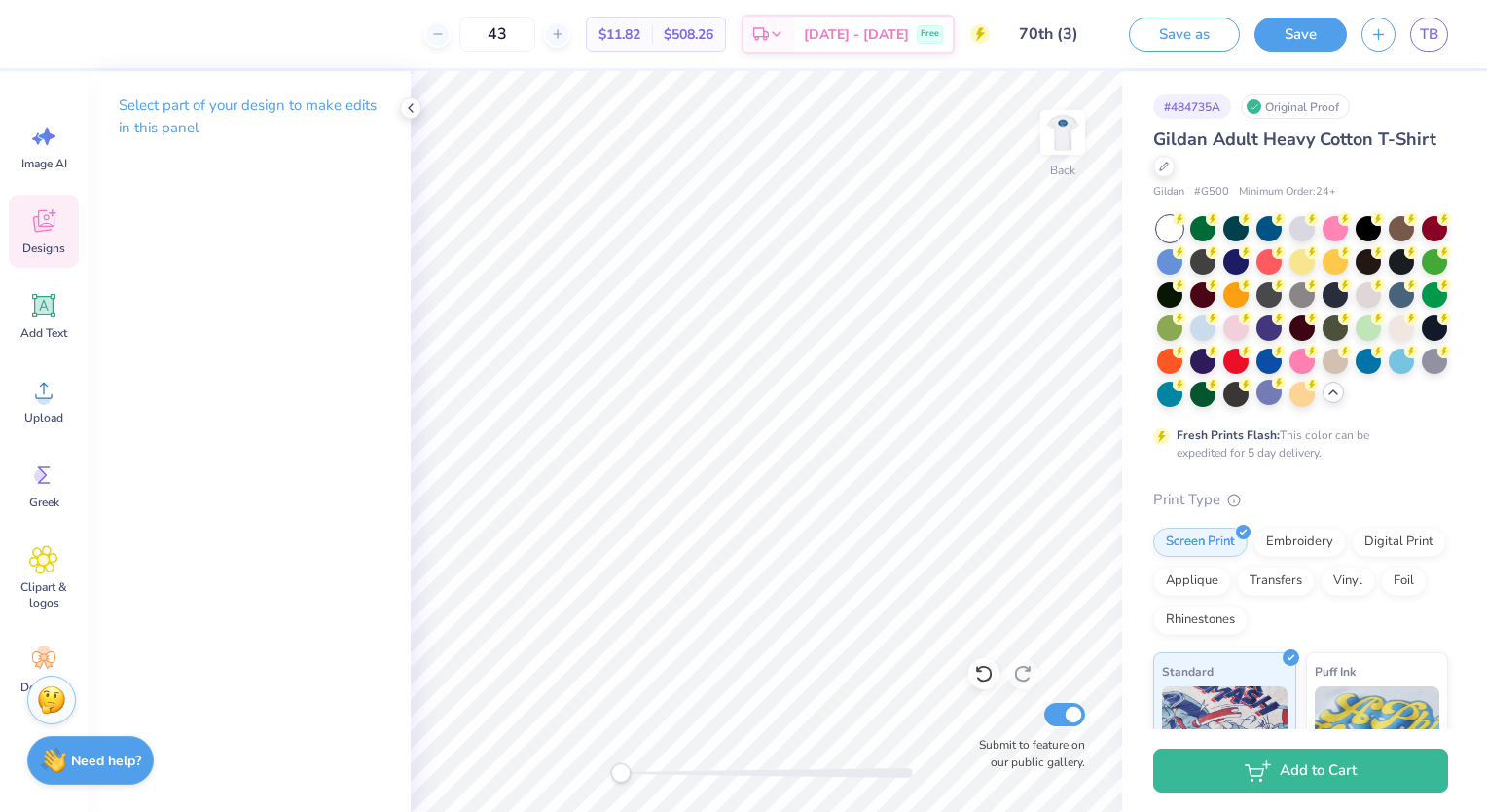
click at [47, 228] on icon at bounding box center [43, 224] width 19 height 16
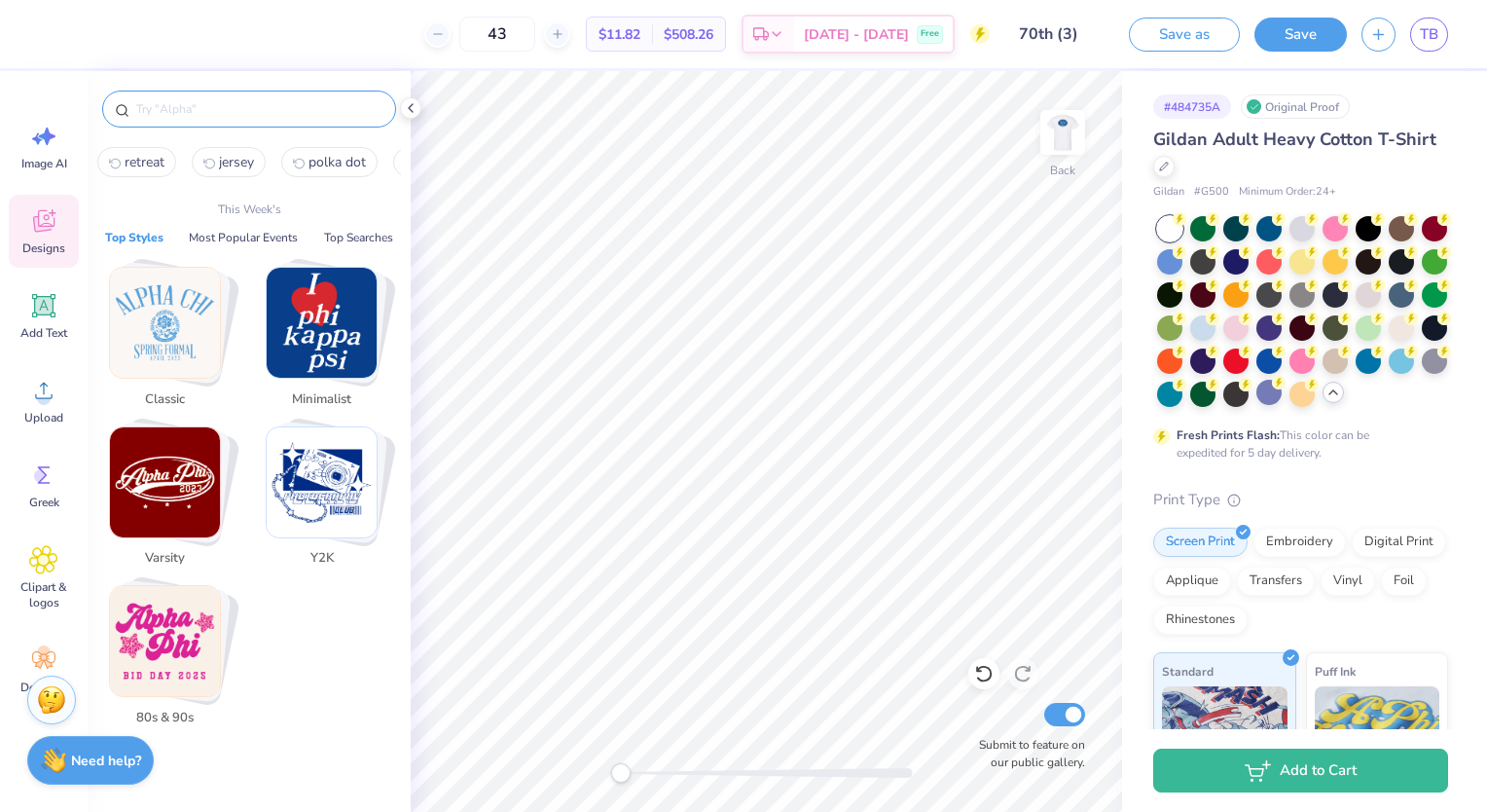
click at [184, 110] on input "text" at bounding box center [259, 109] width 250 height 19
type input "s"
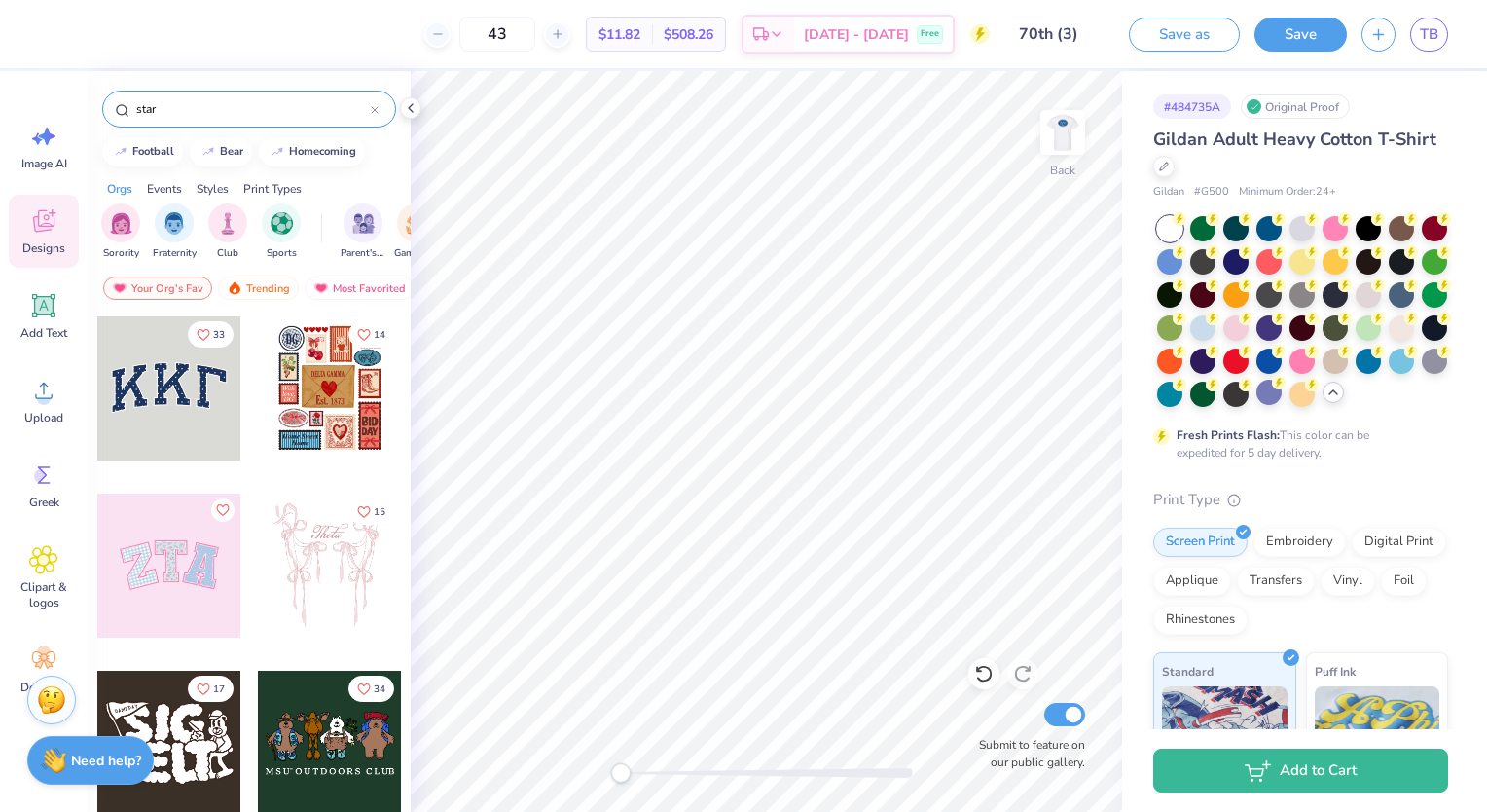
type input "star"
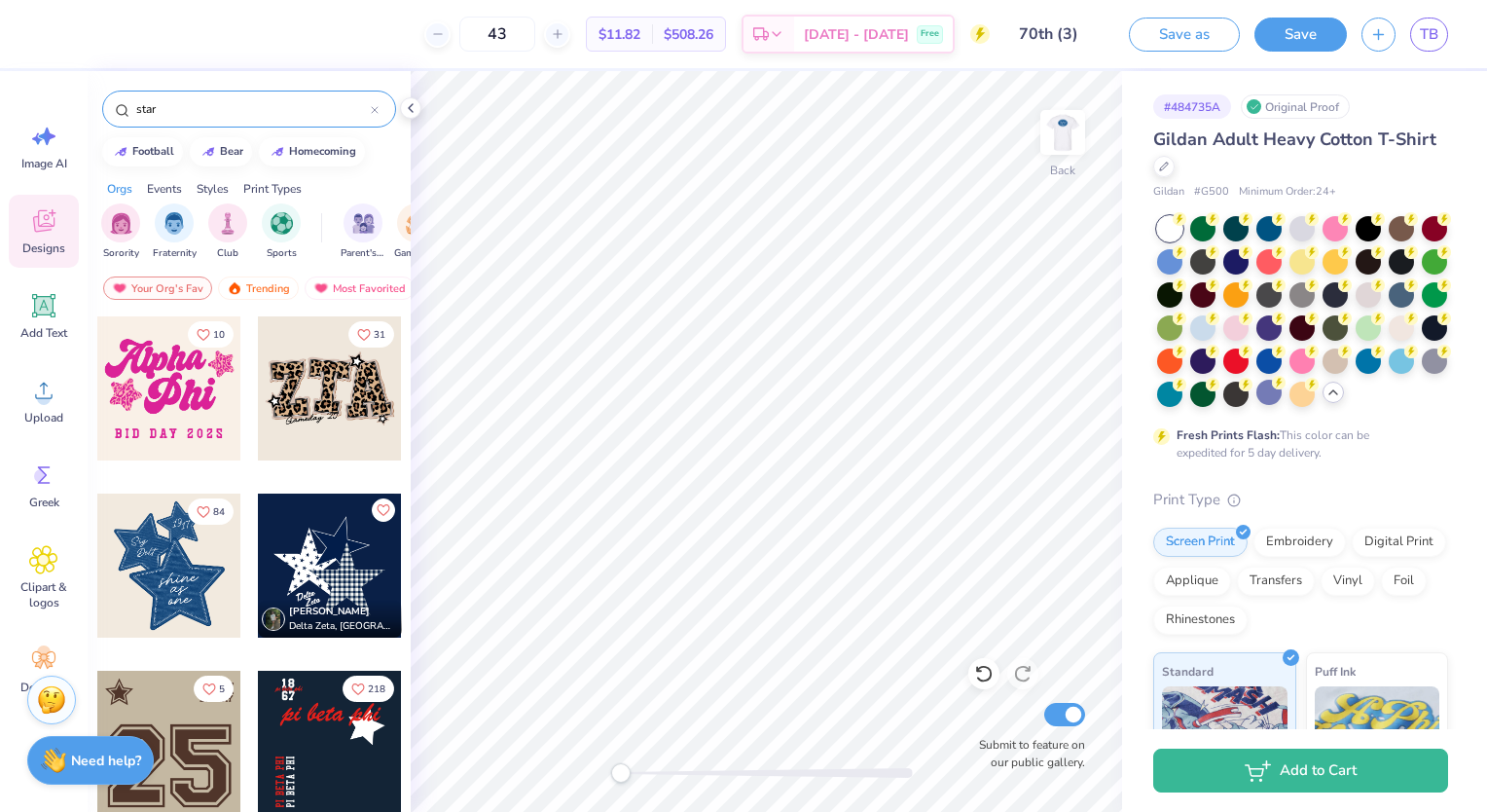
click at [319, 595] on div at bounding box center [331, 565] width 144 height 144
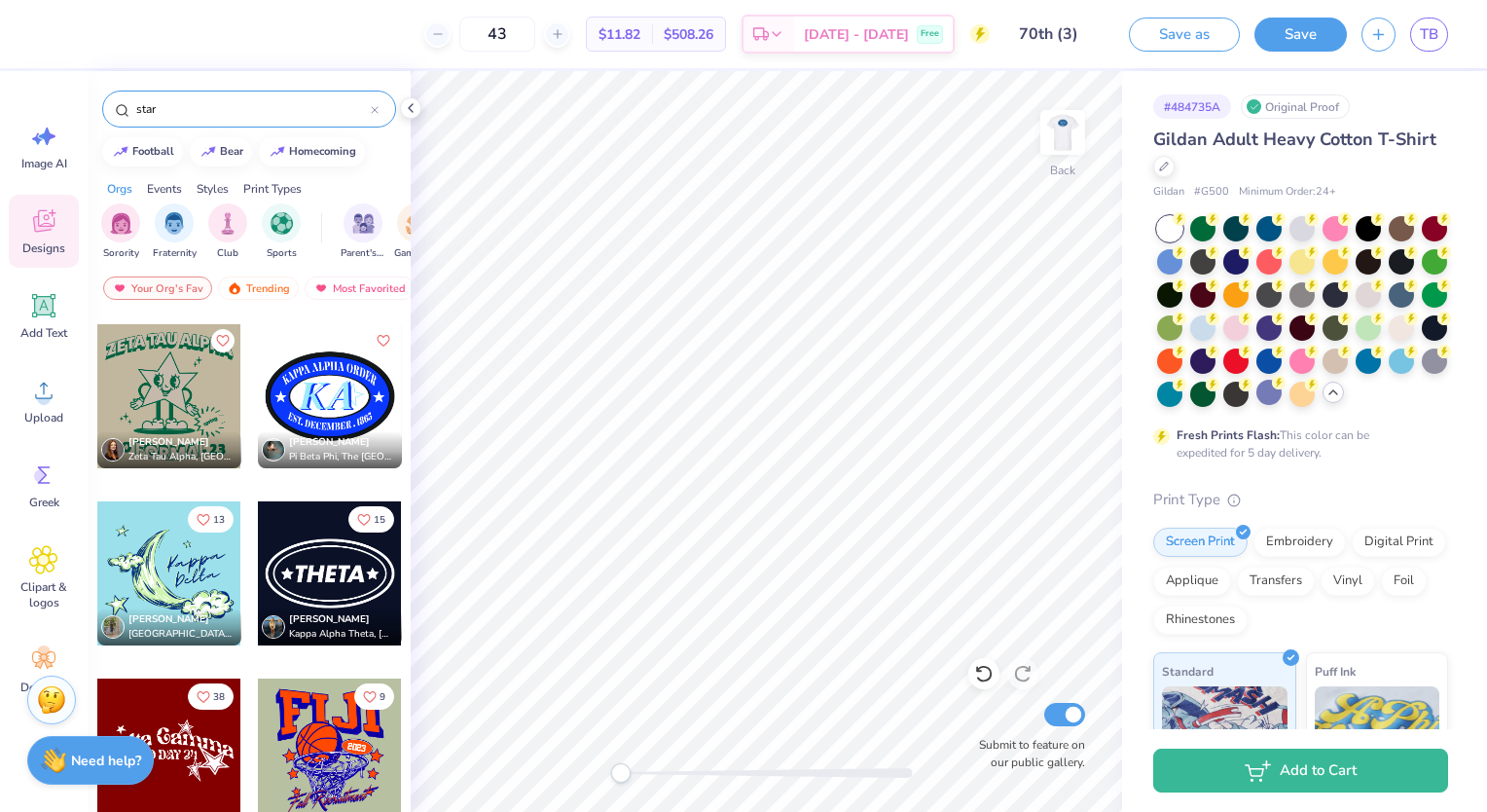
scroll to position [37715, 0]
click at [154, 385] on div at bounding box center [170, 395] width 144 height 144
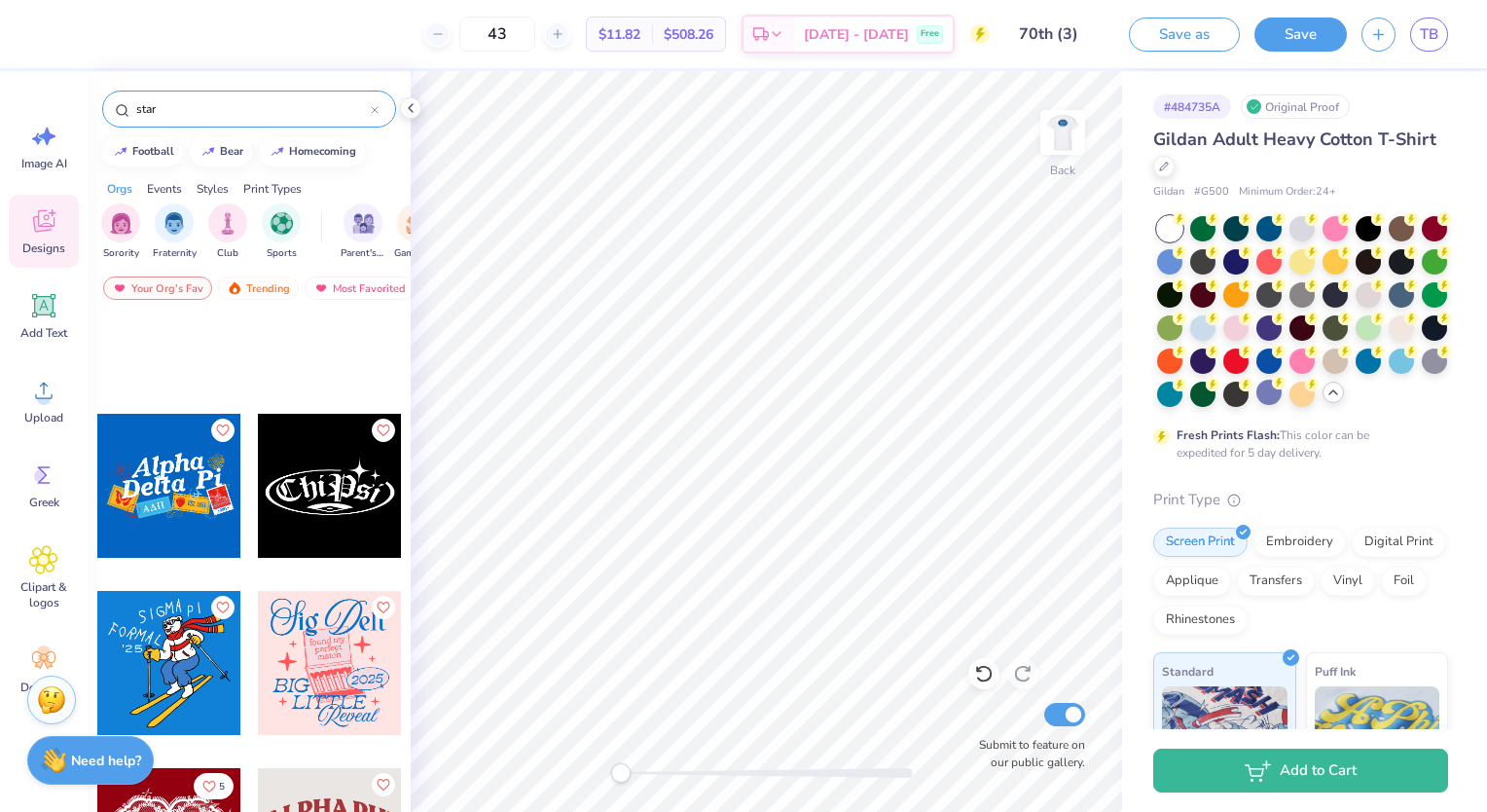
scroll to position [68368, 0]
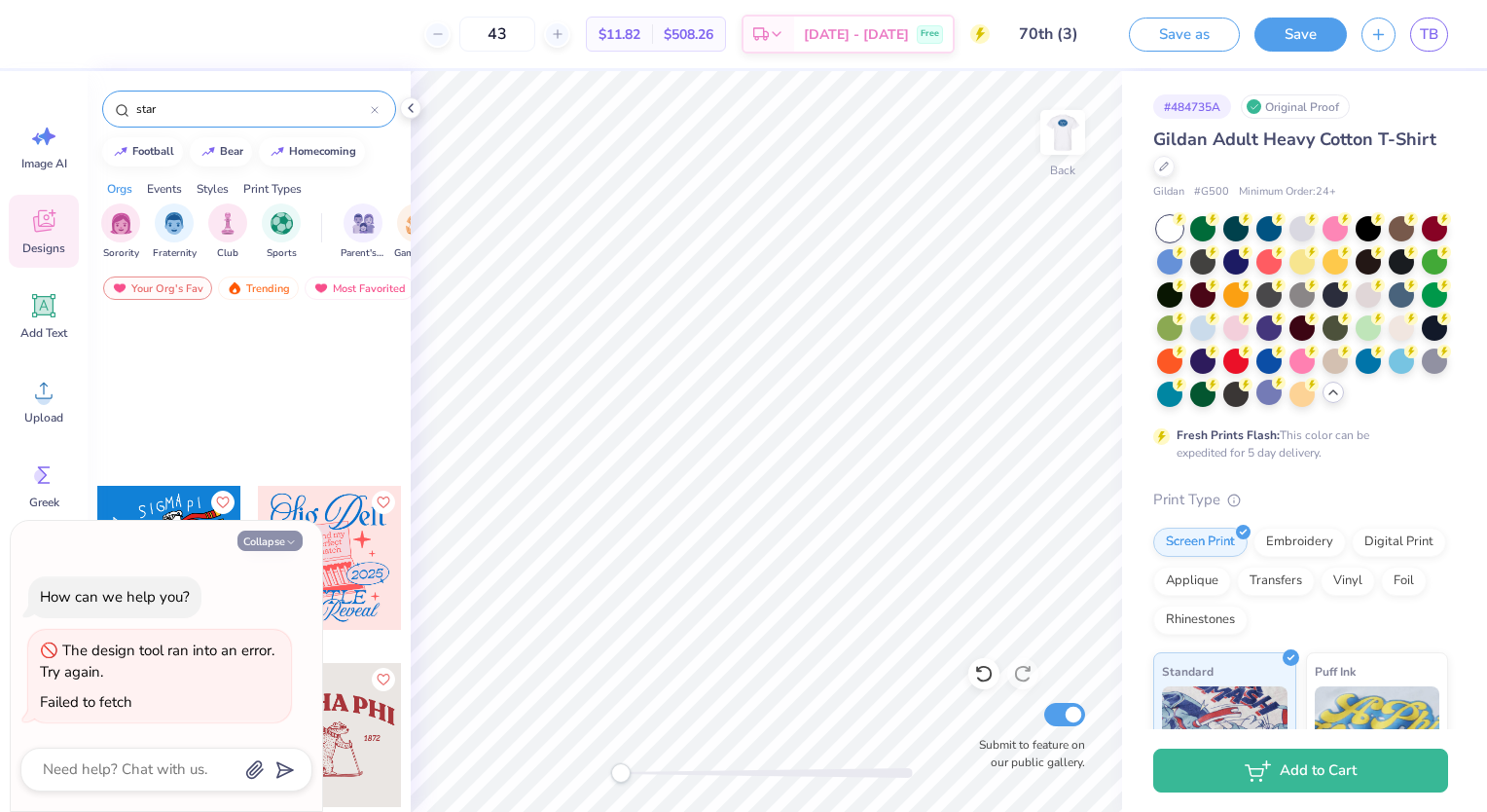
click at [280, 539] on button "Collapse" at bounding box center [270, 540] width 65 height 20
type textarea "x"
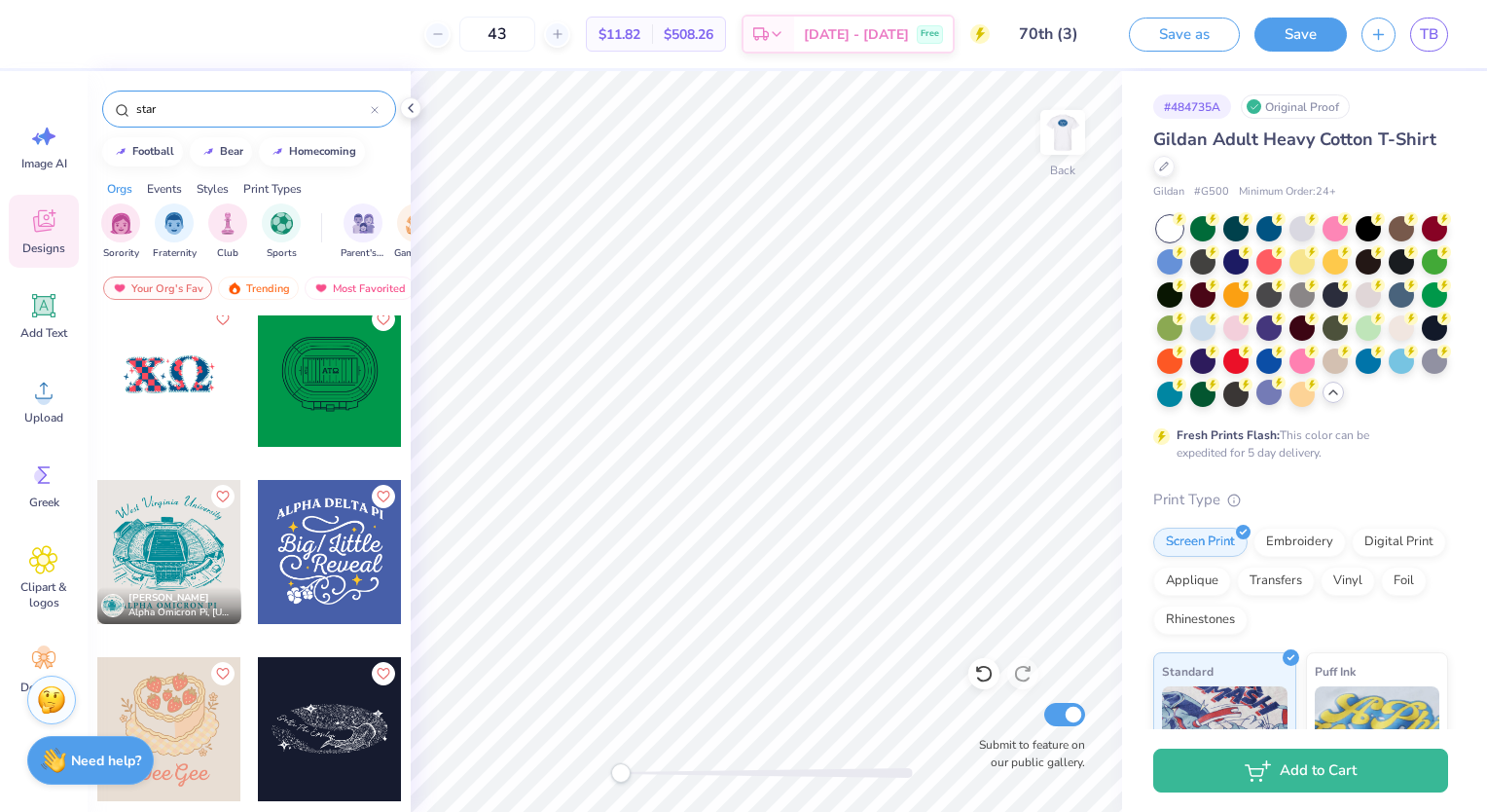
scroll to position [53984, 0]
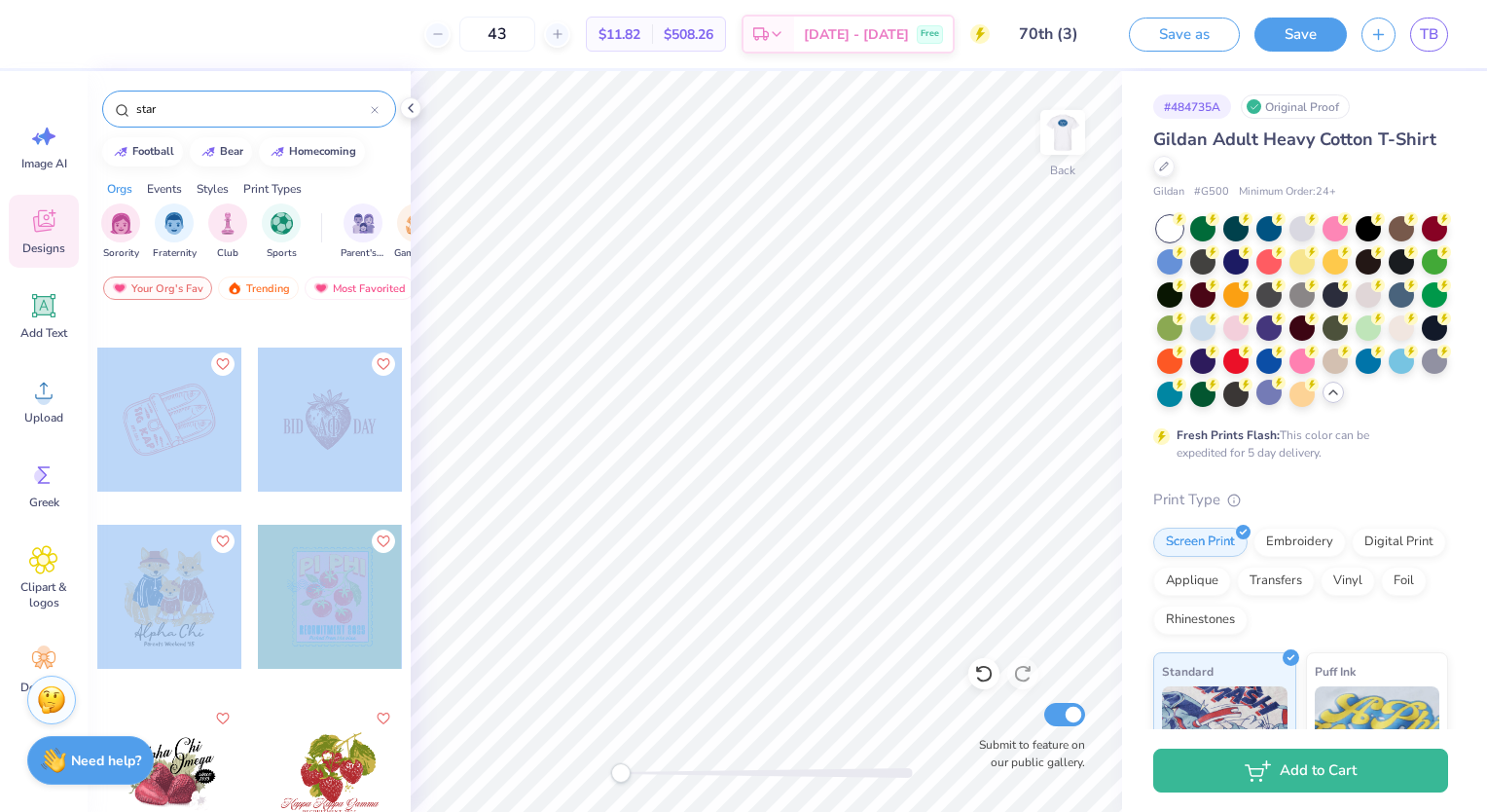
click at [396, 698] on div "[PERSON_NAME] Alpha Omicron Pi, [US_STATE][GEOGRAPHIC_DATA]" at bounding box center [249, 599] width 323 height 568
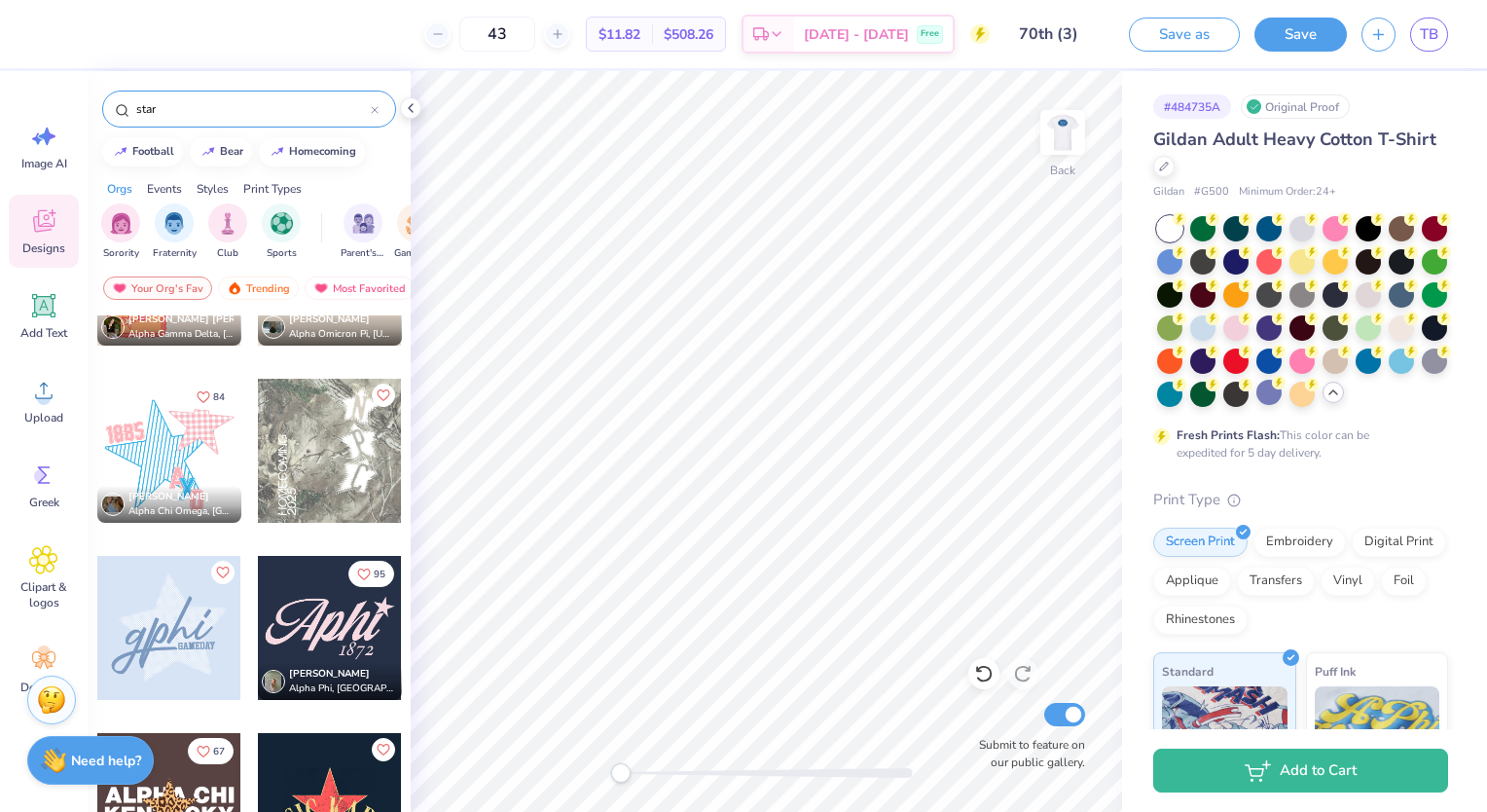
scroll to position [822, 0]
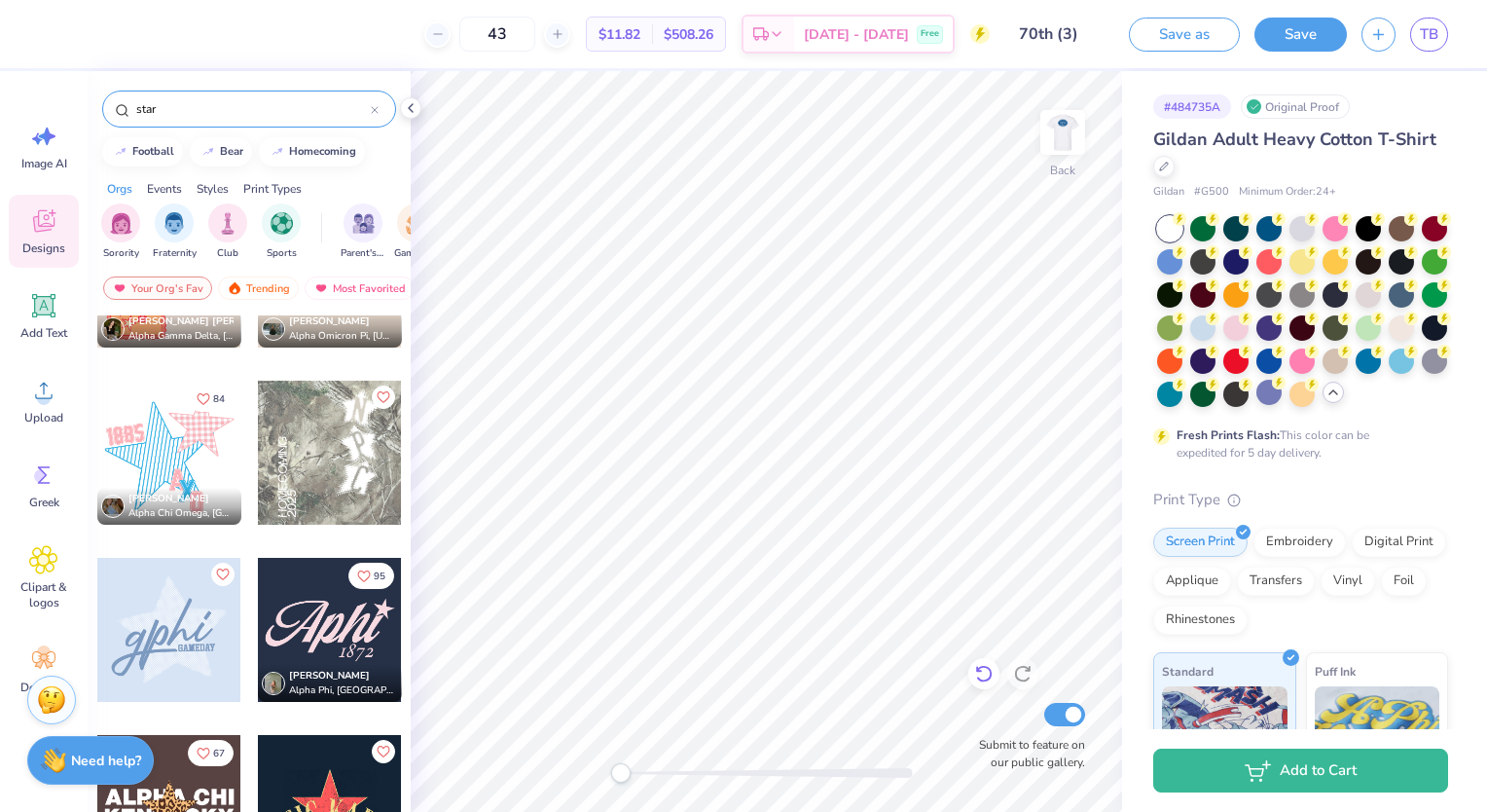
click at [981, 677] on icon at bounding box center [984, 674] width 20 height 19
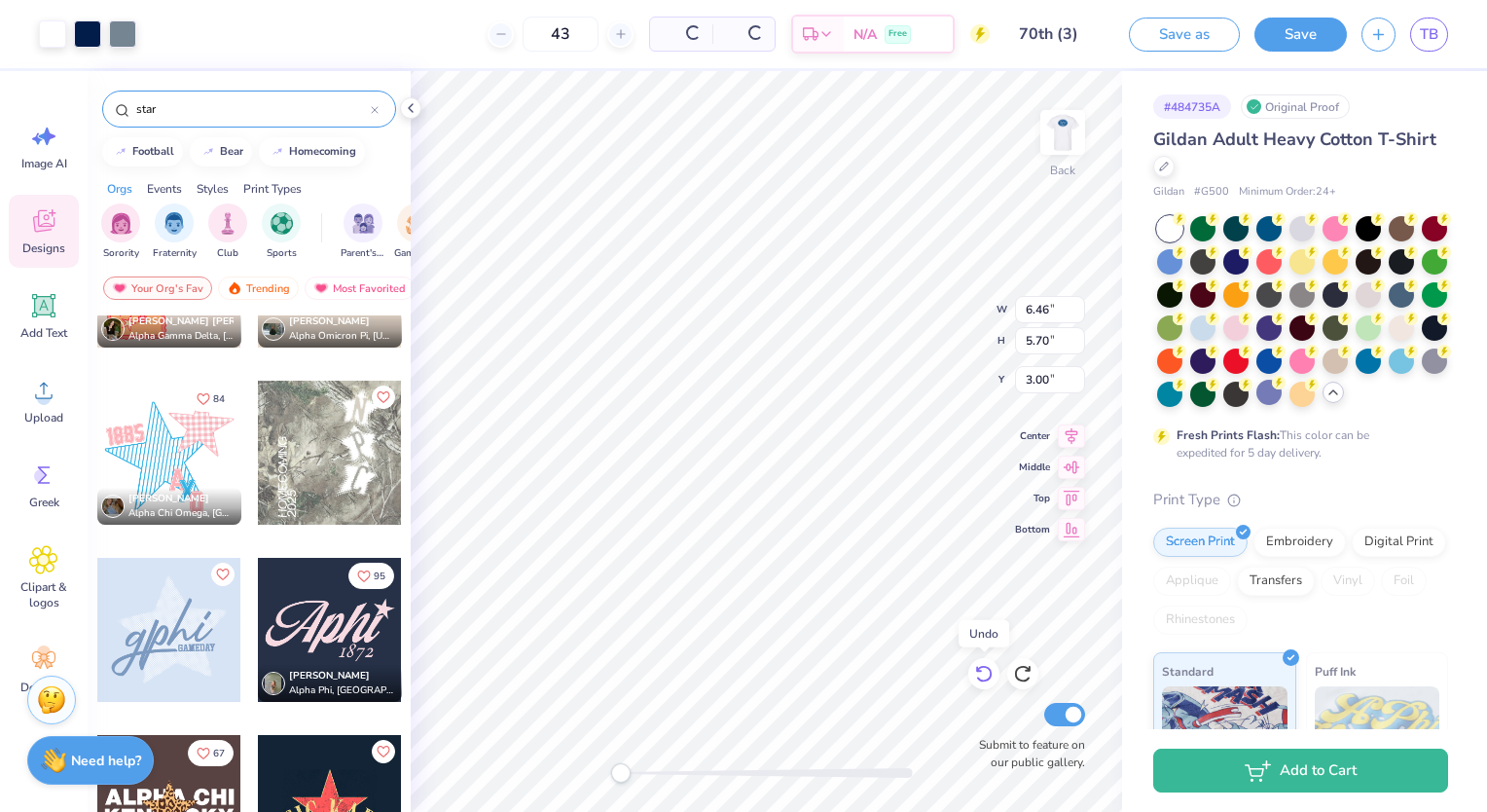
type input "6.46"
type input "5.70"
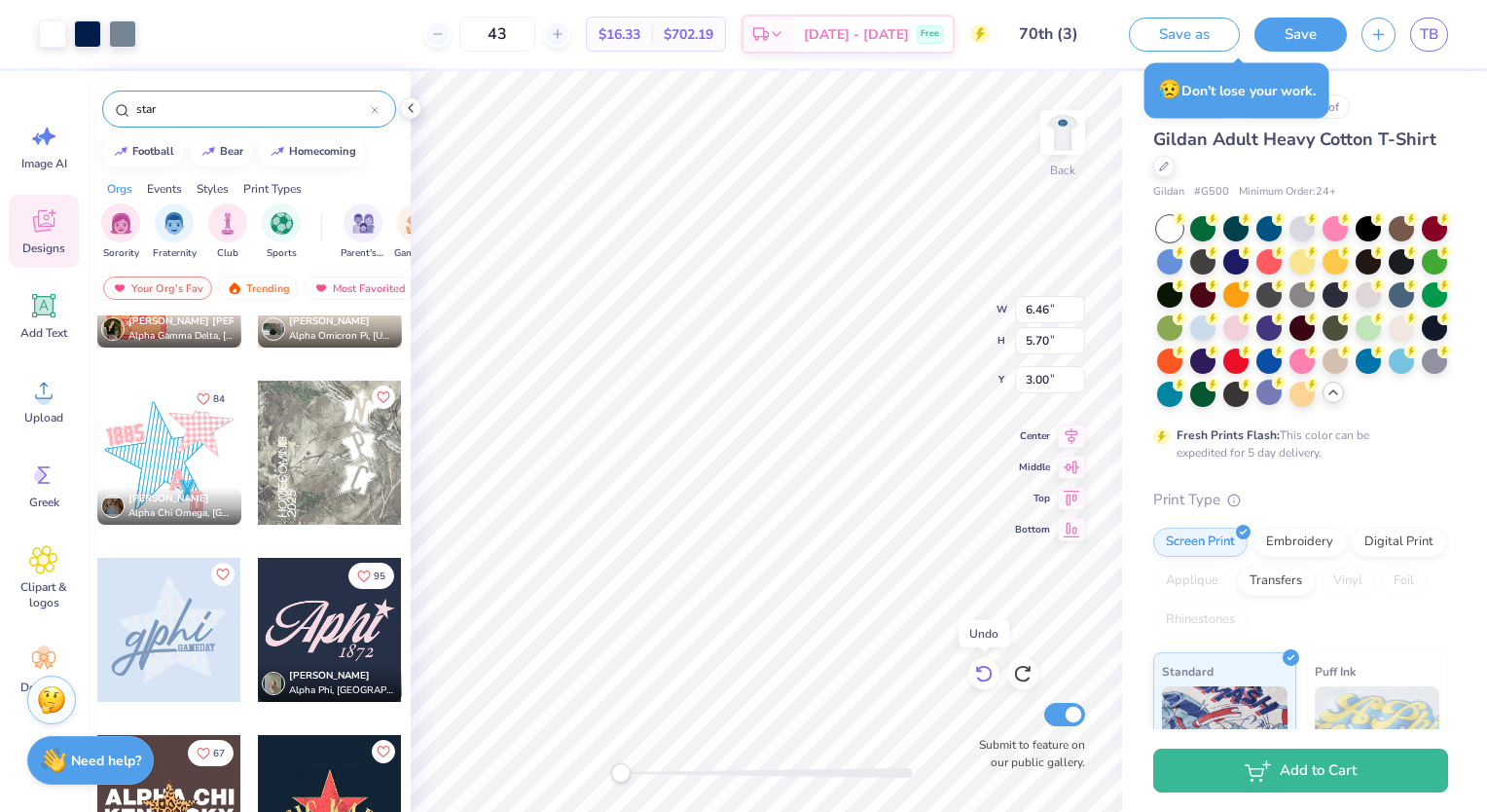
click at [979, 677] on icon at bounding box center [984, 674] width 20 height 19
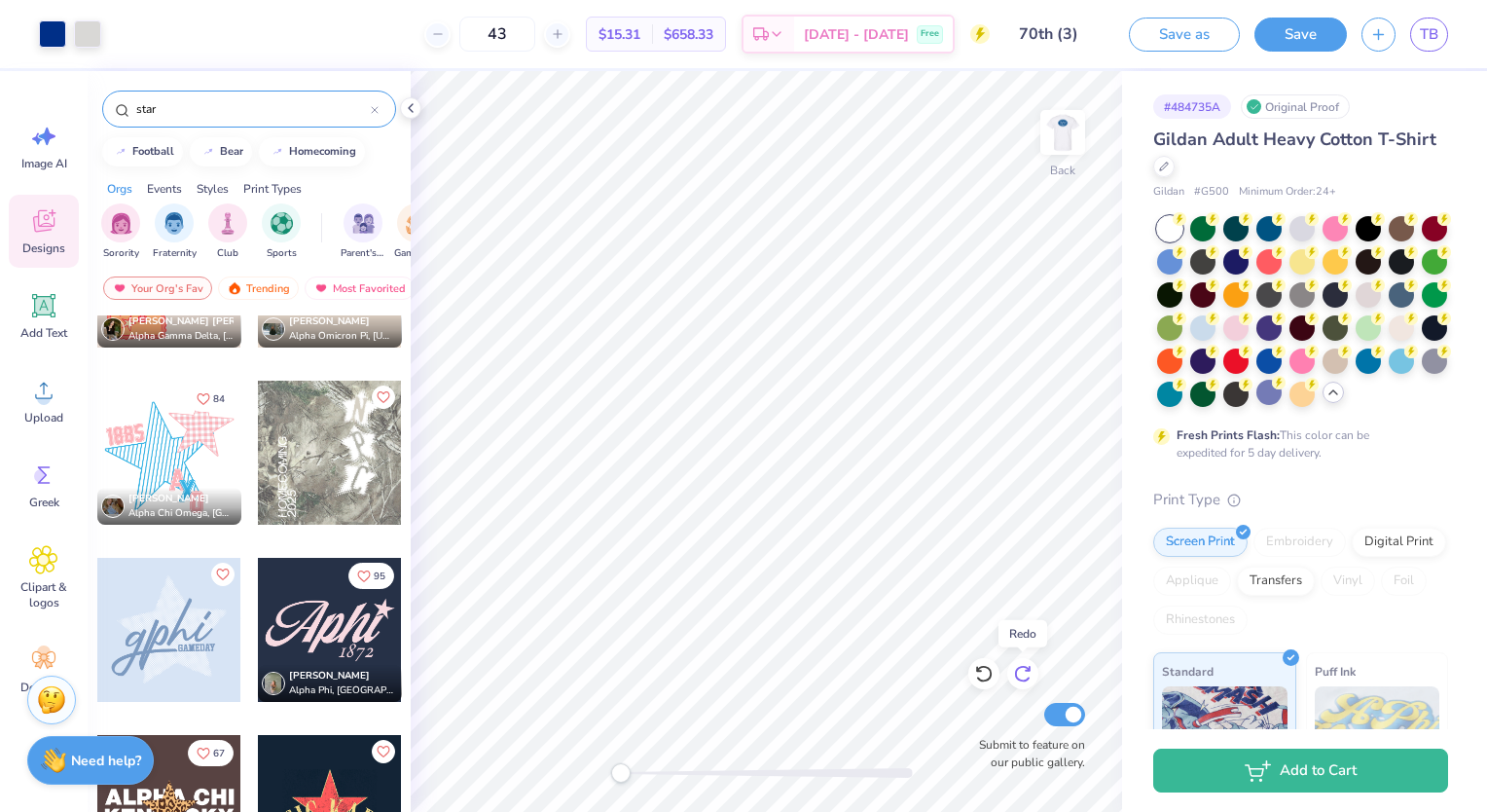
click at [1017, 673] on icon at bounding box center [1023, 674] width 20 height 19
click at [977, 666] on icon at bounding box center [984, 674] width 20 height 19
click at [1069, 142] on img at bounding box center [1063, 133] width 78 height 78
click at [1074, 135] on img at bounding box center [1063, 133] width 78 height 78
click at [99, 48] on div "Art colors" at bounding box center [51, 34] width 101 height 68
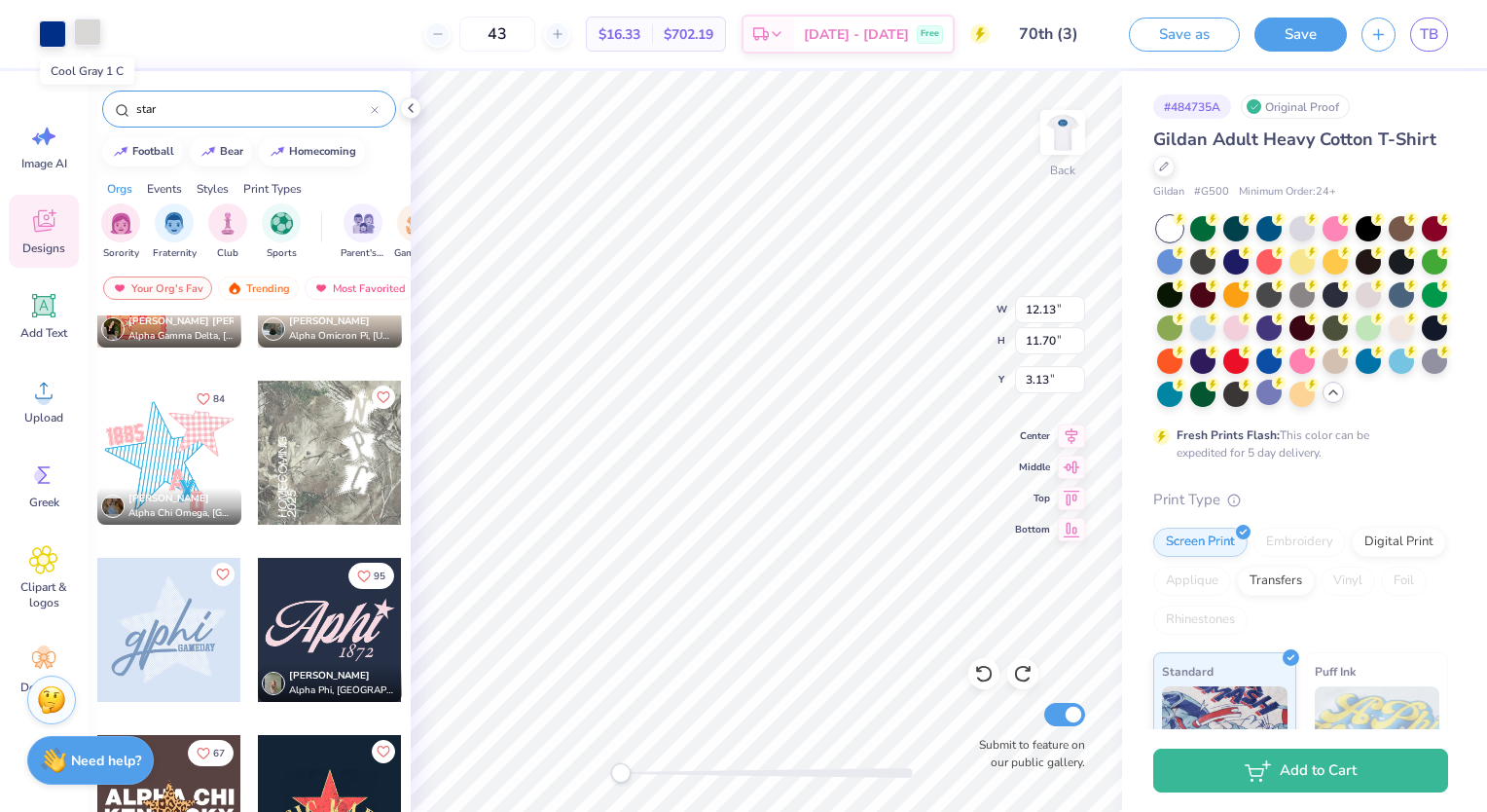
click at [97, 45] on div at bounding box center [88, 32] width 27 height 27
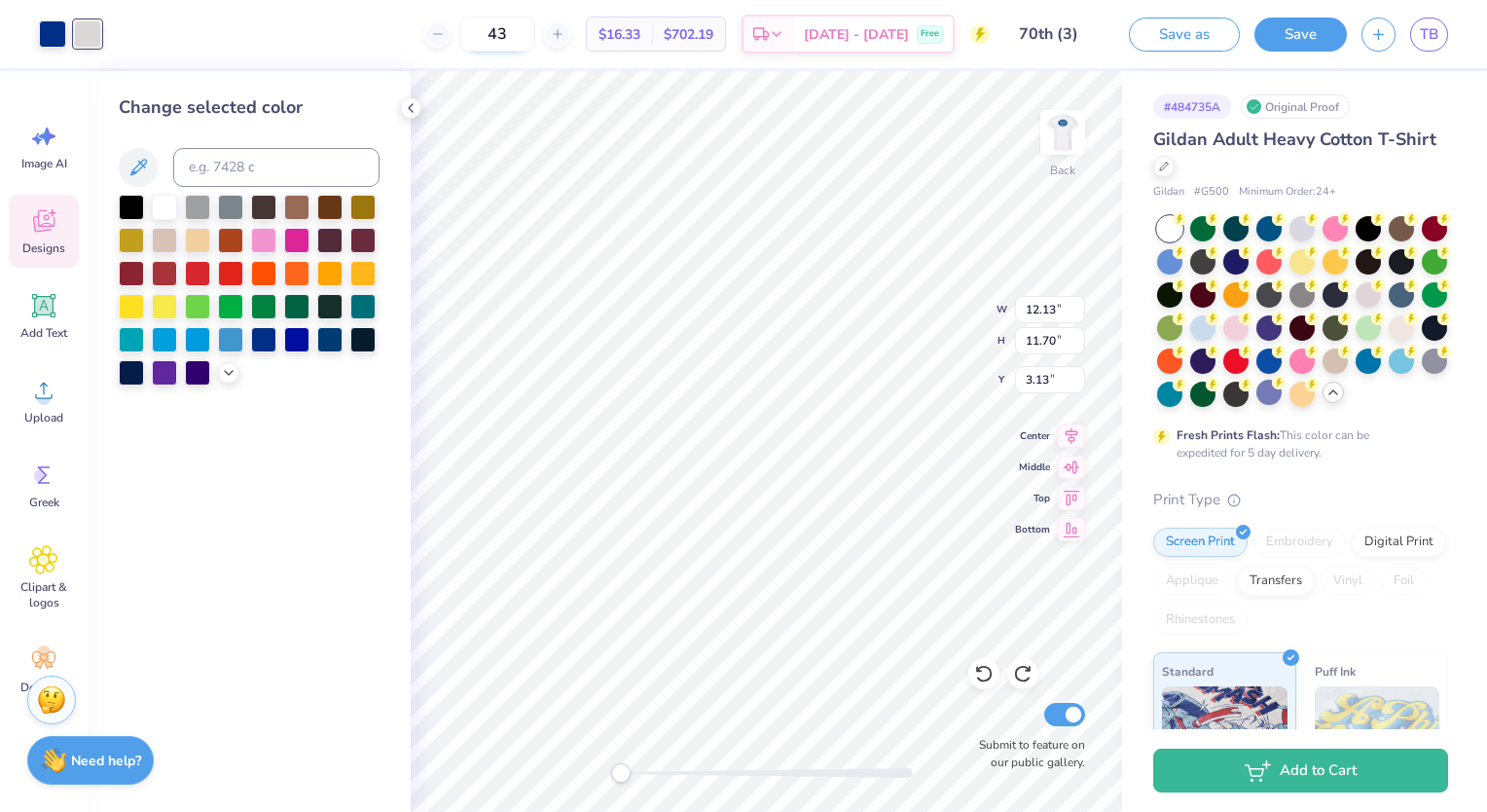
click at [1056, 137] on img at bounding box center [1063, 133] width 39 height 39
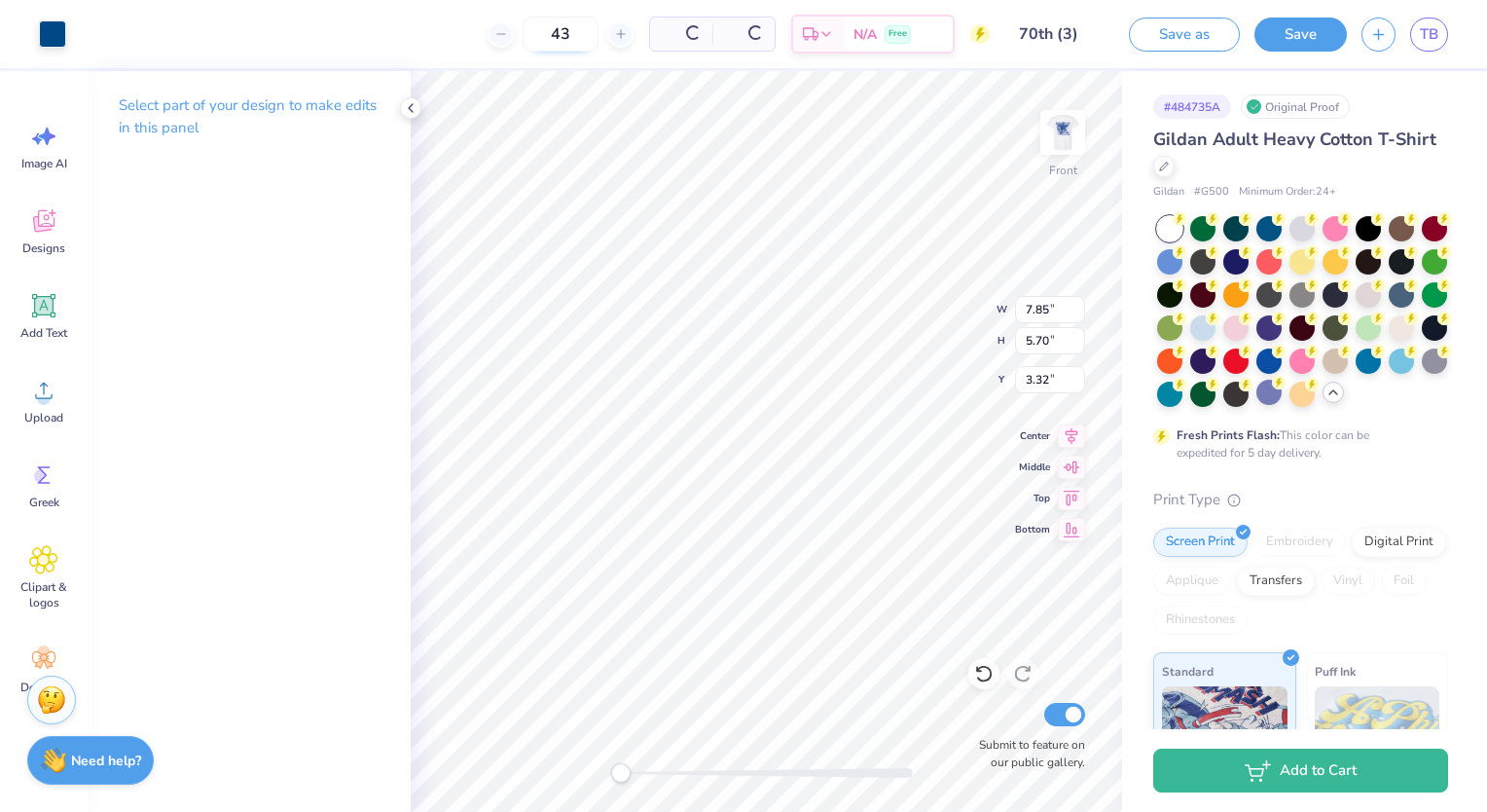
type input "7.85"
type input "5.70"
type input "3.32"
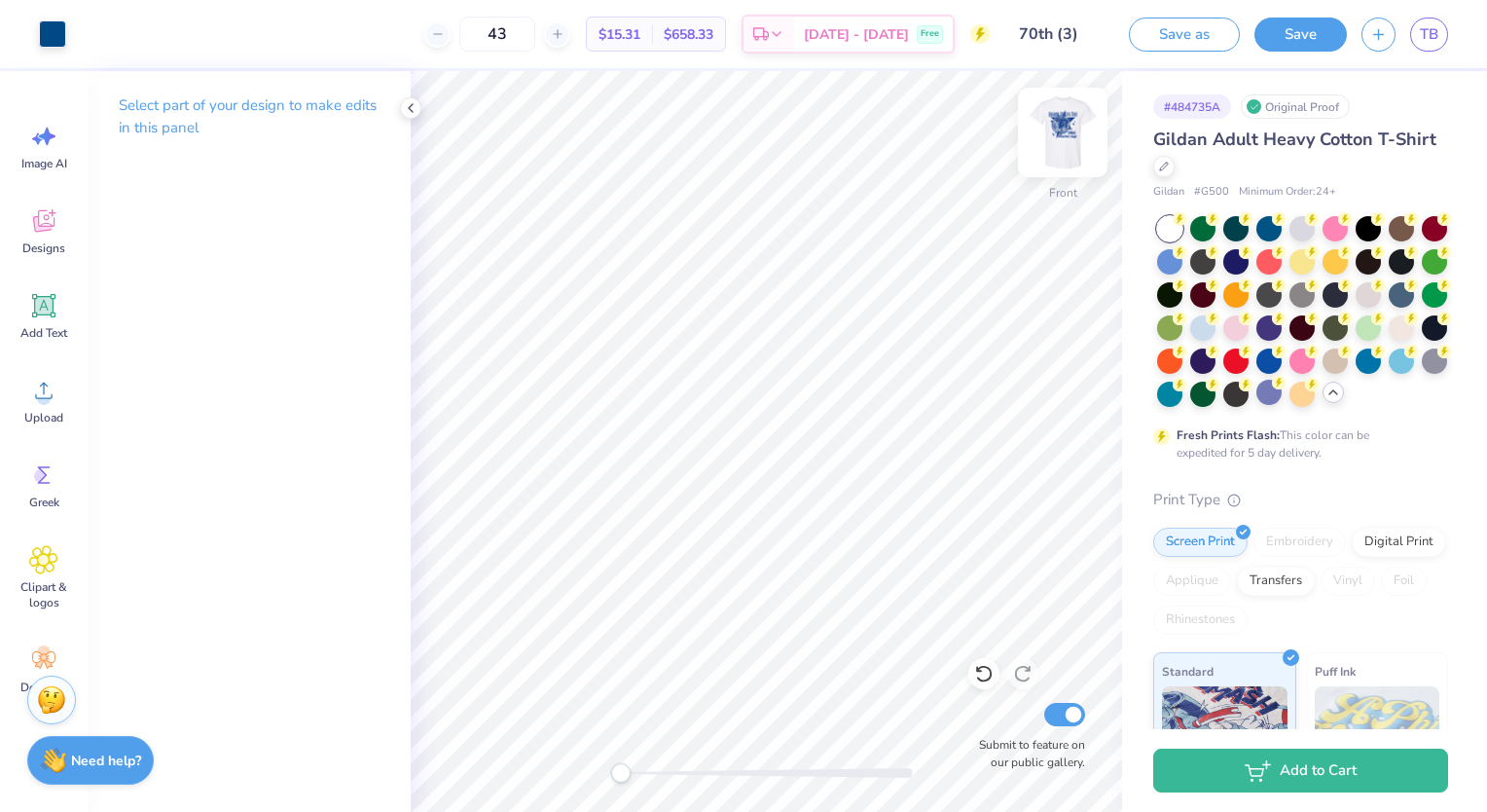
click at [1066, 151] on img at bounding box center [1063, 133] width 78 height 78
click at [534, 27] on input "43" at bounding box center [497, 34] width 76 height 35
type input "41"
click at [1069, 140] on img at bounding box center [1063, 133] width 78 height 78
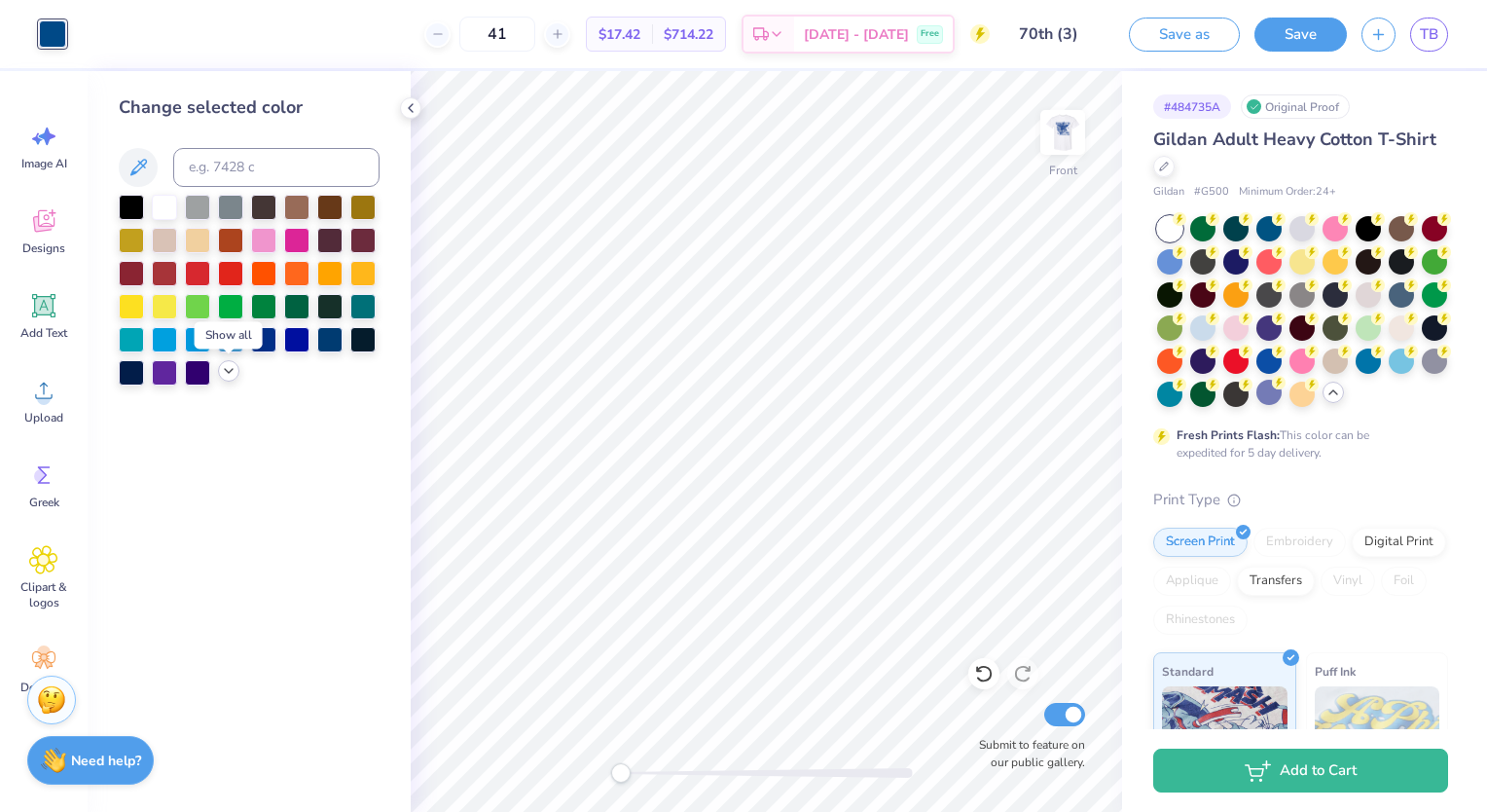
click at [228, 367] on icon at bounding box center [229, 370] width 16 height 16
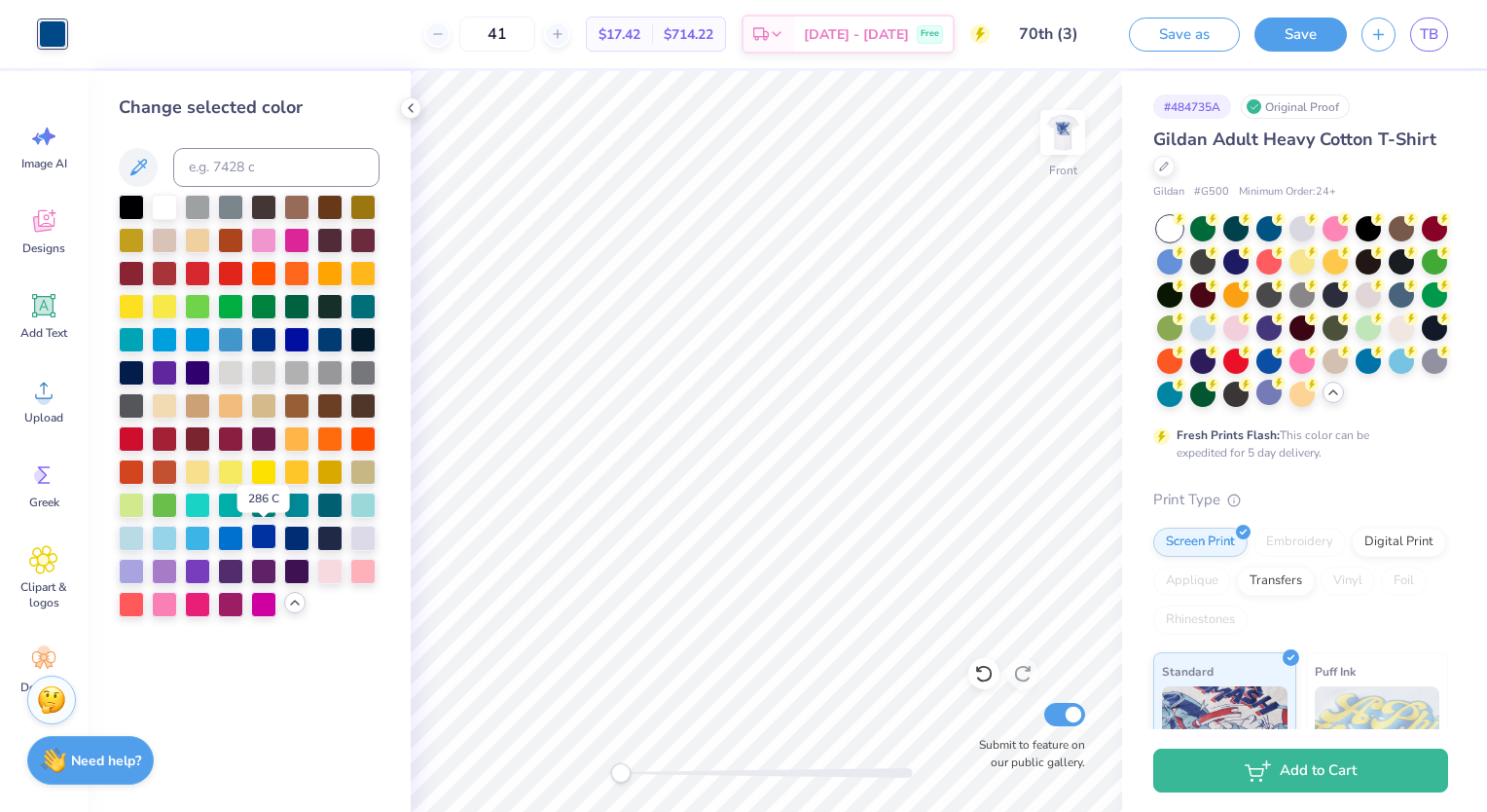
click at [264, 538] on div at bounding box center [264, 536] width 25 height 25
click at [1053, 148] on img at bounding box center [1063, 133] width 78 height 78
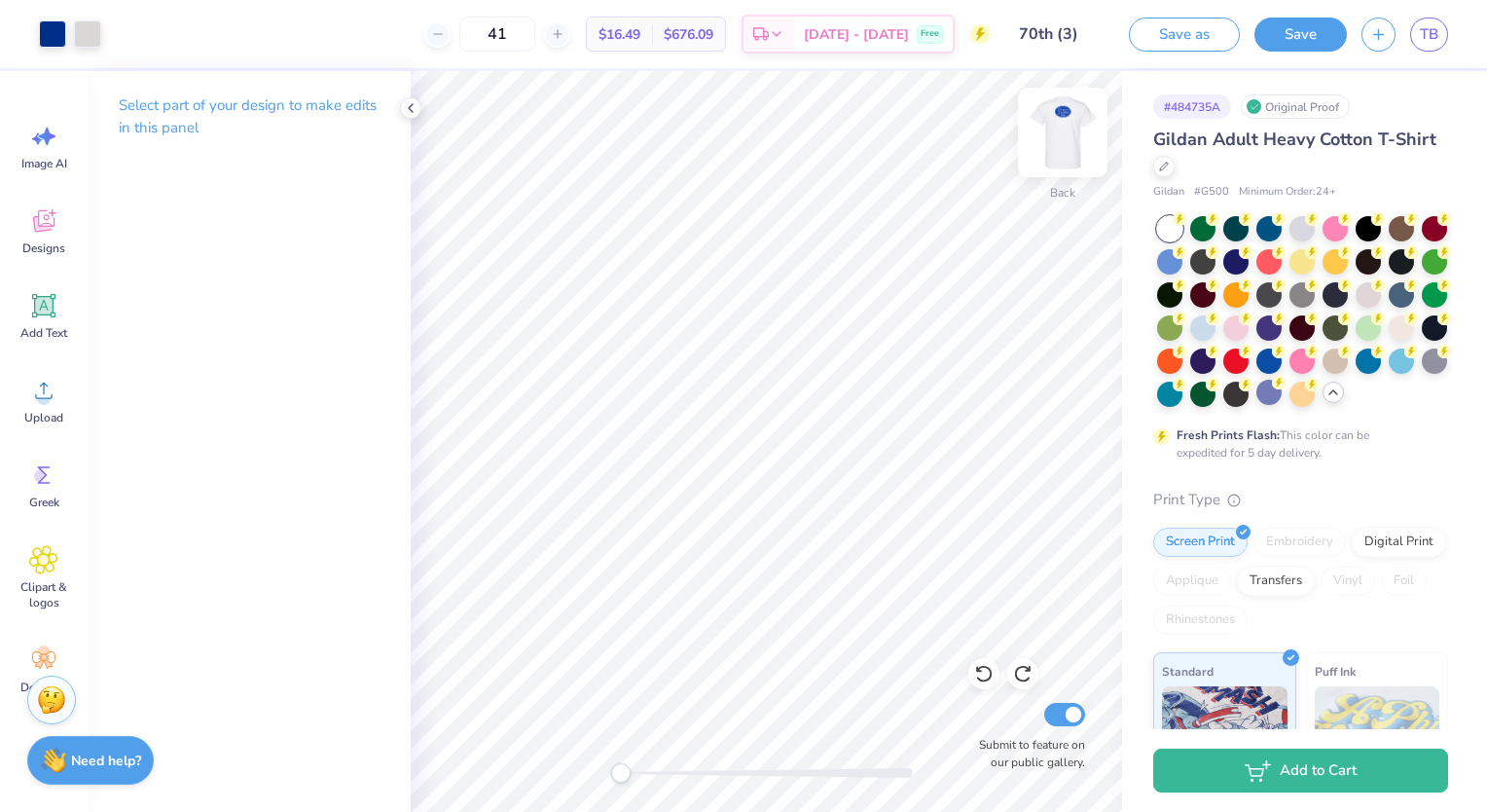
click at [1054, 150] on img at bounding box center [1063, 133] width 78 height 78
click at [43, 24] on div at bounding box center [53, 32] width 27 height 27
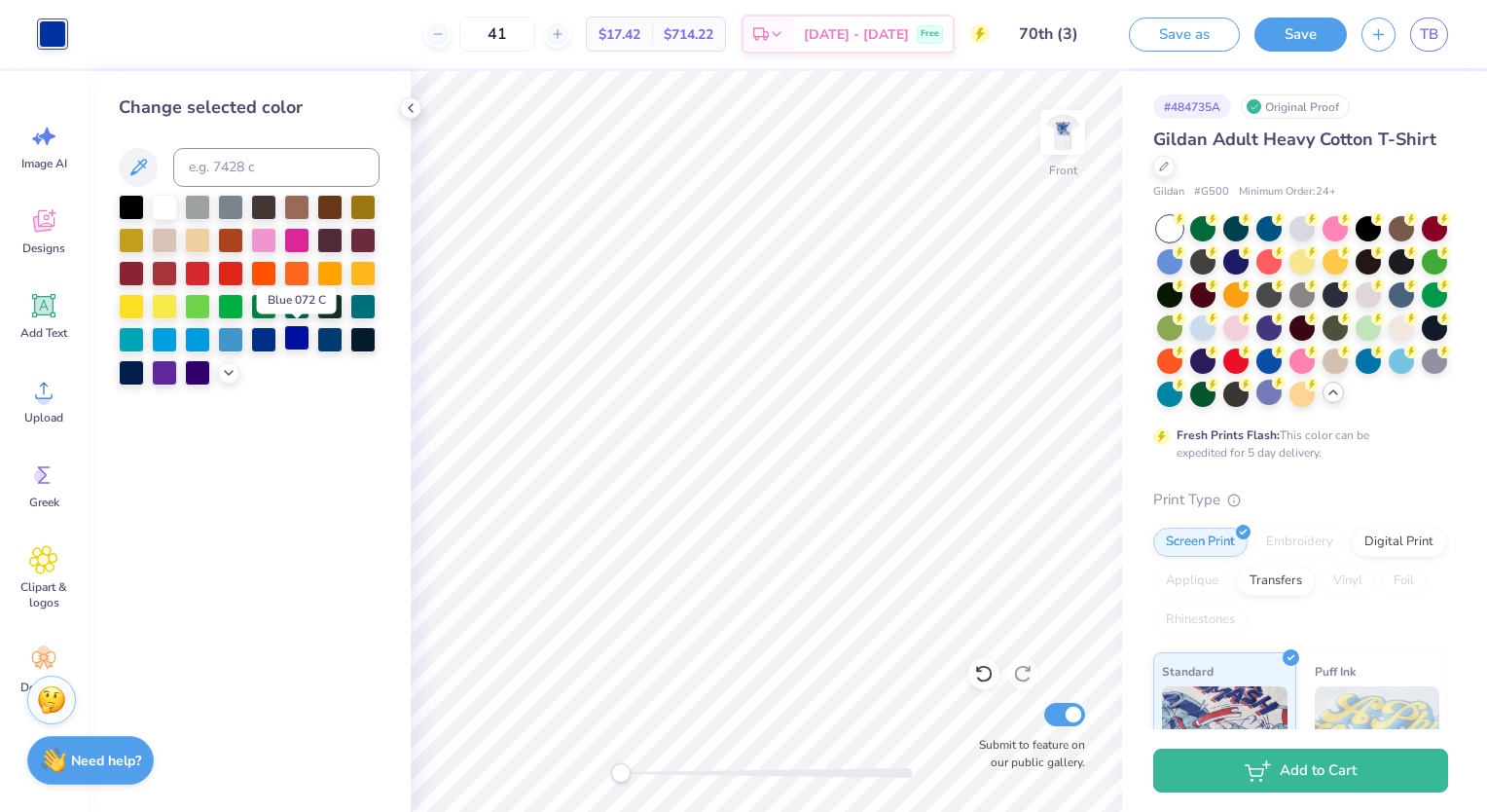
click at [294, 335] on div at bounding box center [296, 337] width 25 height 25
click at [264, 336] on div at bounding box center [264, 337] width 25 height 25
click at [265, 336] on div at bounding box center [264, 337] width 25 height 25
click at [1063, 126] on img at bounding box center [1063, 133] width 78 height 78
click at [1063, 126] on img at bounding box center [1063, 133] width 39 height 39
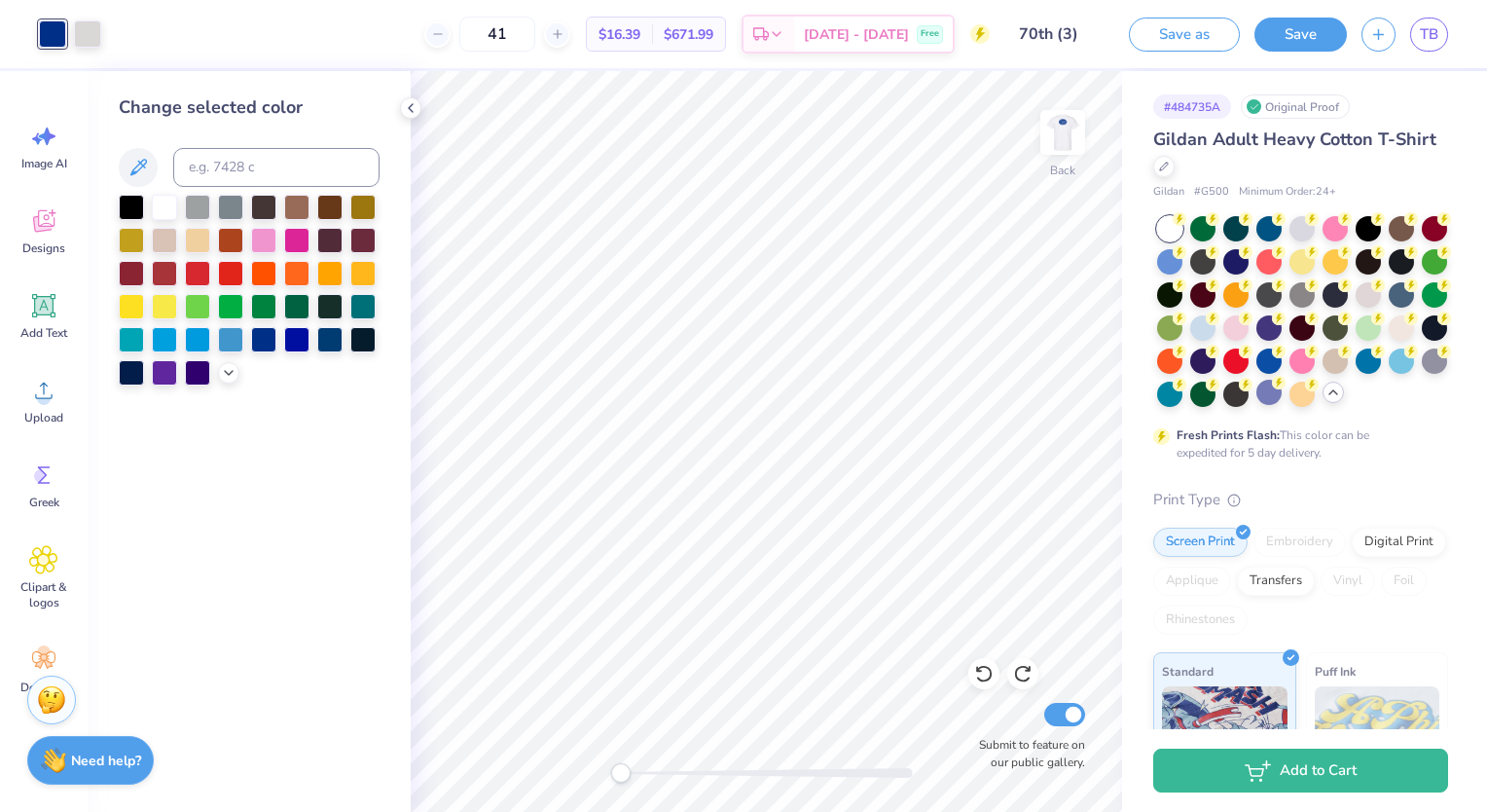
click at [1063, 126] on img at bounding box center [1063, 133] width 39 height 39
click at [1064, 158] on img at bounding box center [1063, 133] width 78 height 78
click at [43, 290] on icon at bounding box center [44, 305] width 29 height 29
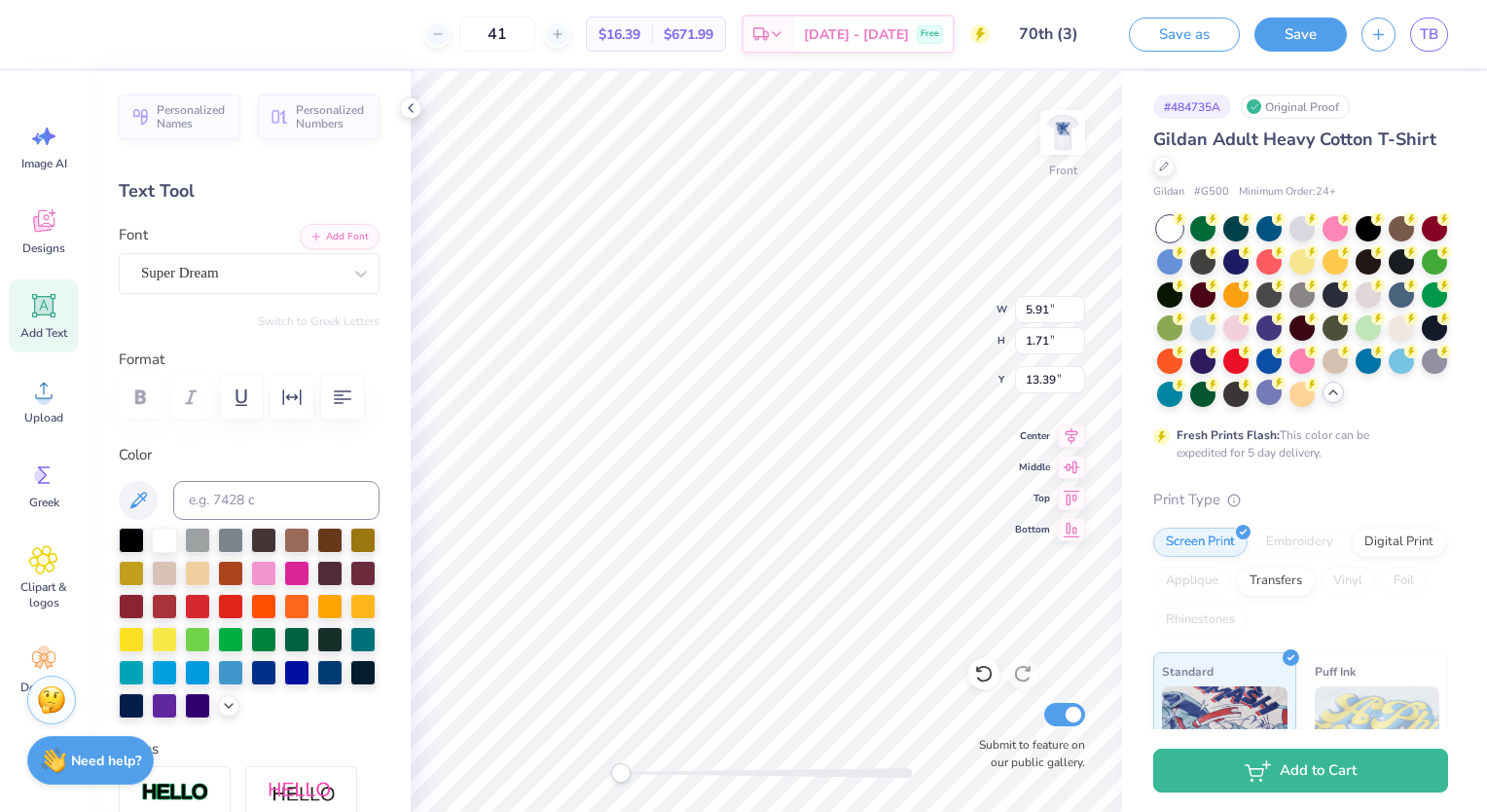
scroll to position [16, 13]
type textarea "Jersey Mikes [GEOGRAPHIC_DATA]"
type input "6.66"
type input "4.84"
type input "3.00"
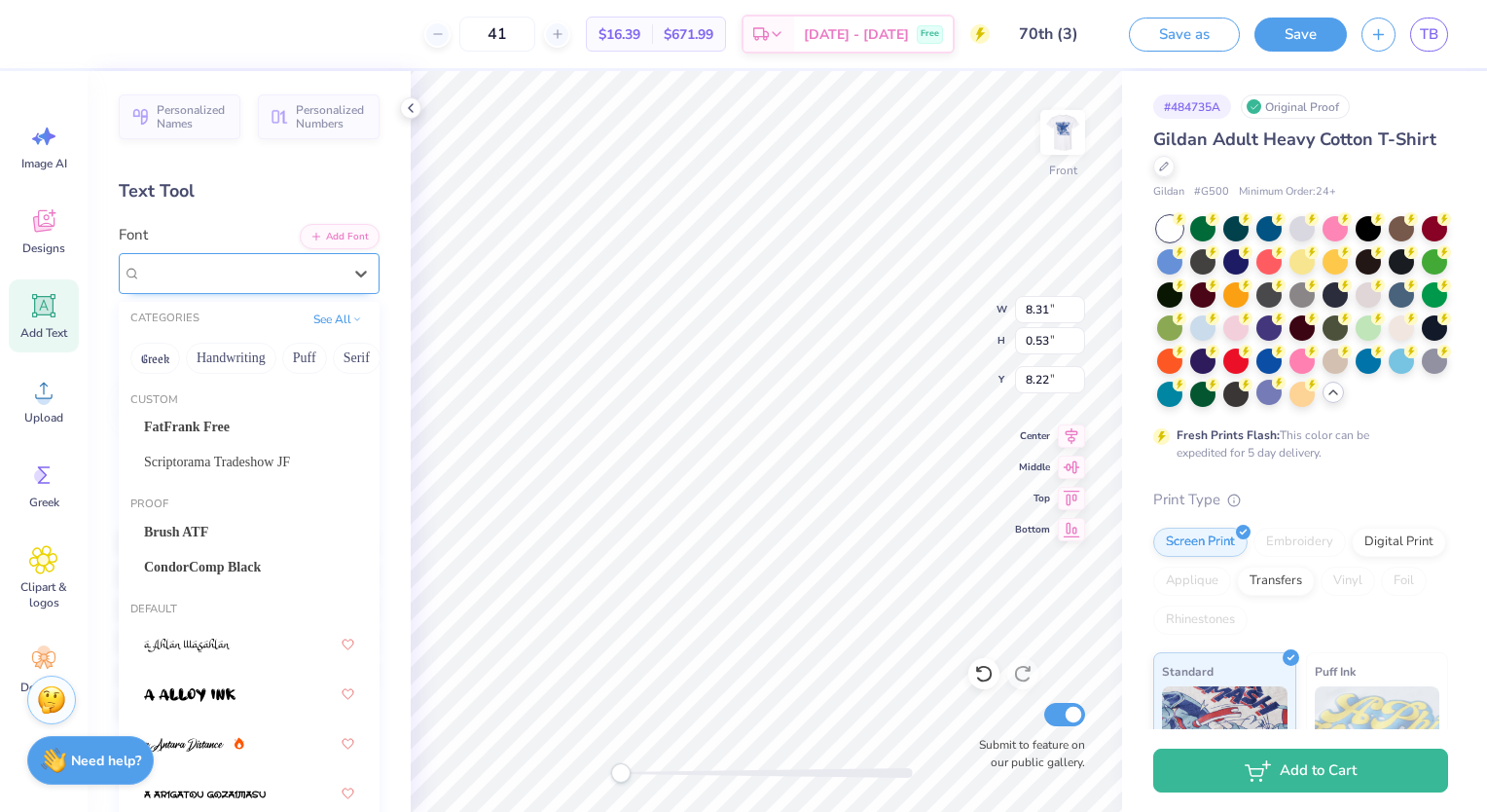
click at [204, 282] on div "Super Dream" at bounding box center [242, 273] width 205 height 30
click at [199, 562] on span "CondorComp Black" at bounding box center [203, 566] width 117 height 20
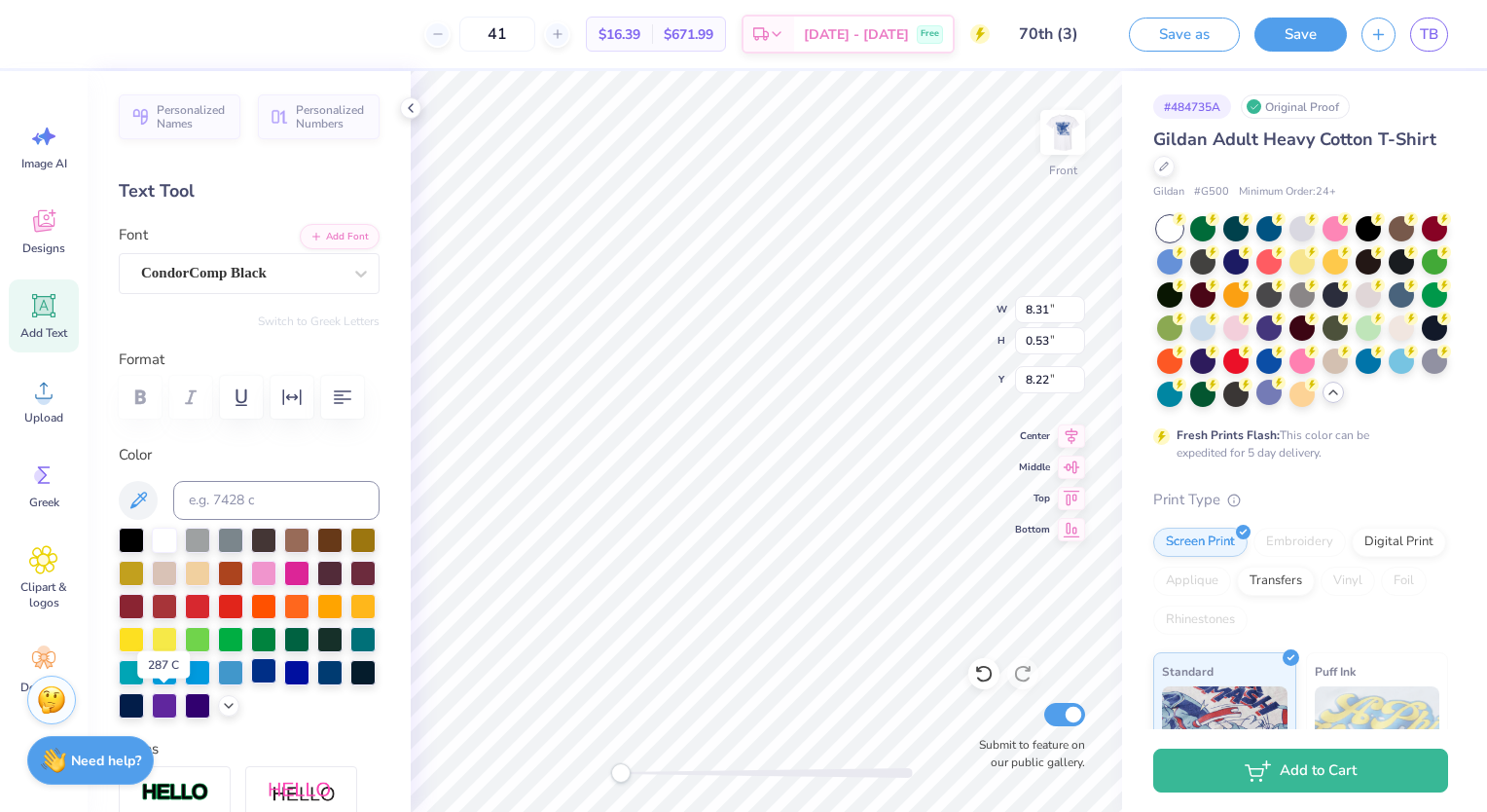
click at [252, 683] on div at bounding box center [264, 671] width 25 height 25
type textarea "Sponsored by Jersey Mikes [GEOGRAPHIC_DATA]"
click at [1057, 129] on img at bounding box center [1063, 133] width 78 height 78
click at [1077, 144] on img at bounding box center [1063, 133] width 78 height 78
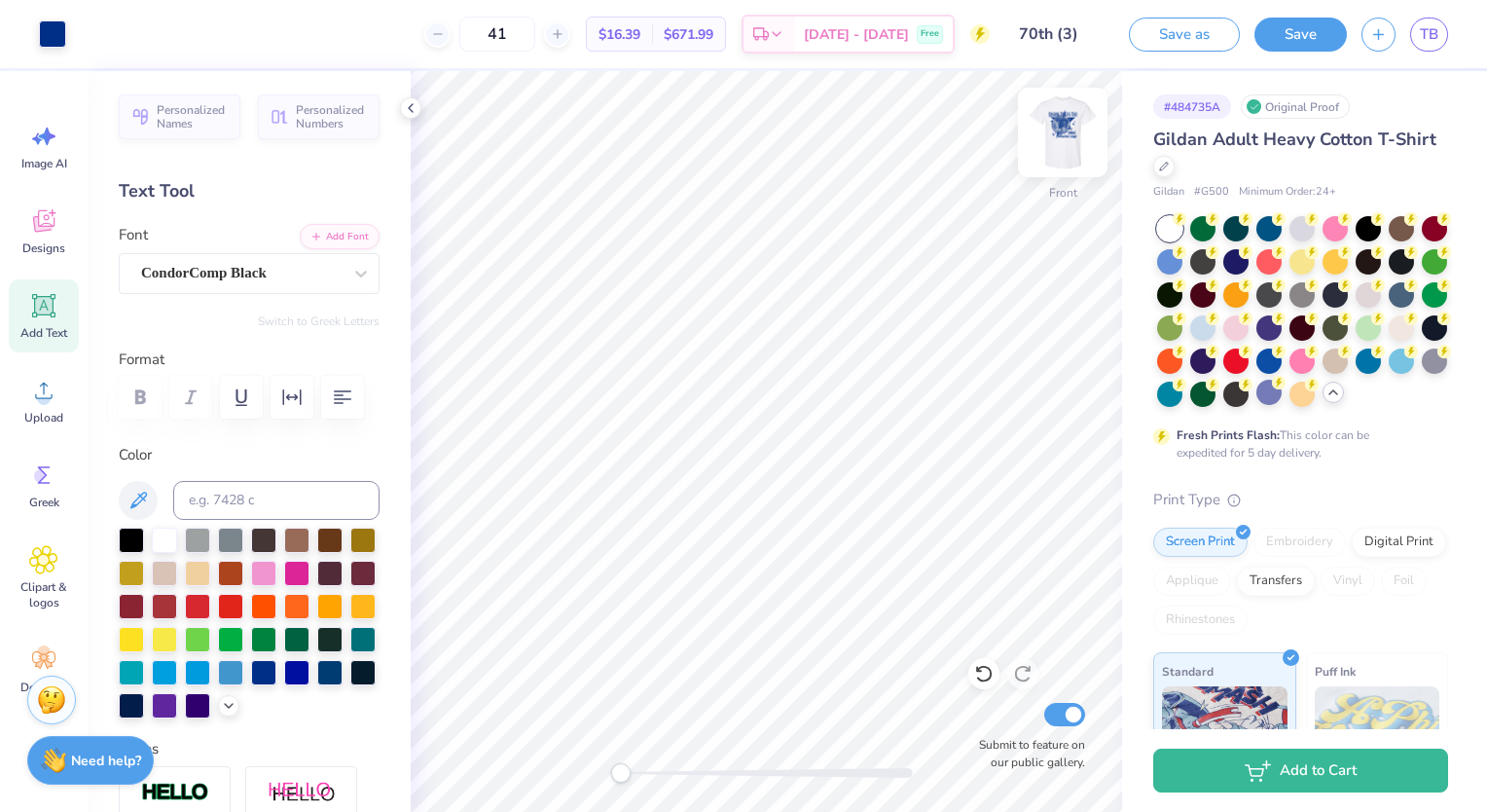
click at [1077, 144] on img at bounding box center [1063, 133] width 78 height 78
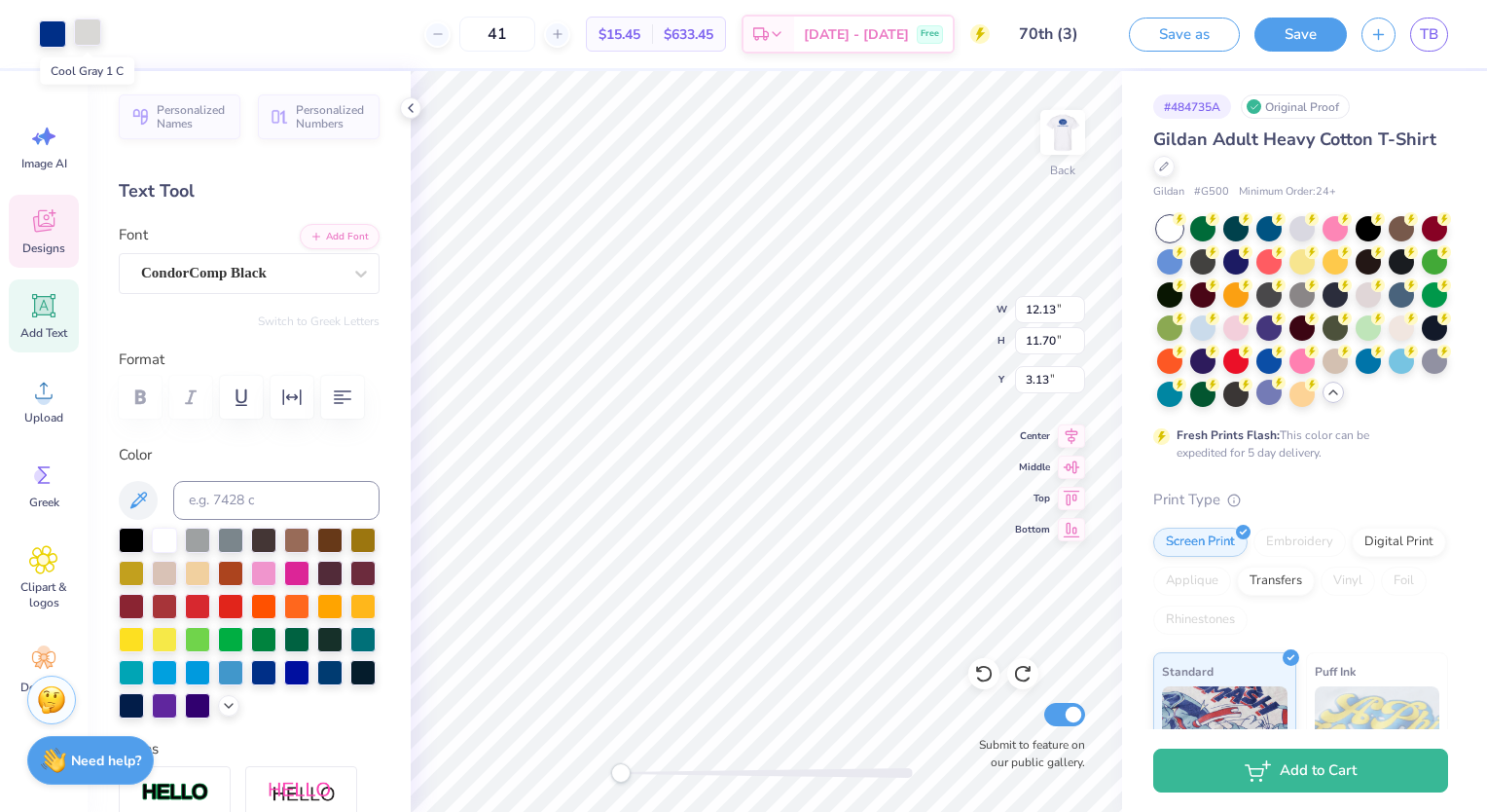
click at [86, 29] on div at bounding box center [88, 32] width 27 height 27
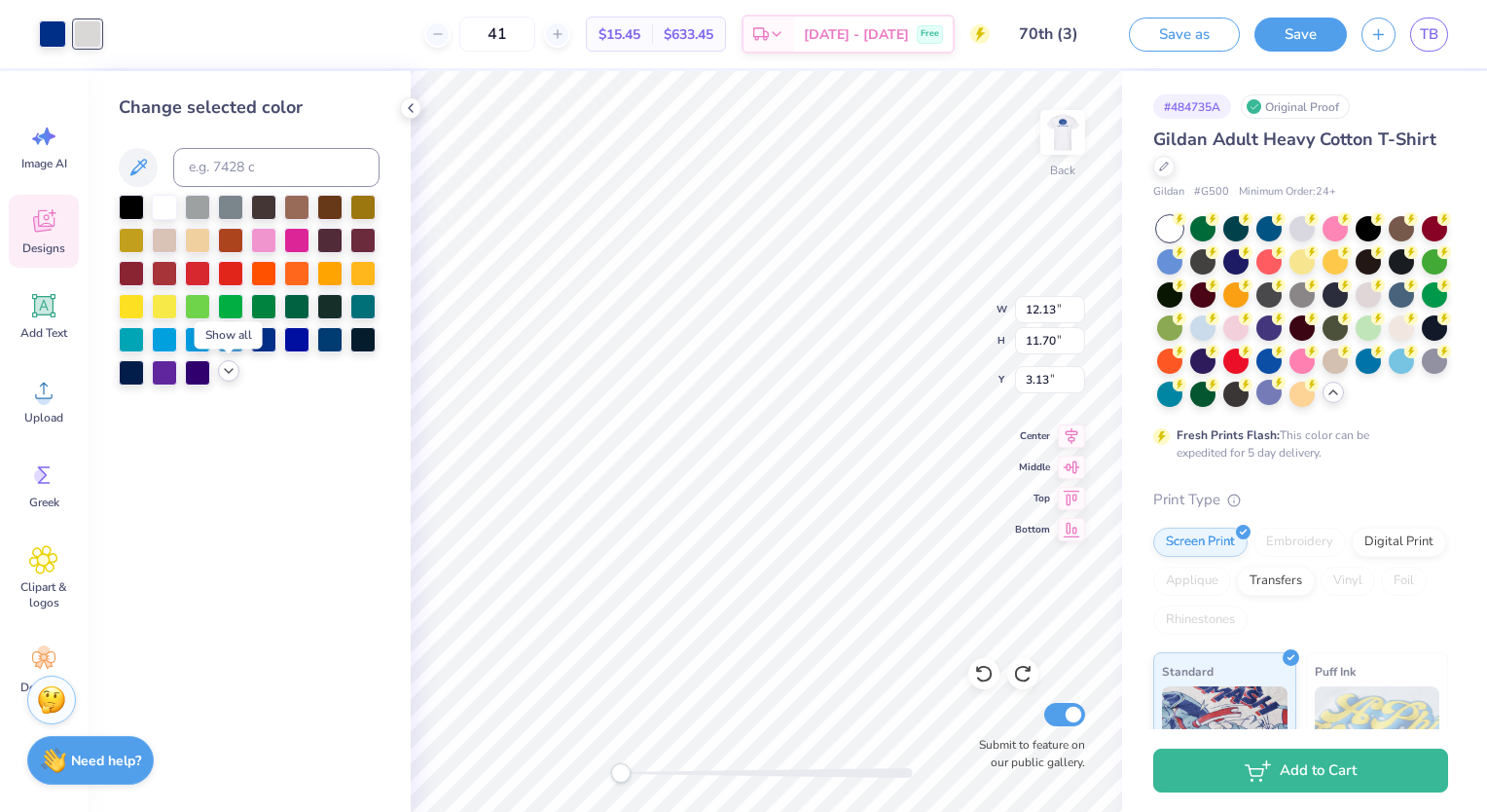
click at [225, 370] on icon at bounding box center [229, 370] width 16 height 16
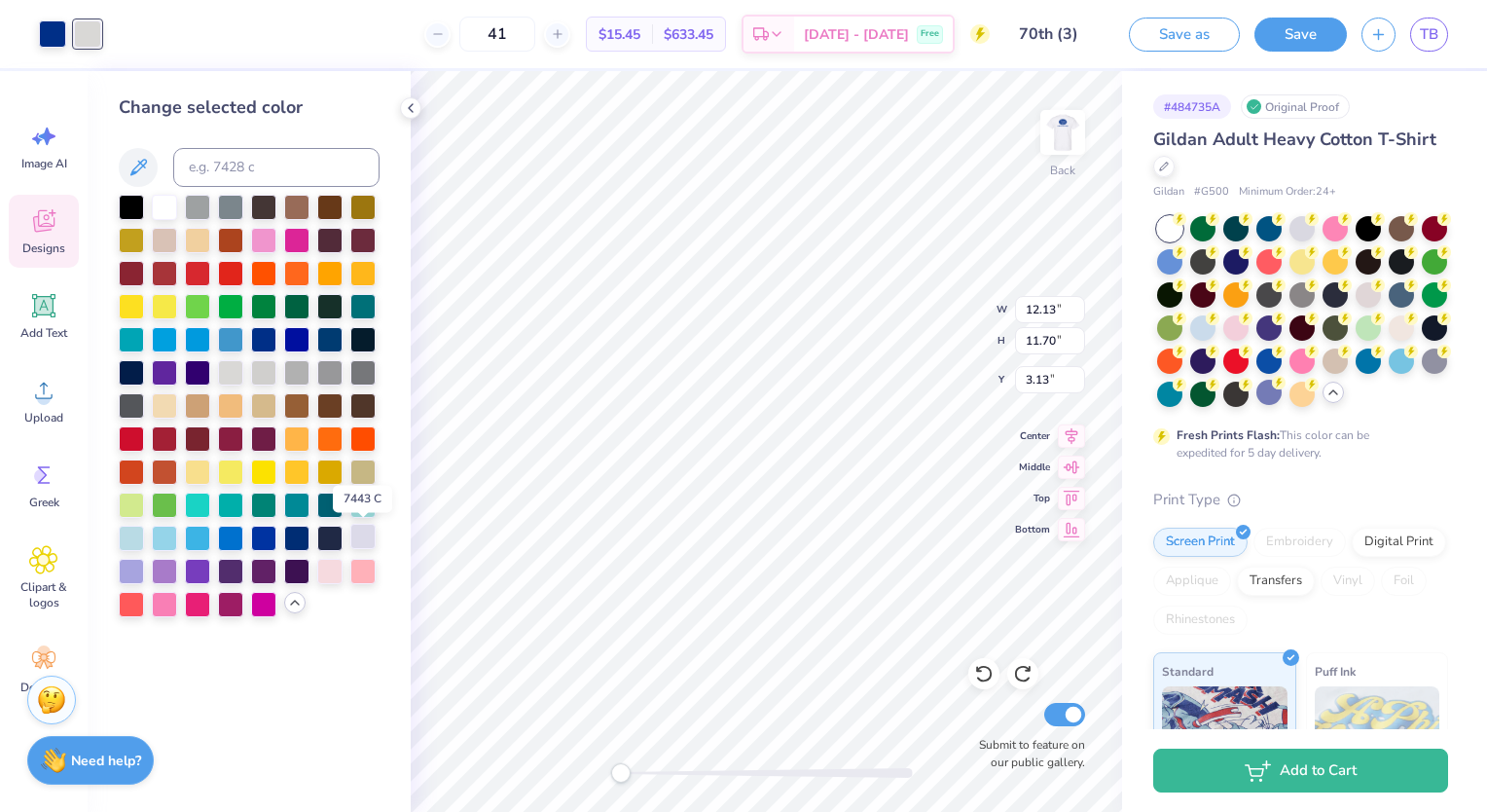
click at [354, 537] on div at bounding box center [363, 536] width 25 height 25
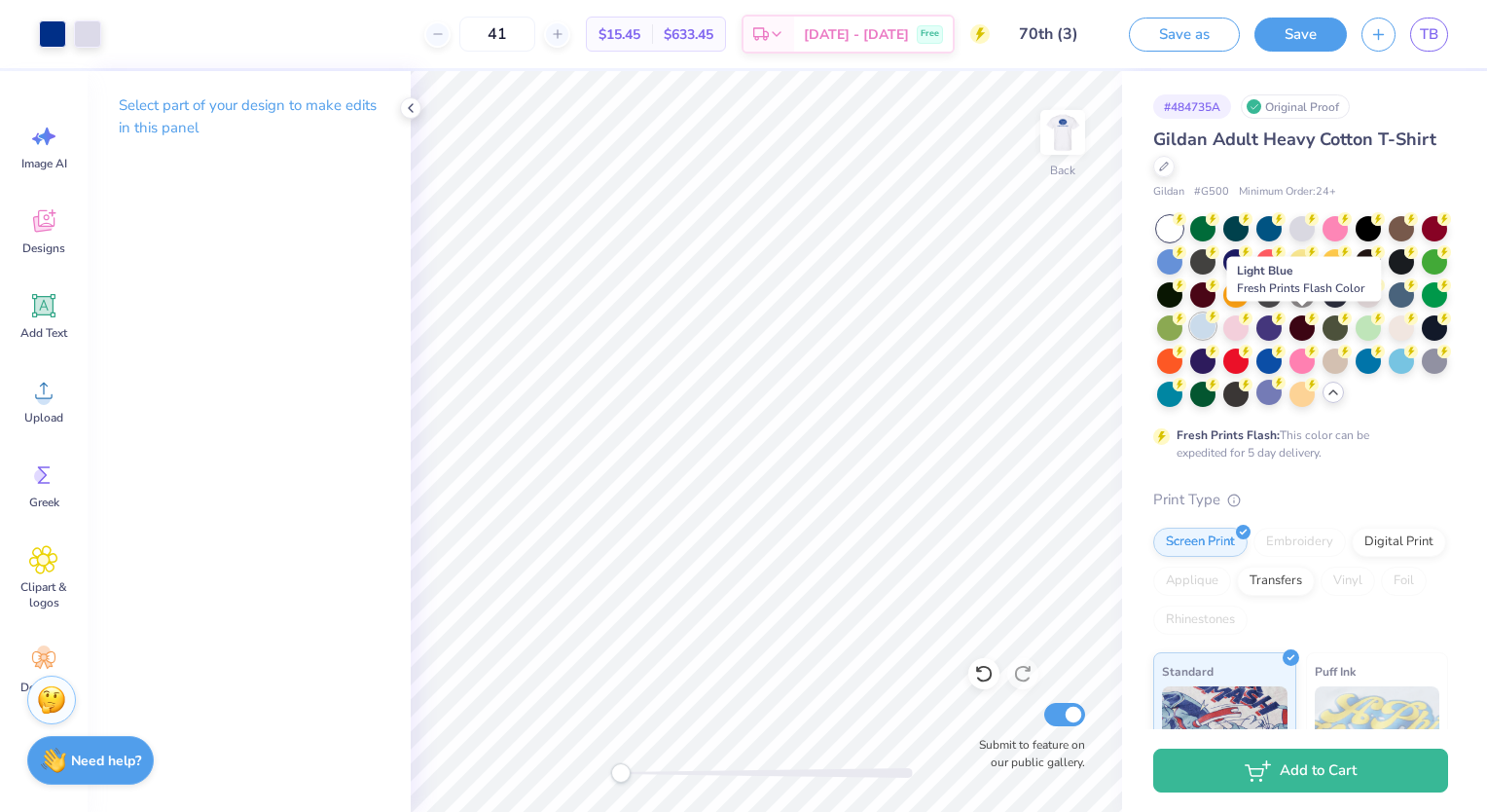
click at [1216, 328] on div at bounding box center [1203, 326] width 25 height 25
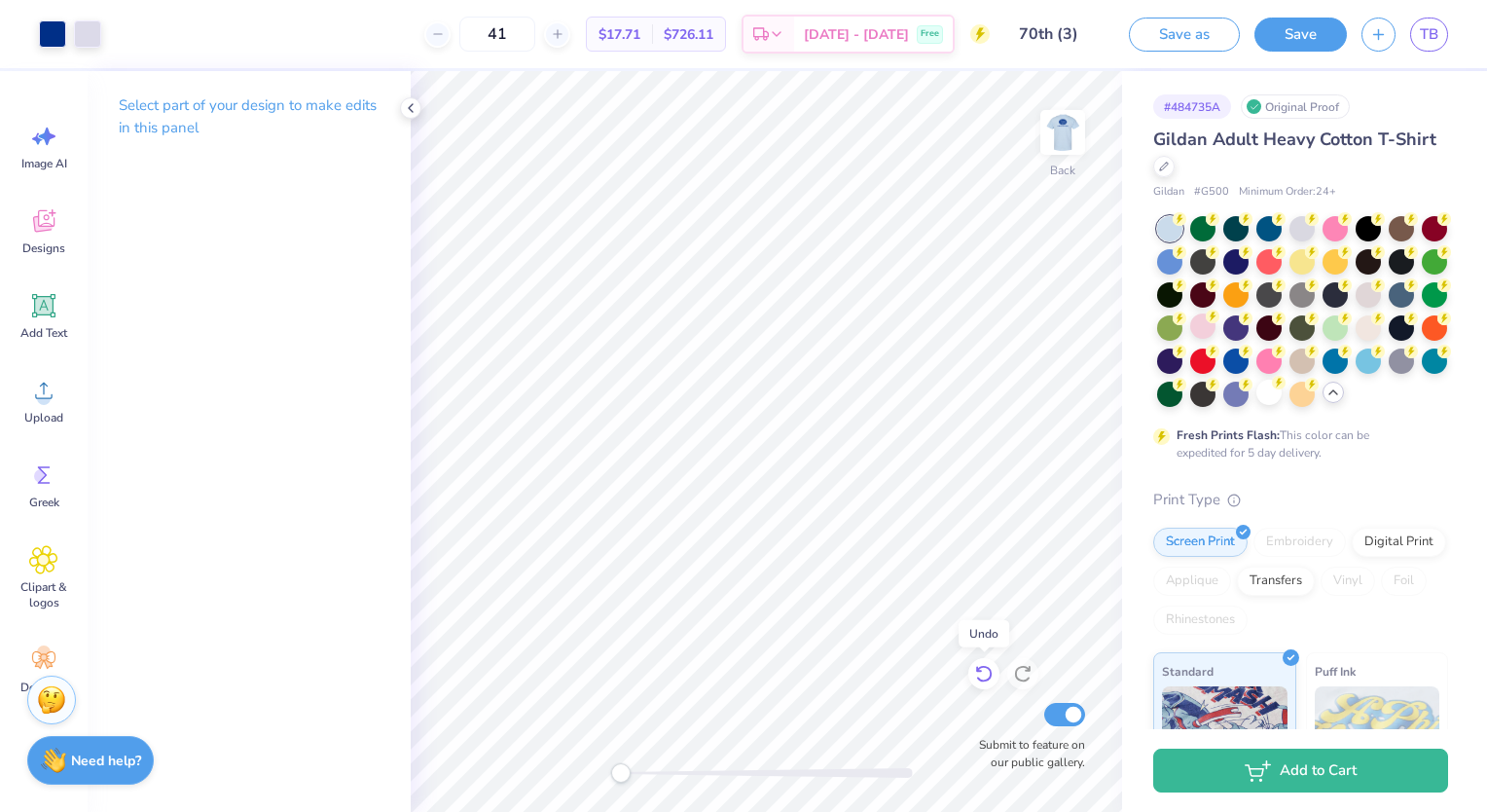
click at [977, 675] on icon at bounding box center [984, 674] width 20 height 19
click at [1029, 671] on icon at bounding box center [1028, 669] width 4 height 4
click at [1257, 405] on div at bounding box center [1270, 392] width 25 height 25
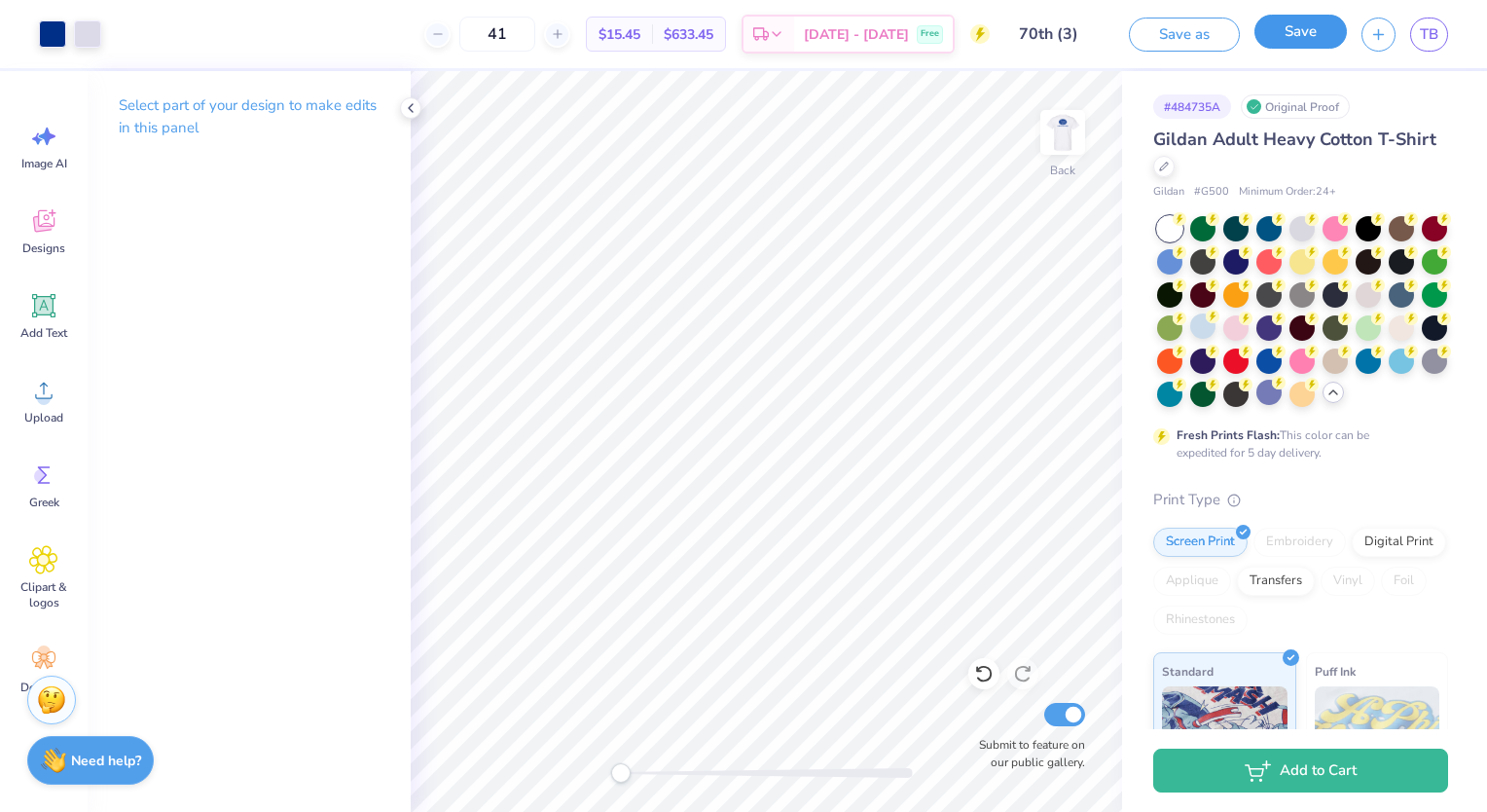
click at [1305, 36] on button "Save" at bounding box center [1301, 31] width 93 height 34
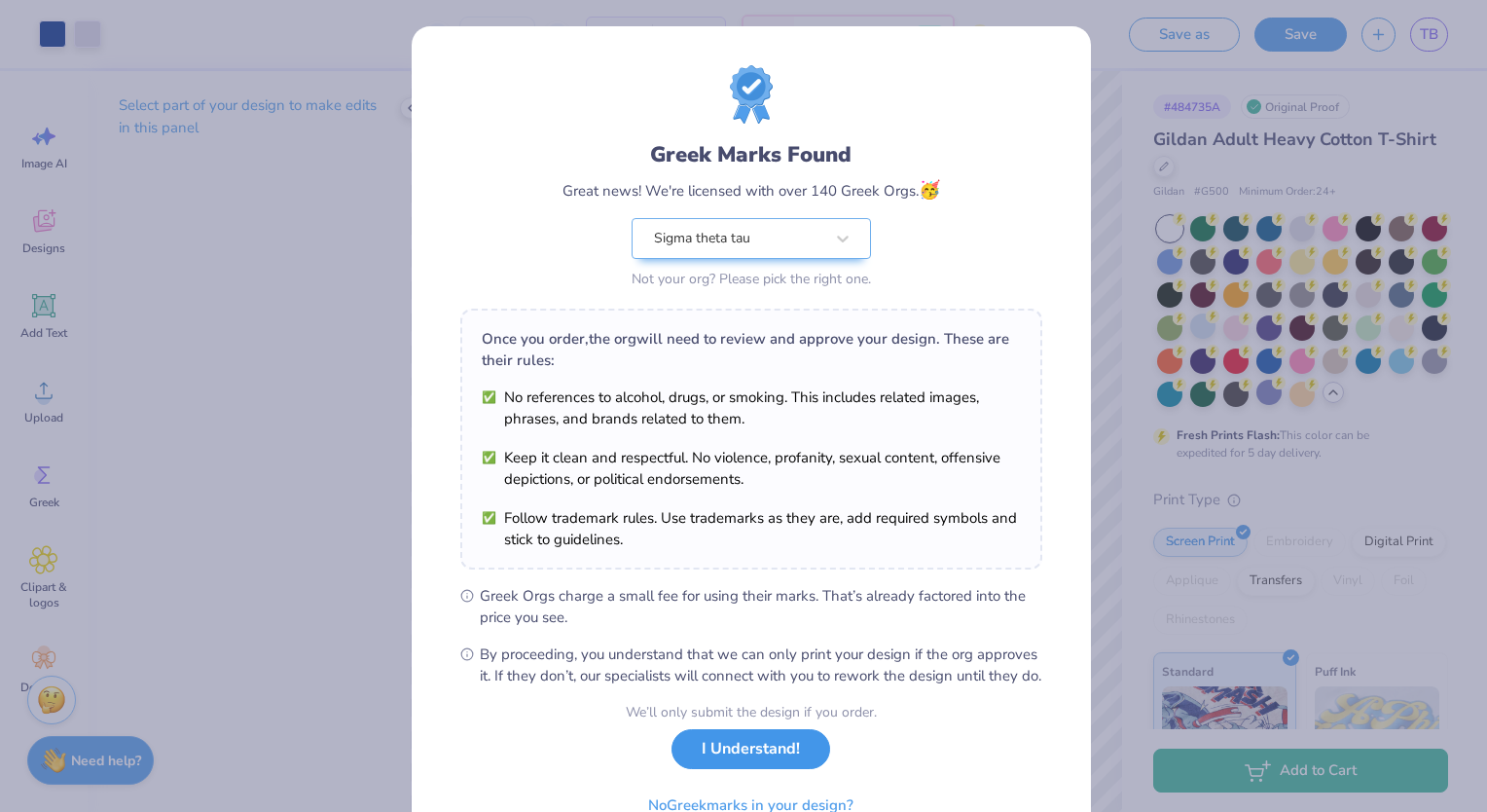
click at [728, 769] on button "I Understand!" at bounding box center [751, 749] width 159 height 40
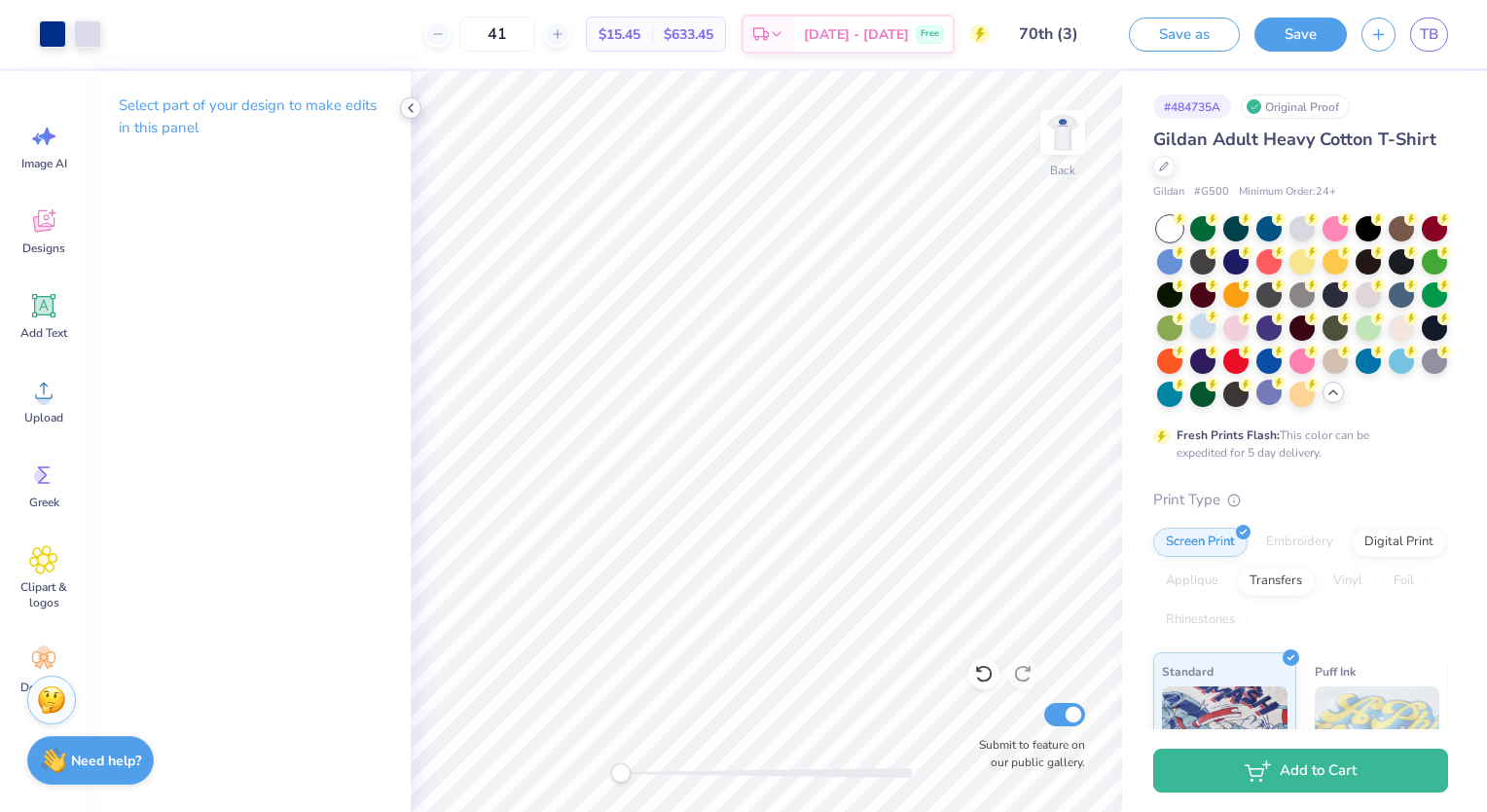
click at [414, 109] on icon at bounding box center [411, 108] width 16 height 16
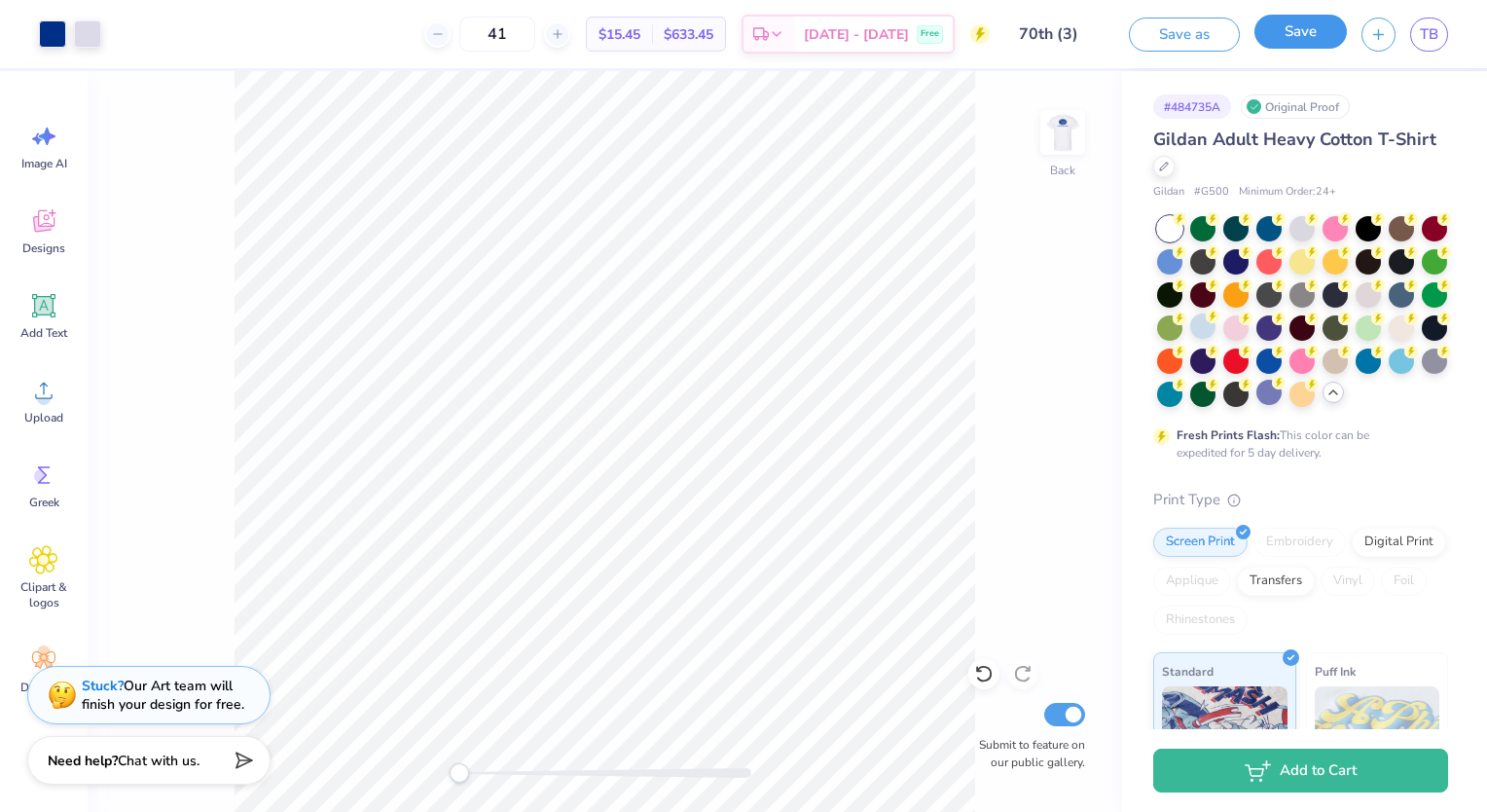
click at [1305, 29] on button "Save" at bounding box center [1301, 31] width 93 height 34
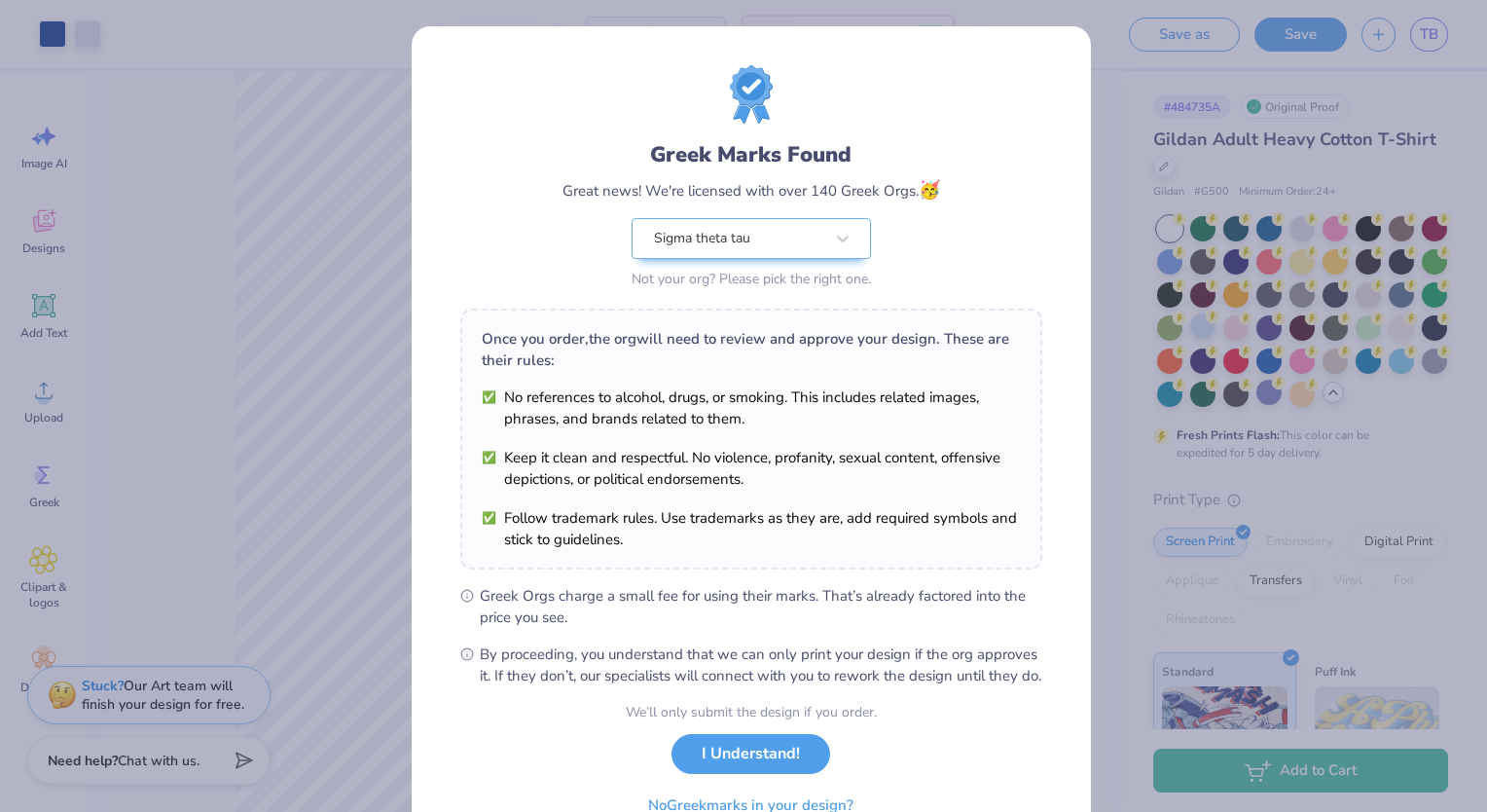
click at [1250, 5] on div "Greek Marks Found Great news! We're licensed with over 140 Greek Orgs. 🥳 Sigma …" at bounding box center [743, 406] width 1487 height 812
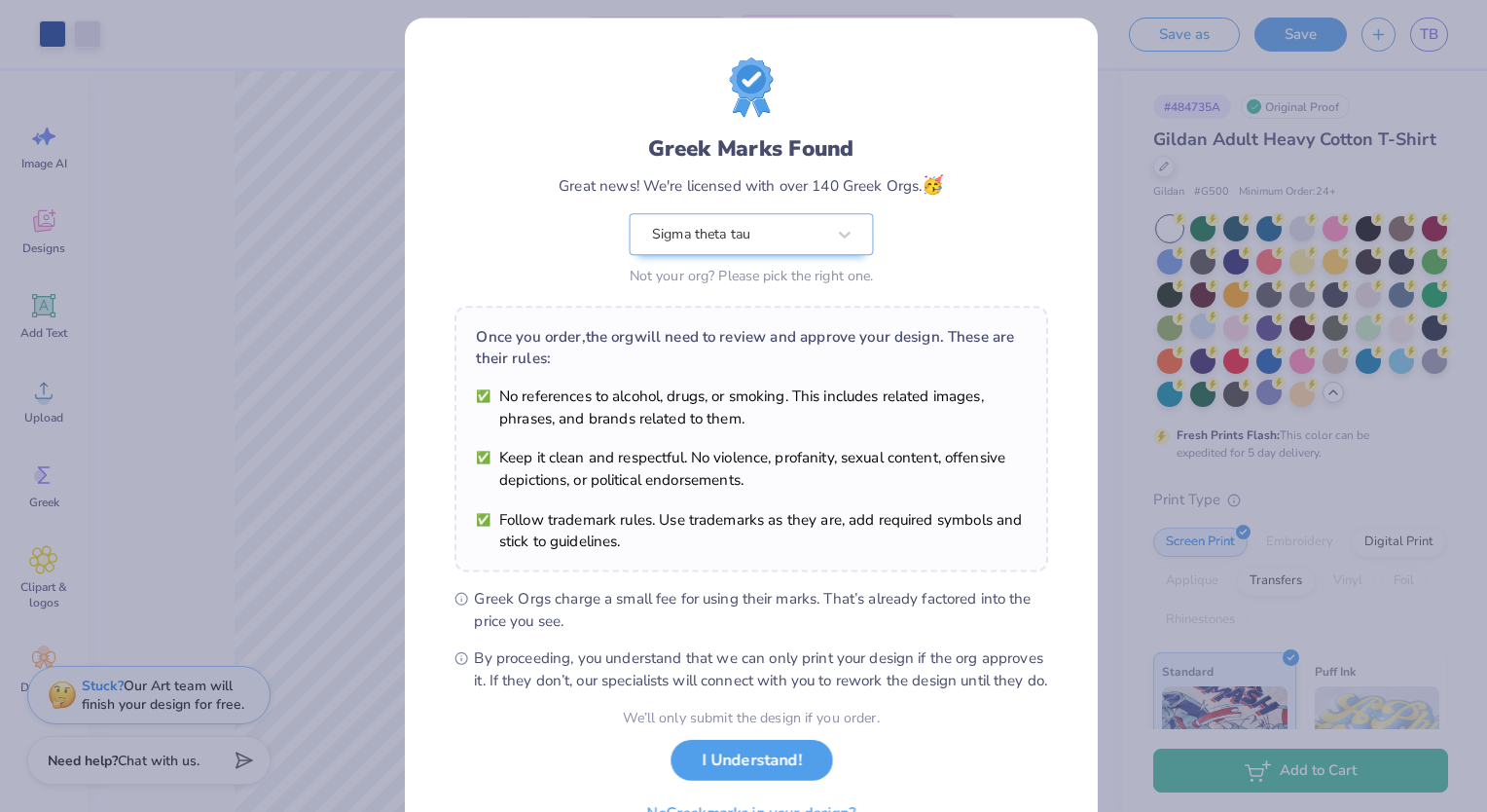
click at [1250, 5] on div "Greek Marks Found Great news! We're licensed with over 140 Greek Orgs. 🥳 Sigma …" at bounding box center [743, 406] width 1487 height 812
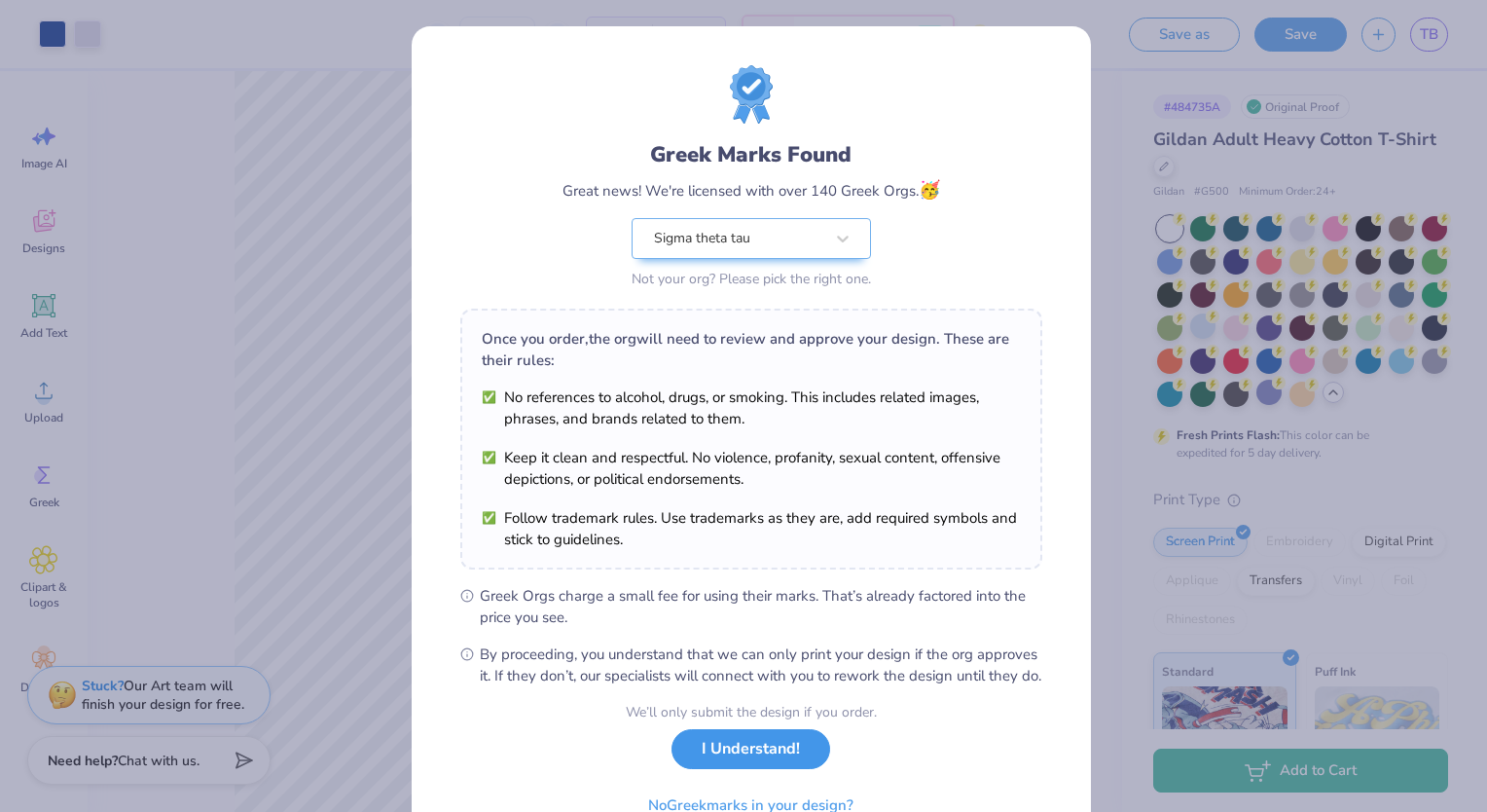
click at [786, 761] on button "I Understand!" at bounding box center [751, 749] width 159 height 40
